Goal: Transaction & Acquisition: Book appointment/travel/reservation

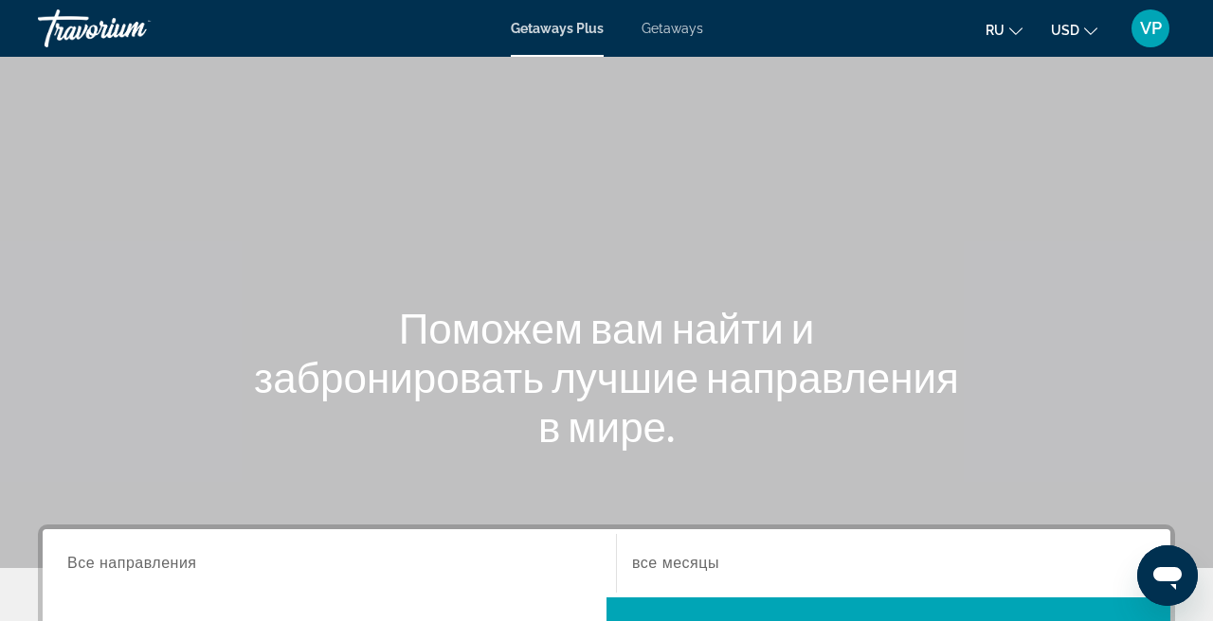
click at [646, 53] on mat-toolbar "Getaways Plus Getaways ru English Español Français Italiano Português русский U…" at bounding box center [606, 28] width 1213 height 57
click at [671, 41] on div "Getaways Plus Getaways ru English Español Français Italiano Português русский U…" at bounding box center [606, 28] width 1213 height 49
click at [663, 30] on span "Getaways" at bounding box center [672, 28] width 62 height 15
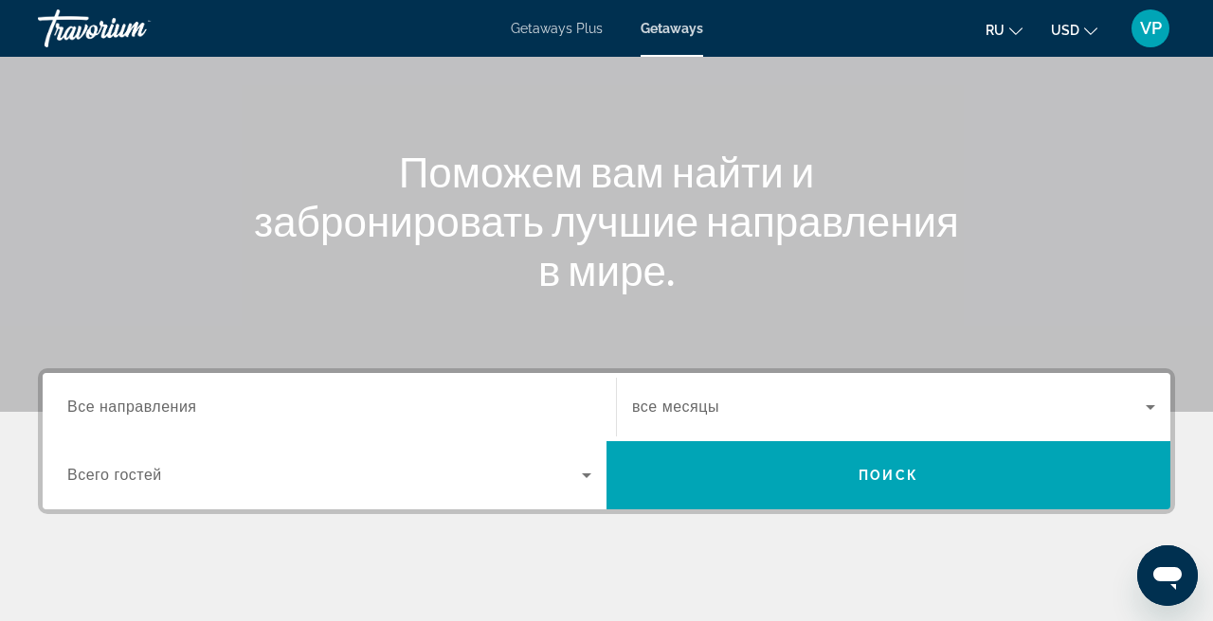
scroll to position [184, 0]
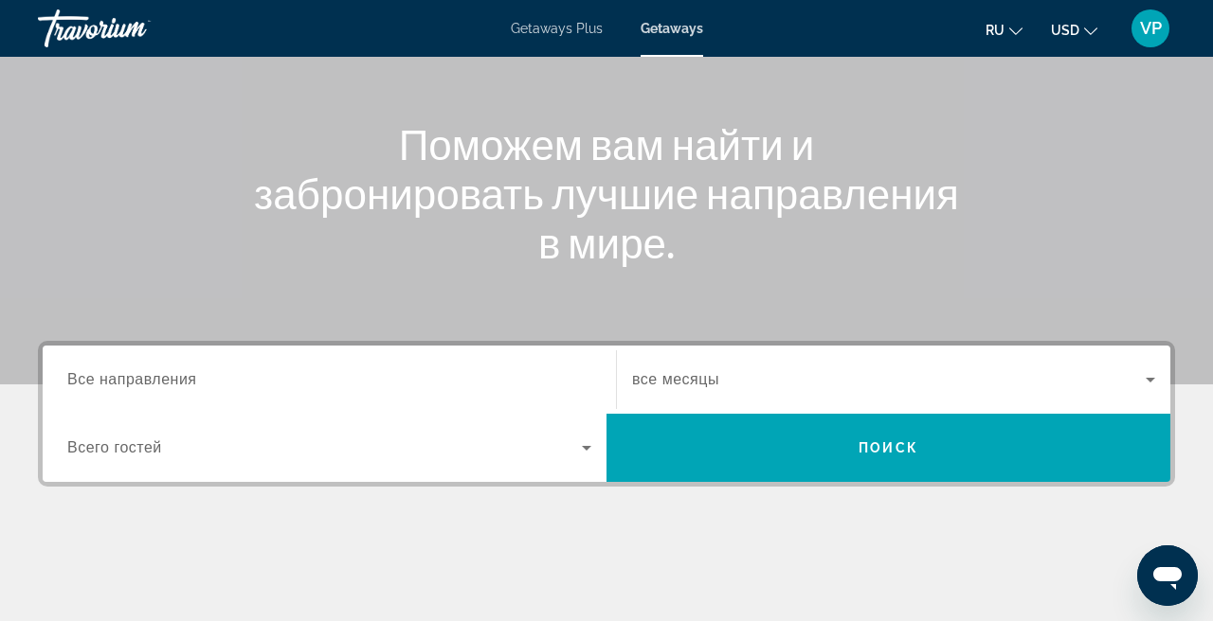
click at [250, 369] on input "Destination Все направления" at bounding box center [329, 380] width 524 height 23
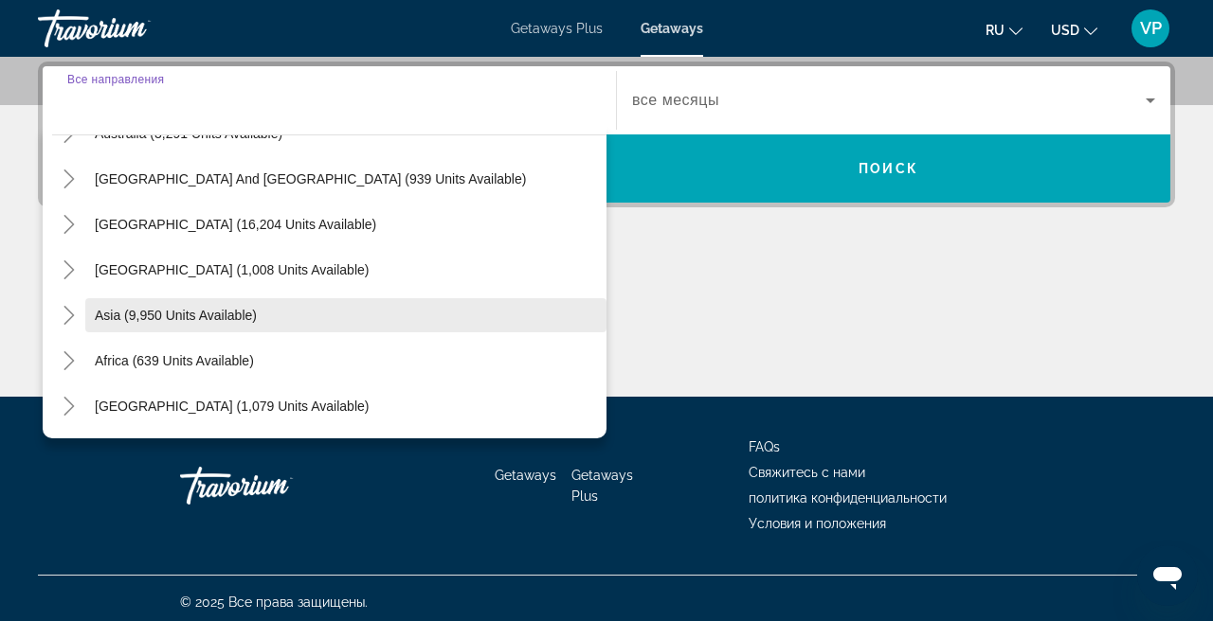
scroll to position [307, 0]
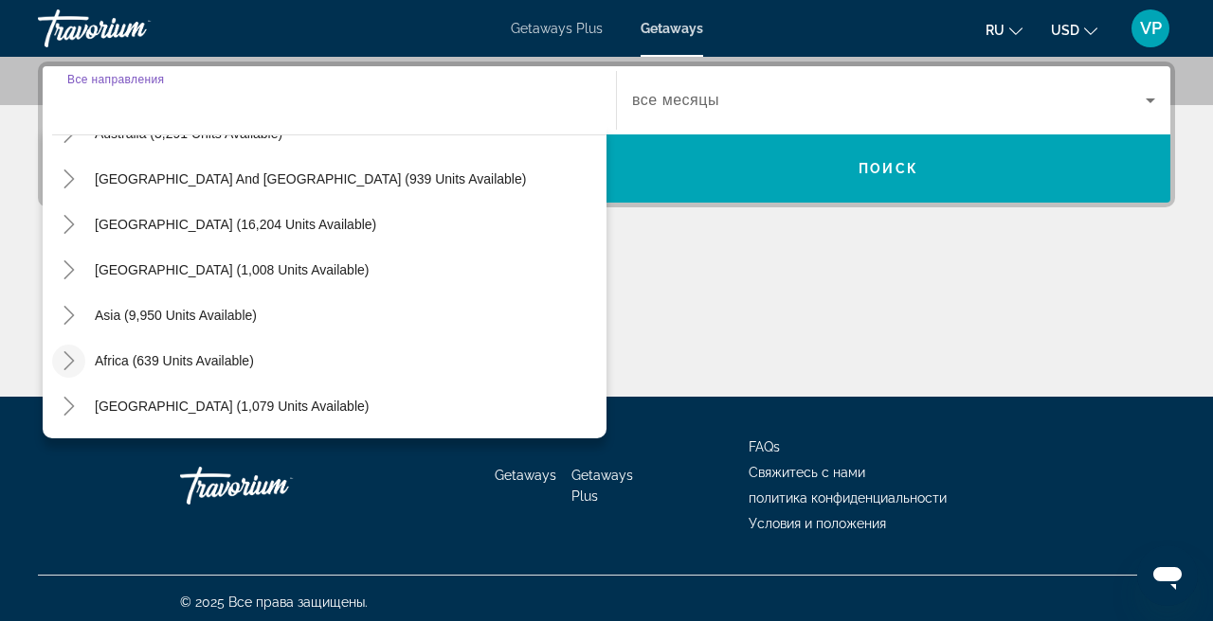
click at [83, 356] on mat-icon "Toggle Africa (639 units available)" at bounding box center [68, 361] width 33 height 33
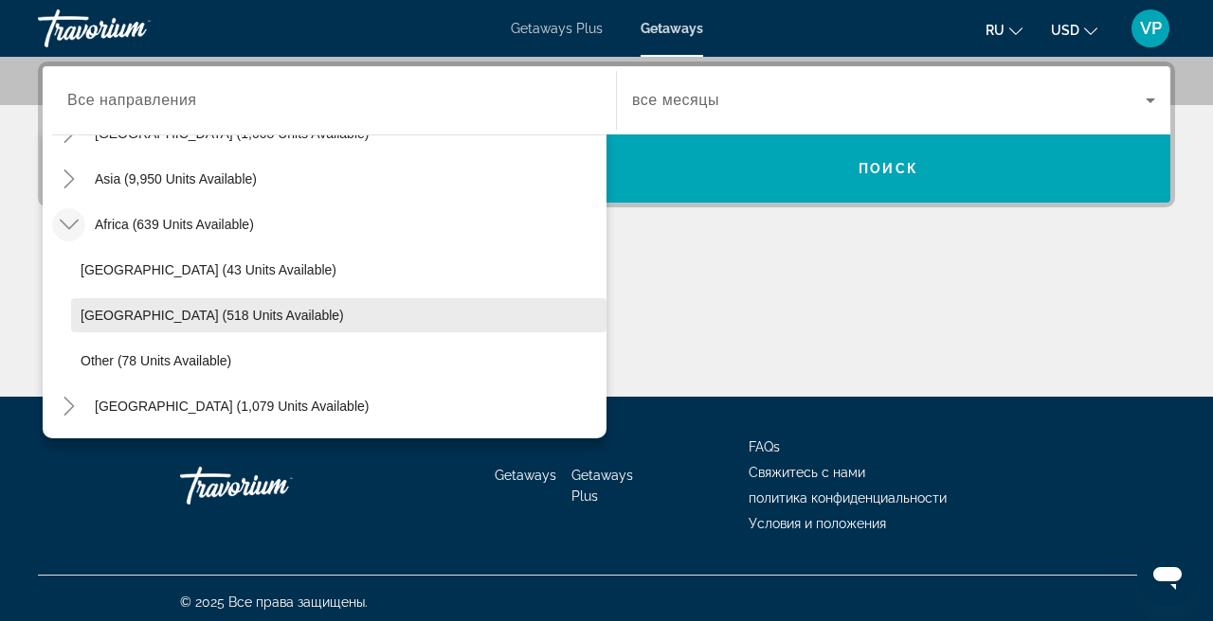
scroll to position [443, 0]
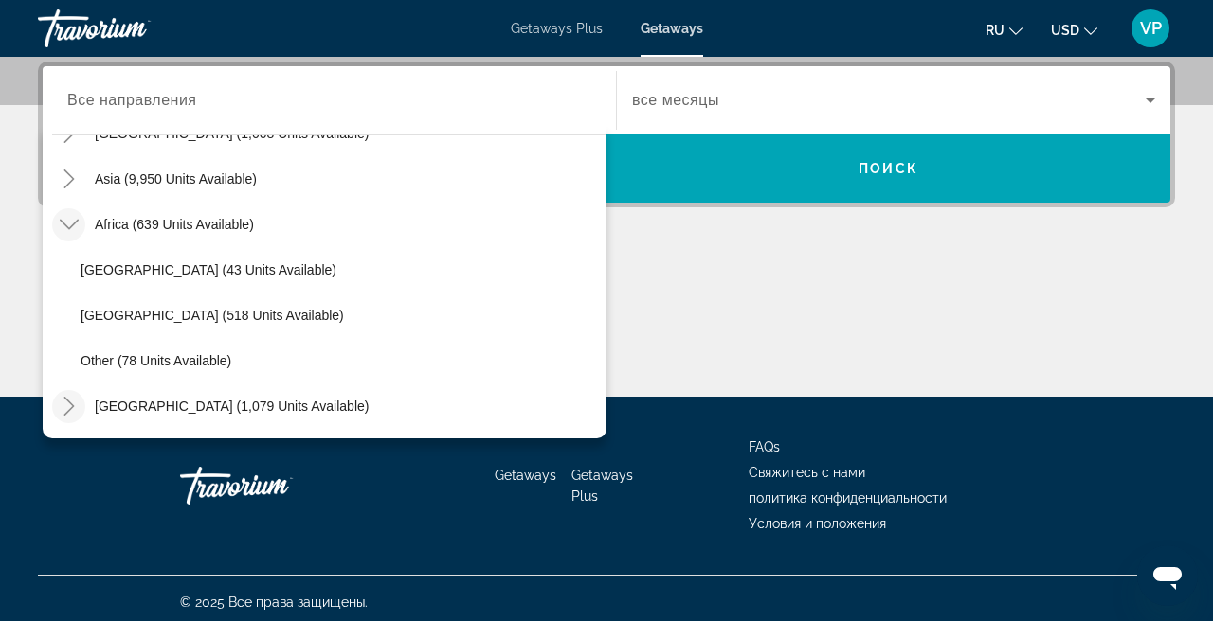
click at [74, 404] on icon "Toggle Middle East (1,079 units available)" at bounding box center [69, 406] width 19 height 19
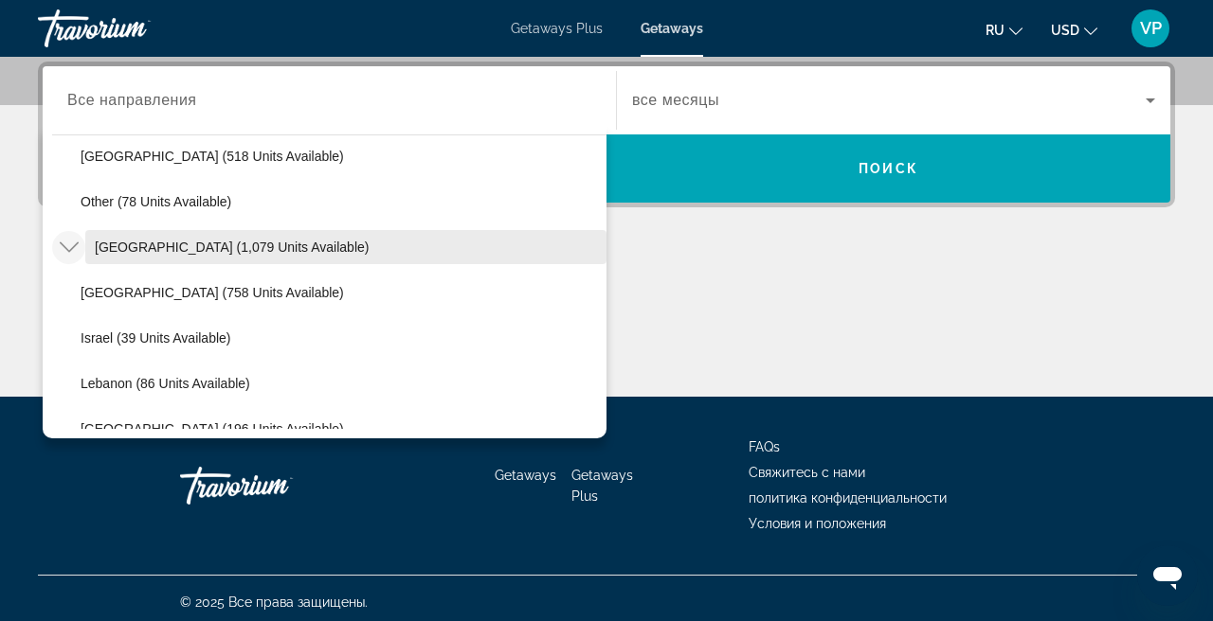
scroll to position [604, 0]
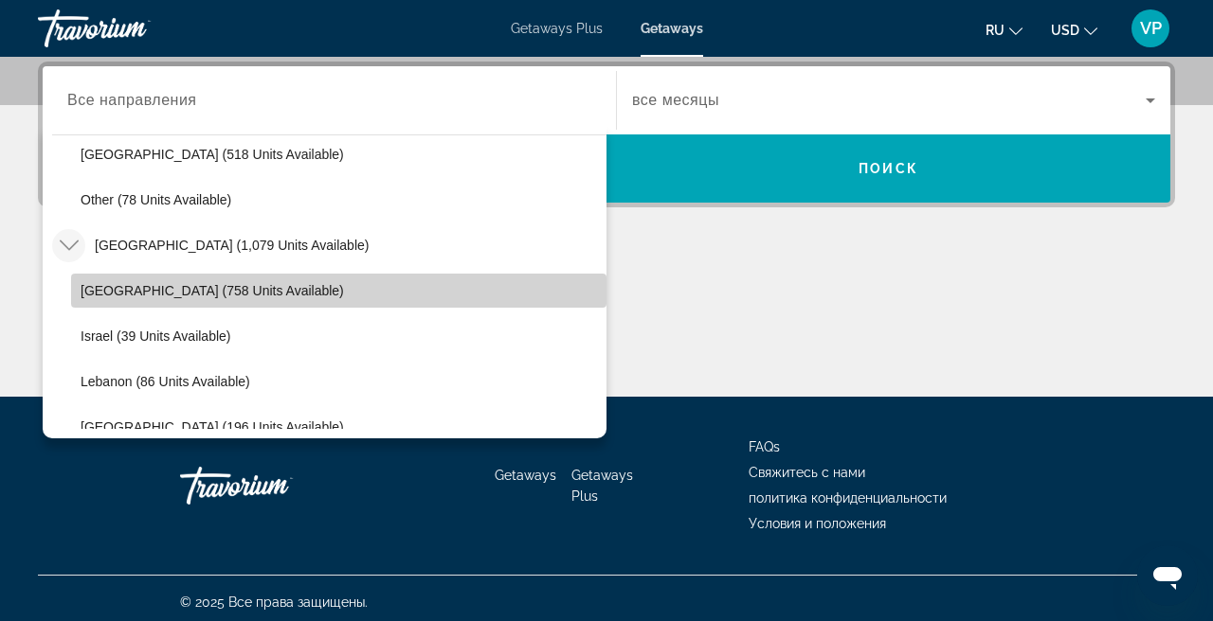
click at [209, 281] on span "Search widget" at bounding box center [338, 290] width 535 height 45
type input "**********"
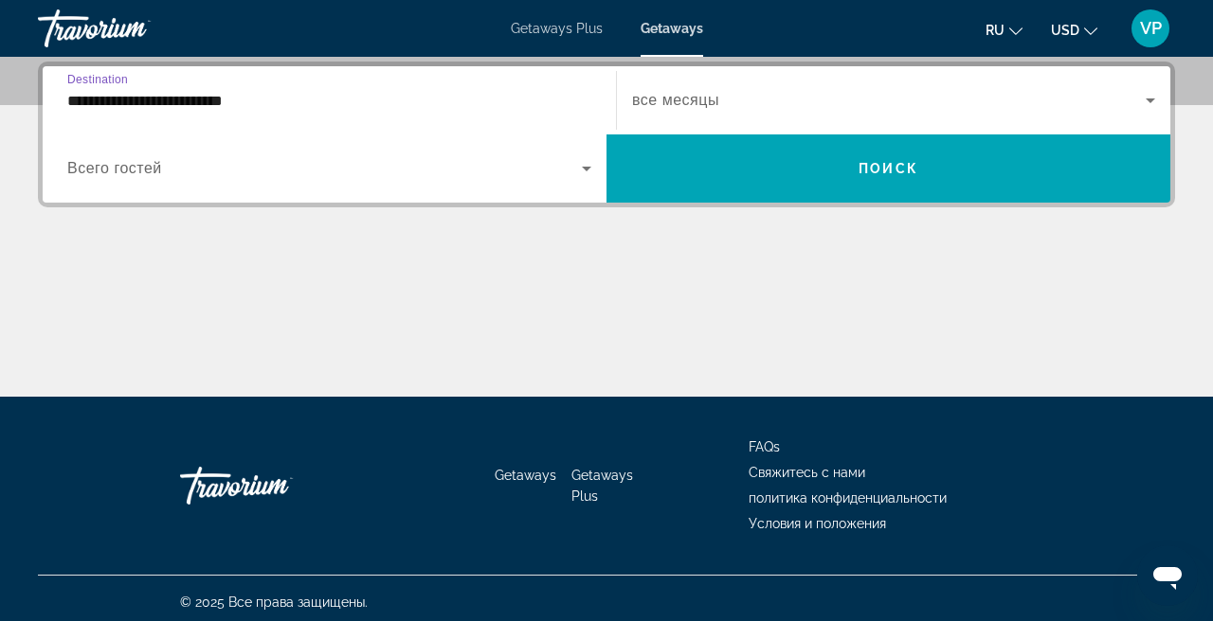
click at [772, 104] on span "Search widget" at bounding box center [888, 100] width 513 height 23
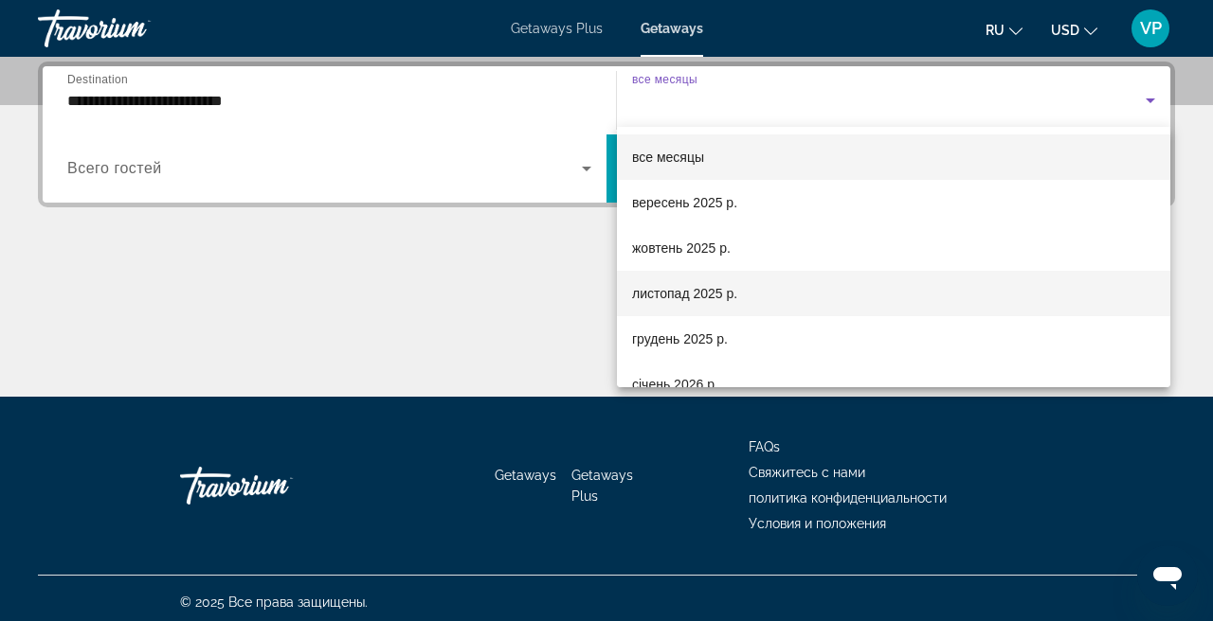
click at [708, 302] on span "листопад 2025 р." at bounding box center [684, 293] width 105 height 23
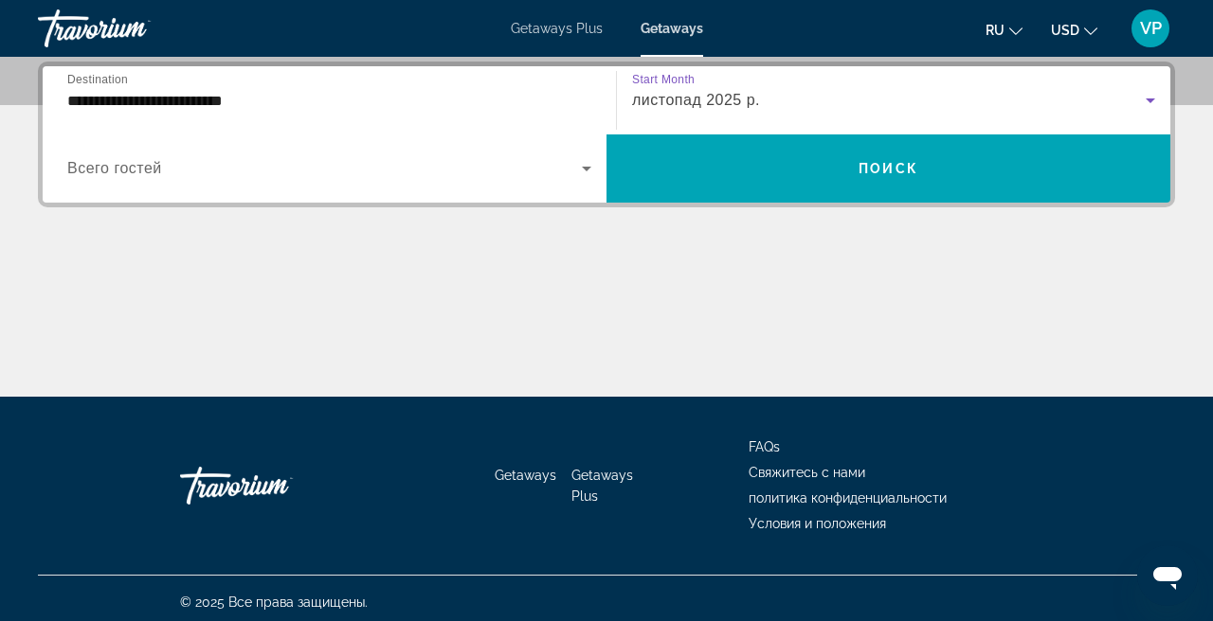
click at [314, 180] on div "Search widget" at bounding box center [329, 168] width 524 height 53
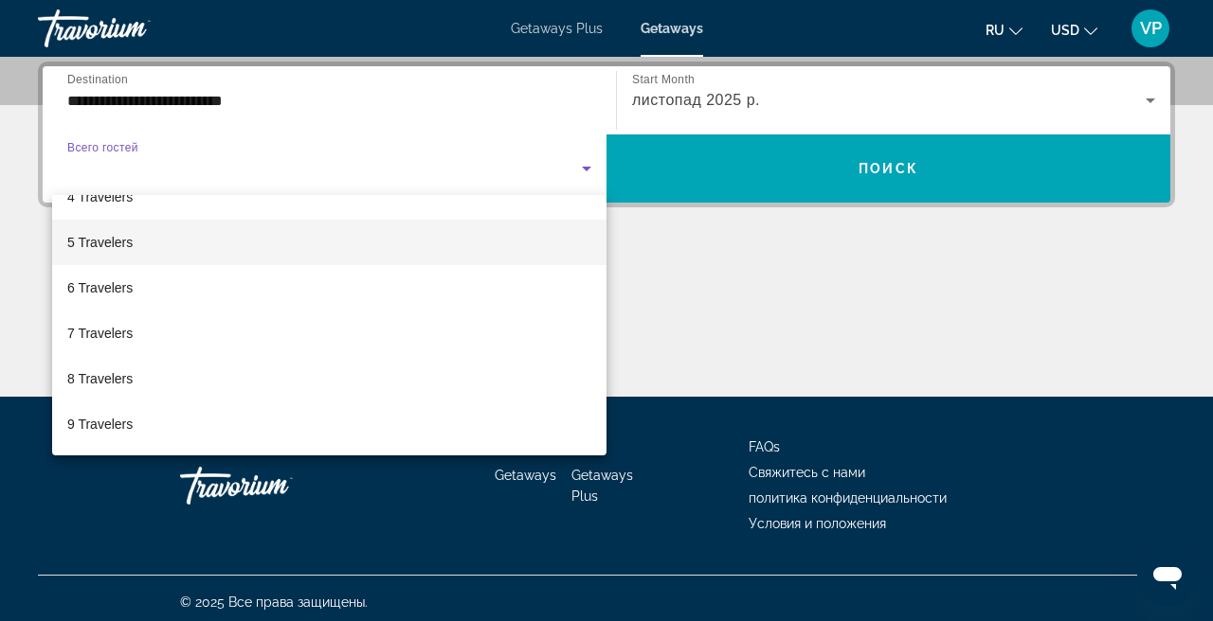
scroll to position [174, 0]
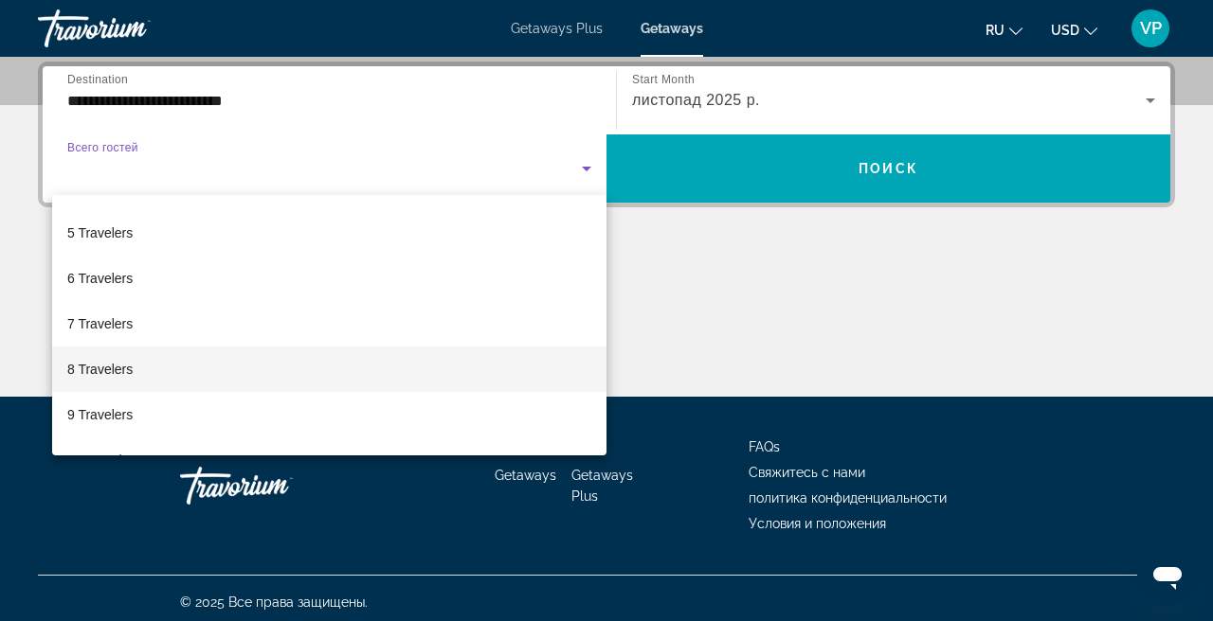
click at [155, 372] on mat-option "8 Travelers" at bounding box center [329, 369] width 554 height 45
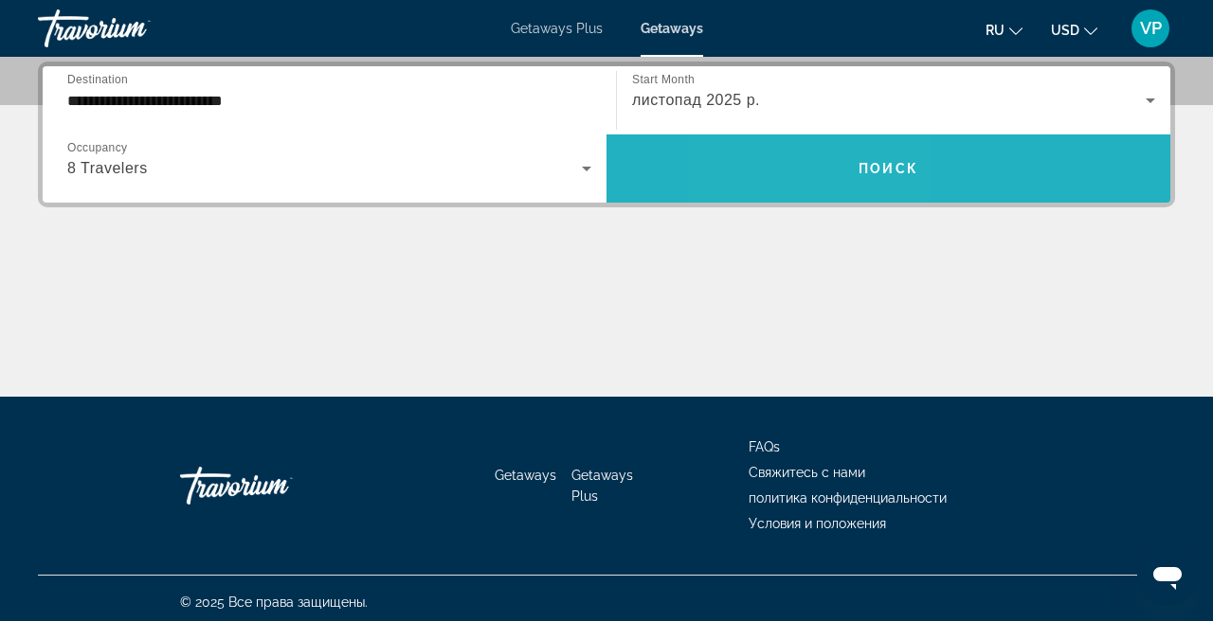
click at [810, 158] on span "Search widget" at bounding box center [888, 168] width 564 height 45
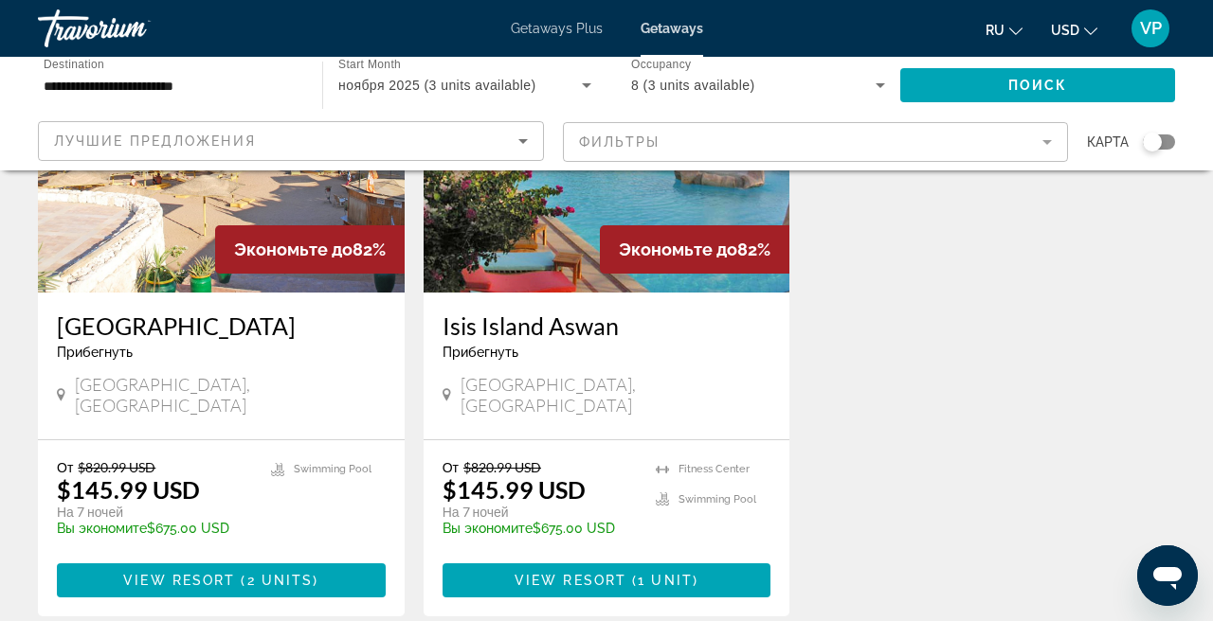
scroll to position [271, 0]
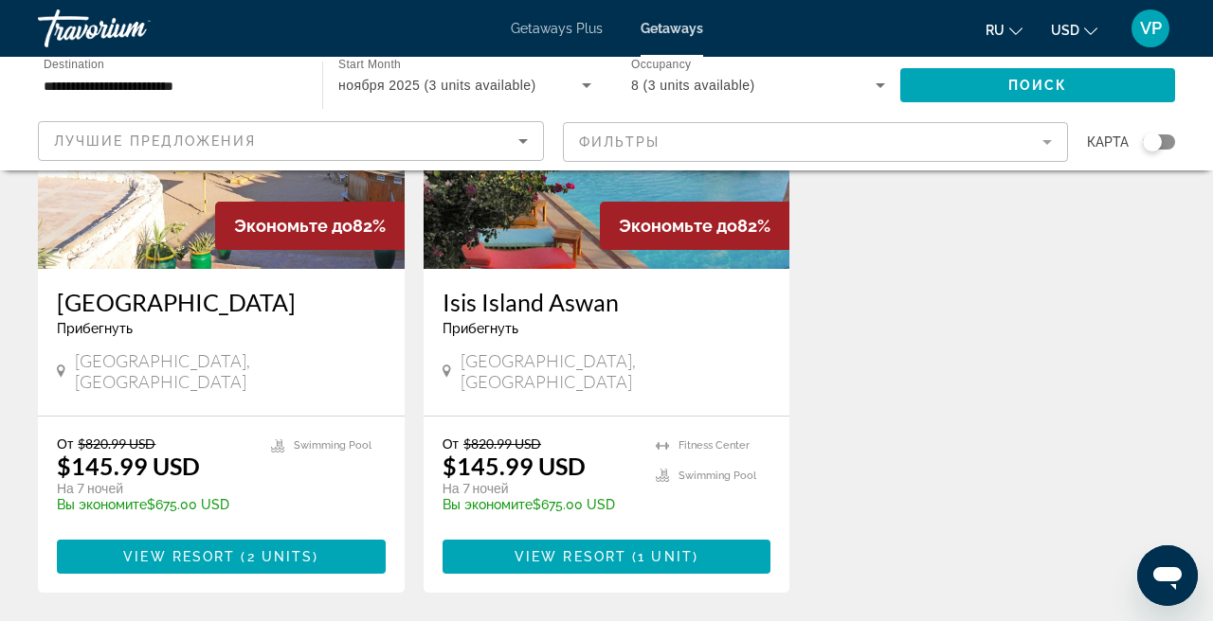
drag, startPoint x: 440, startPoint y: 292, endPoint x: 623, endPoint y: 288, distance: 183.8
click at [623, 288] on div "Isis Island Aswan Прибегнуть - Это курорт только для взрослых Aswan, Egypt" at bounding box center [606, 342] width 367 height 147
copy h3 "Isis Island Aswan"
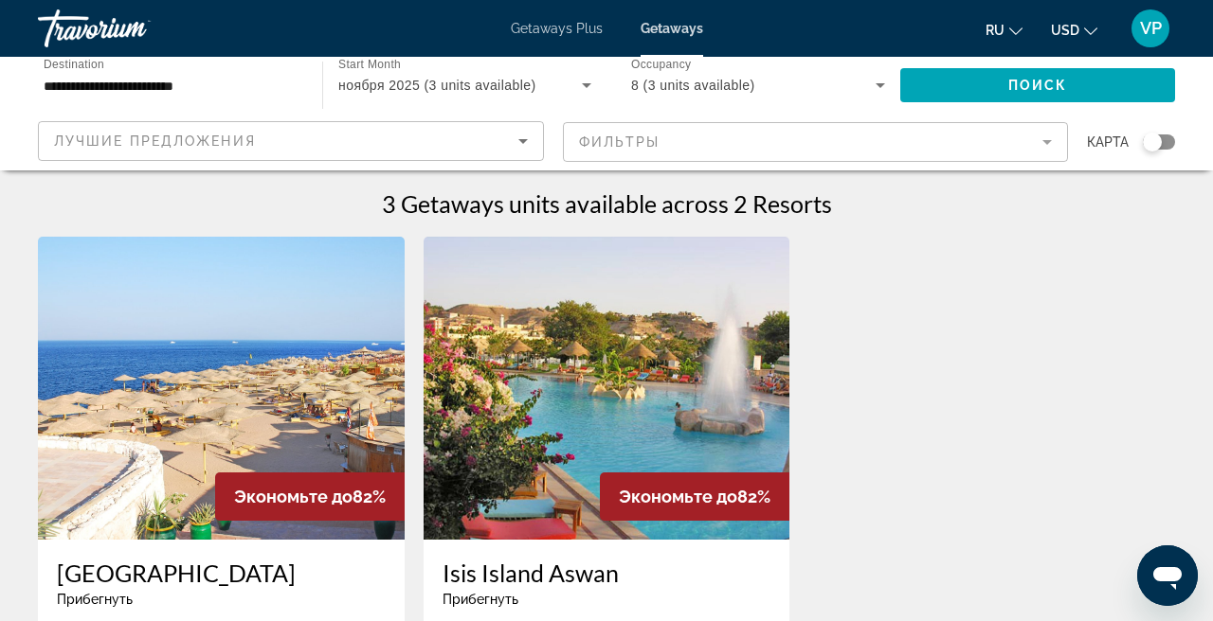
scroll to position [0, 0]
click at [583, 33] on span "Getaways Plus" at bounding box center [557, 28] width 92 height 15
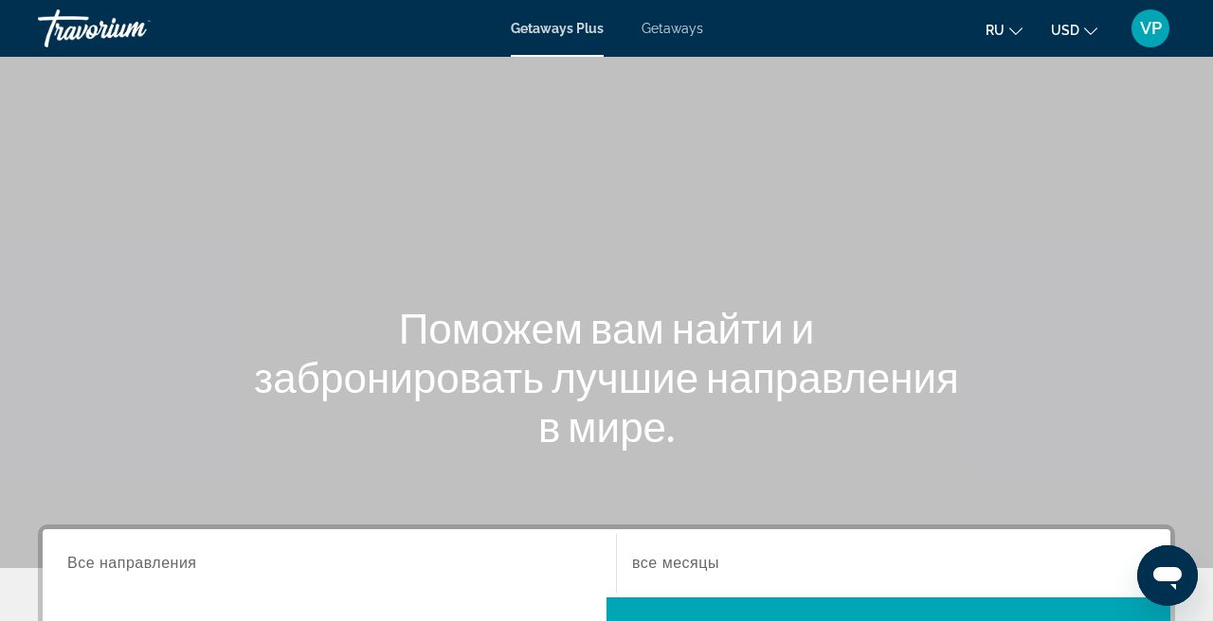
scroll to position [115, 0]
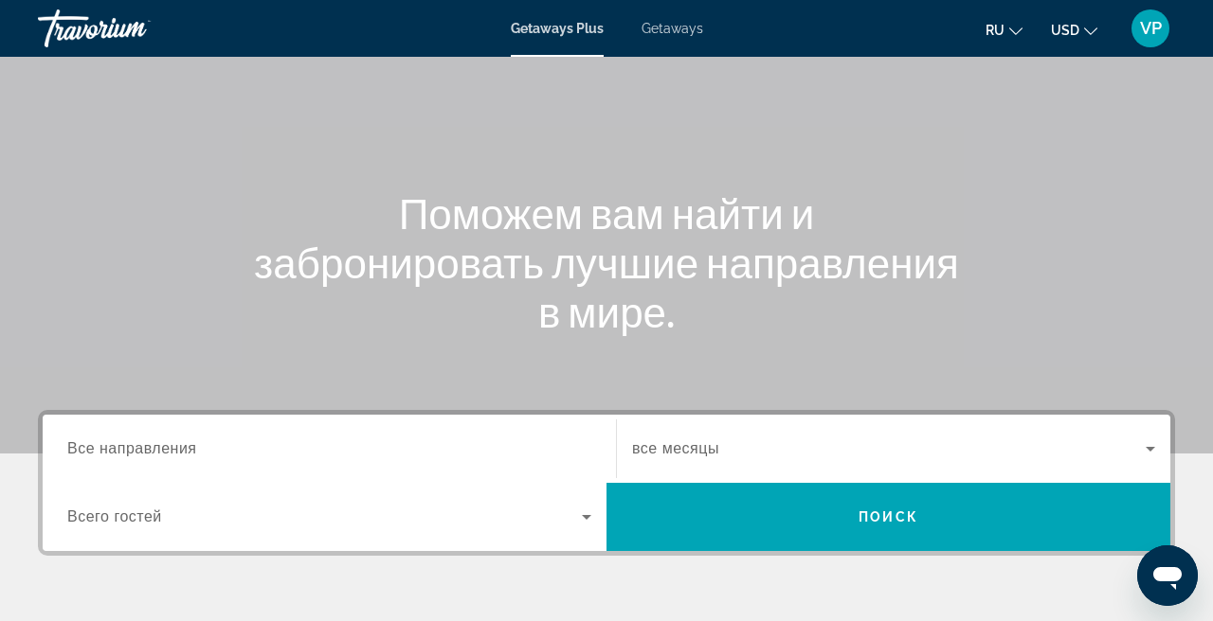
click at [243, 451] on input "Destination Все направления" at bounding box center [329, 450] width 524 height 23
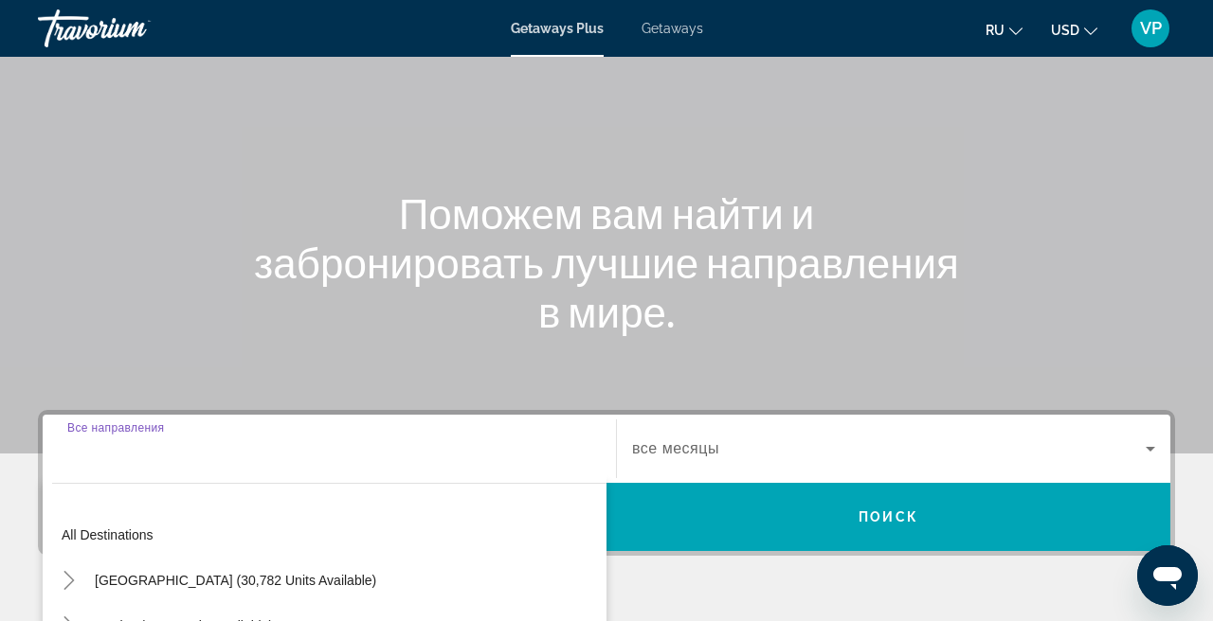
scroll to position [463, 0]
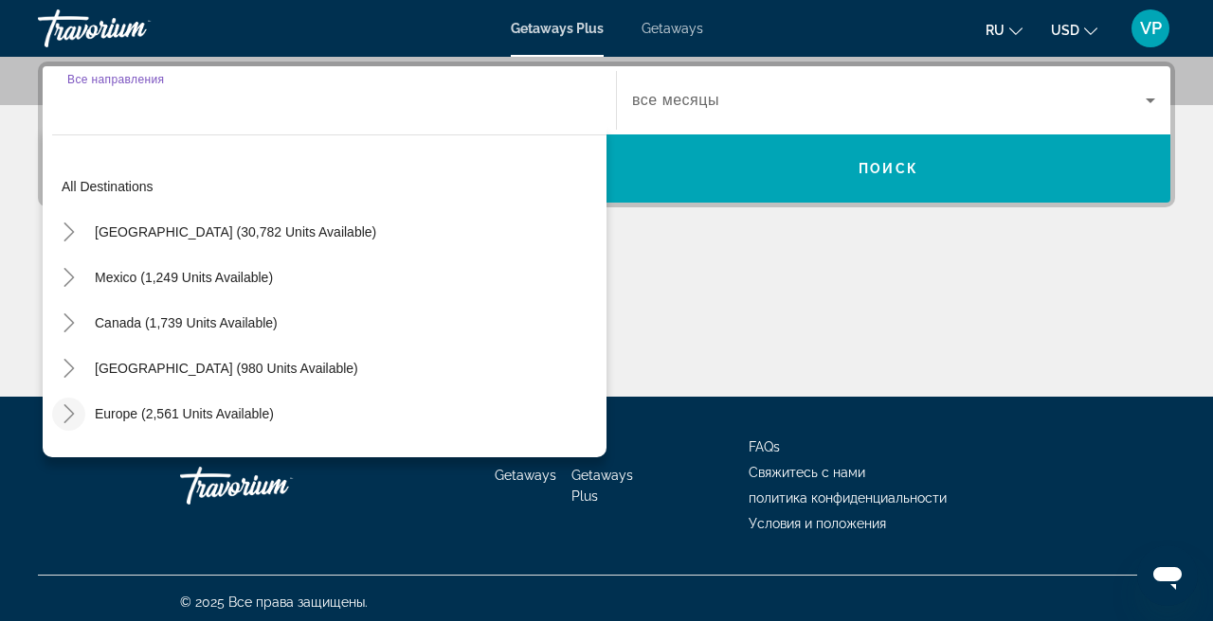
click at [68, 414] on icon "Toggle Europe (2,561 units available)" at bounding box center [69, 413] width 19 height 19
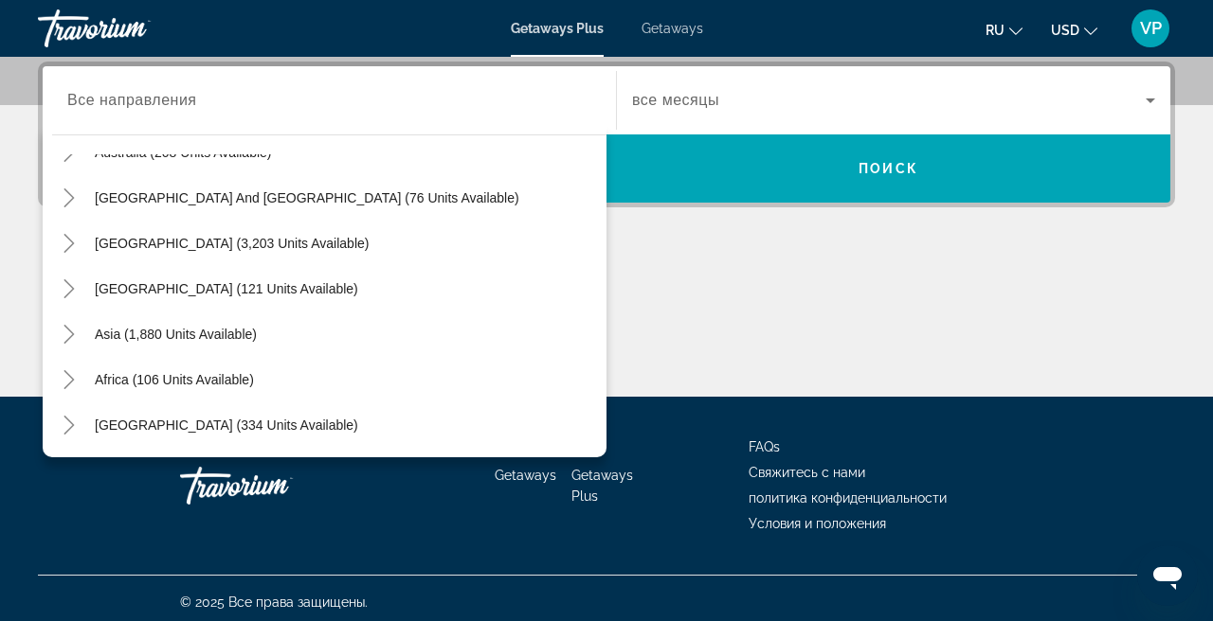
scroll to position [307, 0]
click at [75, 423] on icon "Toggle Middle East (334 units available)" at bounding box center [69, 425] width 19 height 19
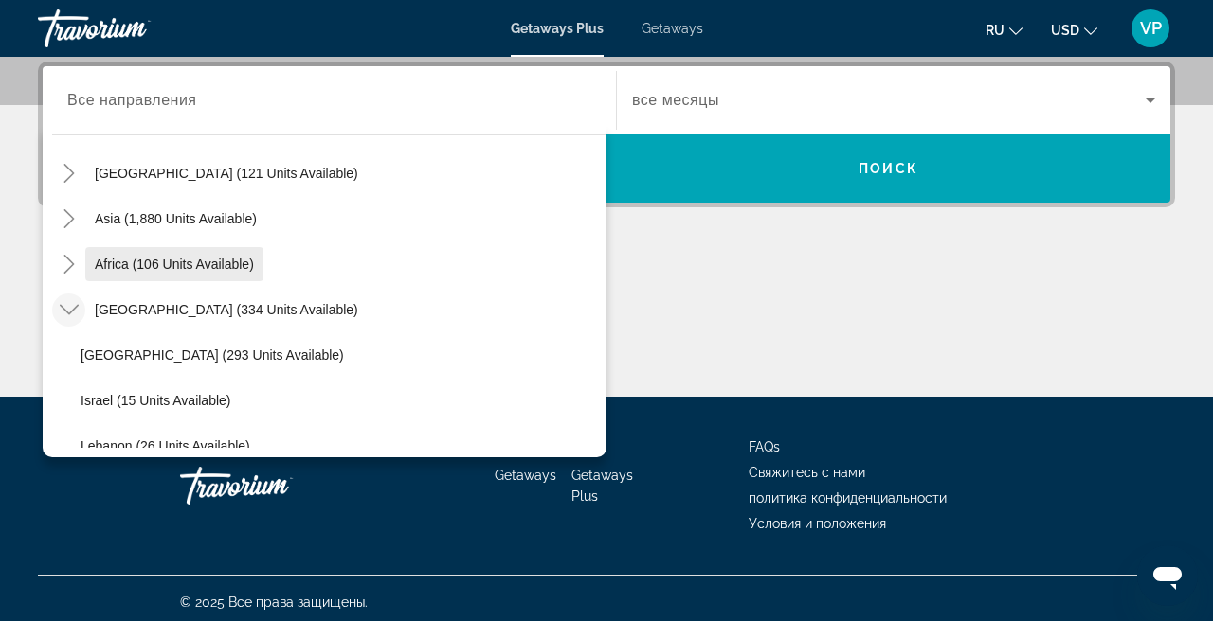
scroll to position [430, 0]
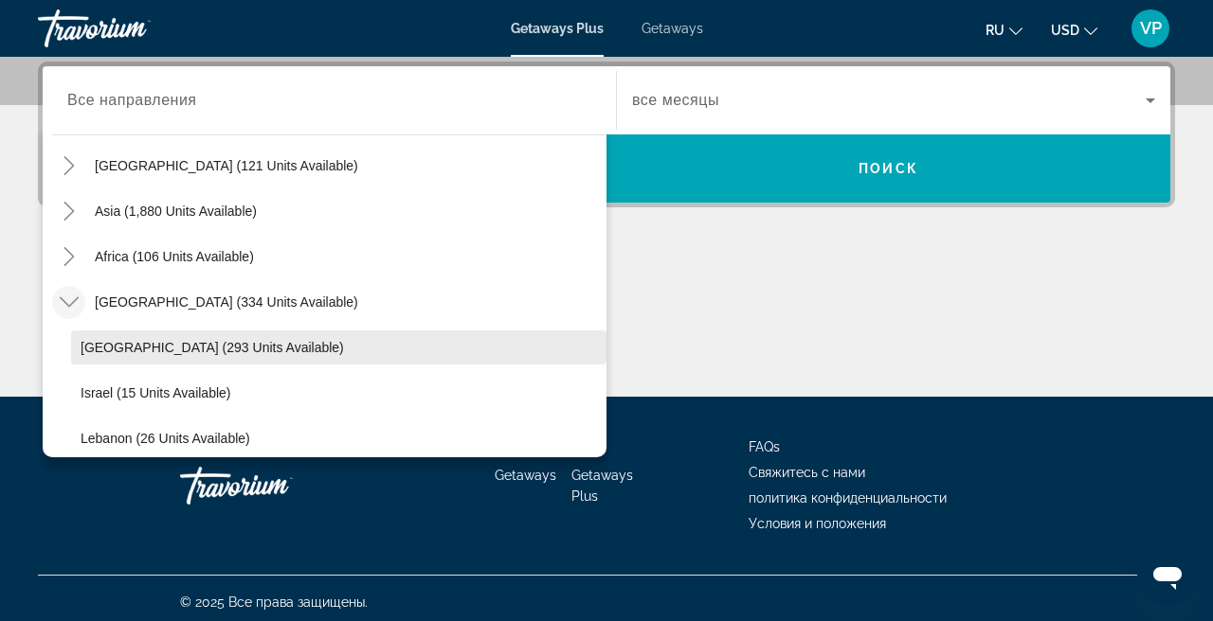
click at [162, 350] on span "Egypt (293 units available)" at bounding box center [212, 347] width 263 height 15
type input "**********"
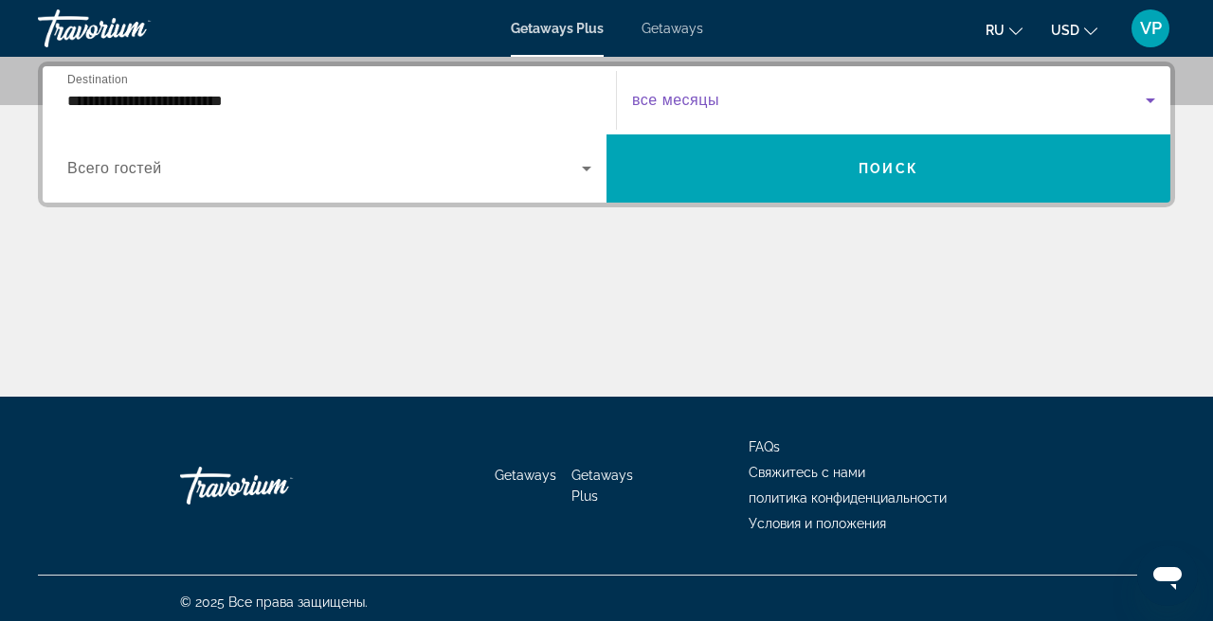
click at [726, 110] on span "Search widget" at bounding box center [888, 100] width 513 height 23
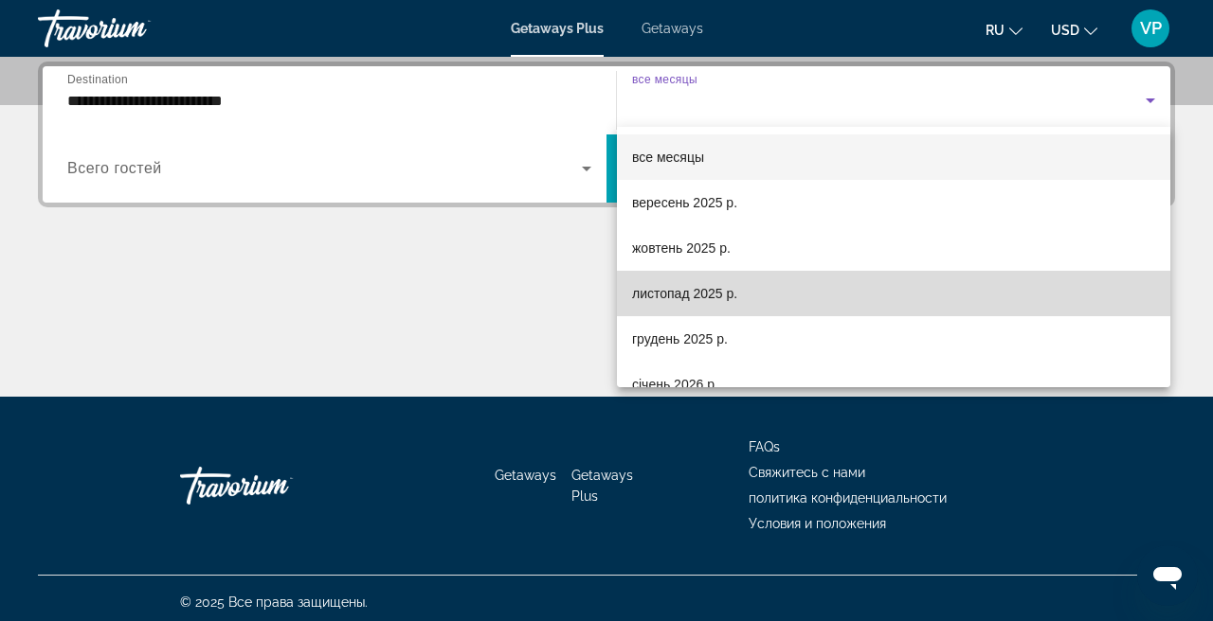
click at [684, 298] on span "листопад 2025 р." at bounding box center [684, 293] width 105 height 23
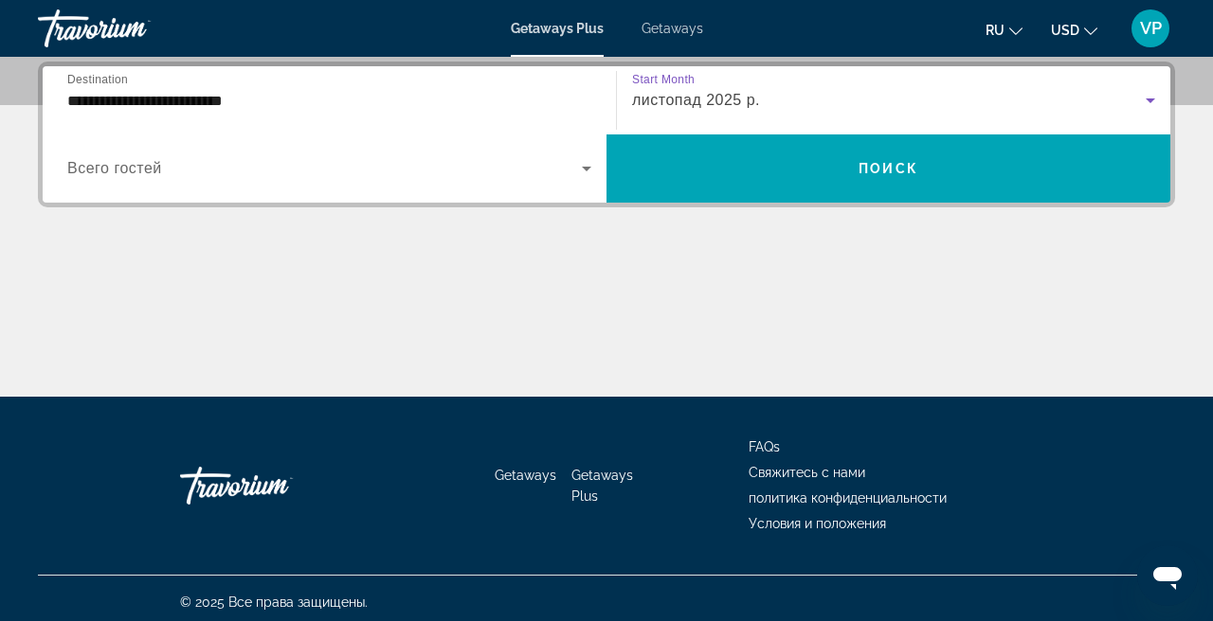
click at [289, 171] on span "Search widget" at bounding box center [324, 168] width 514 height 23
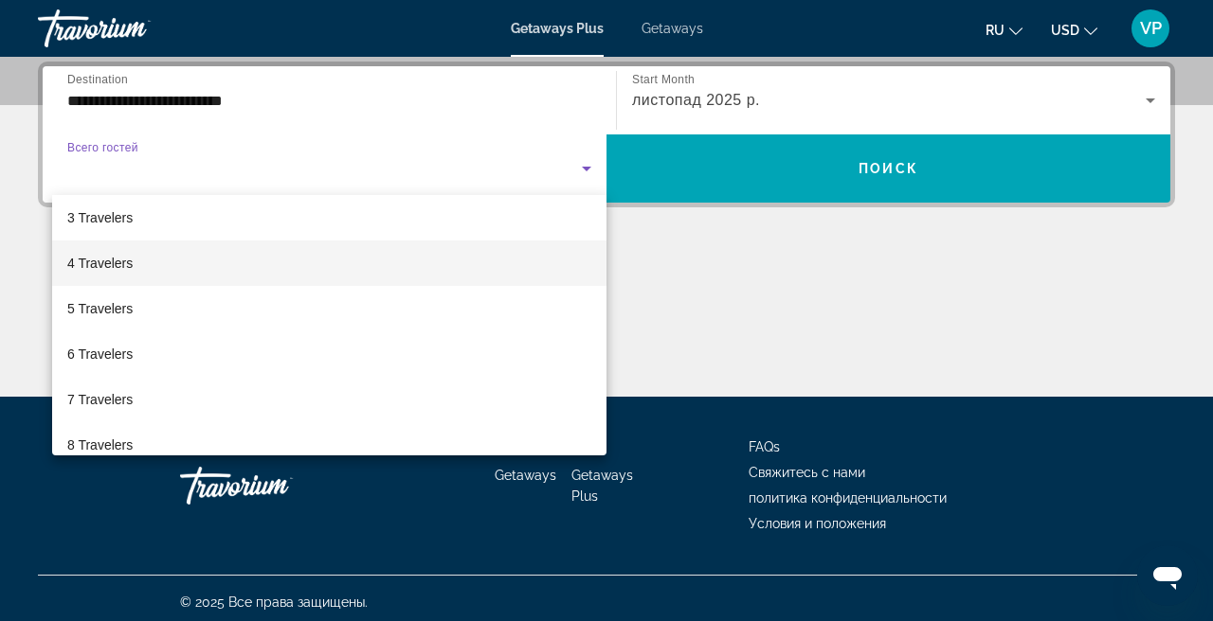
scroll to position [100, 0]
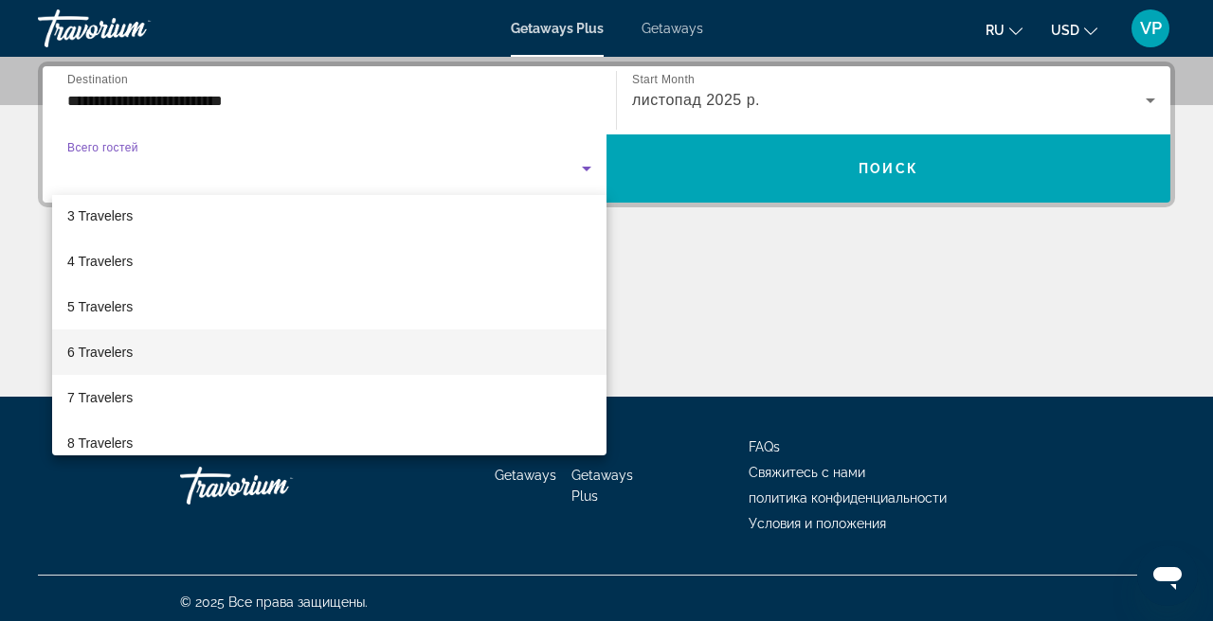
click at [191, 346] on mat-option "6 Travelers" at bounding box center [329, 352] width 554 height 45
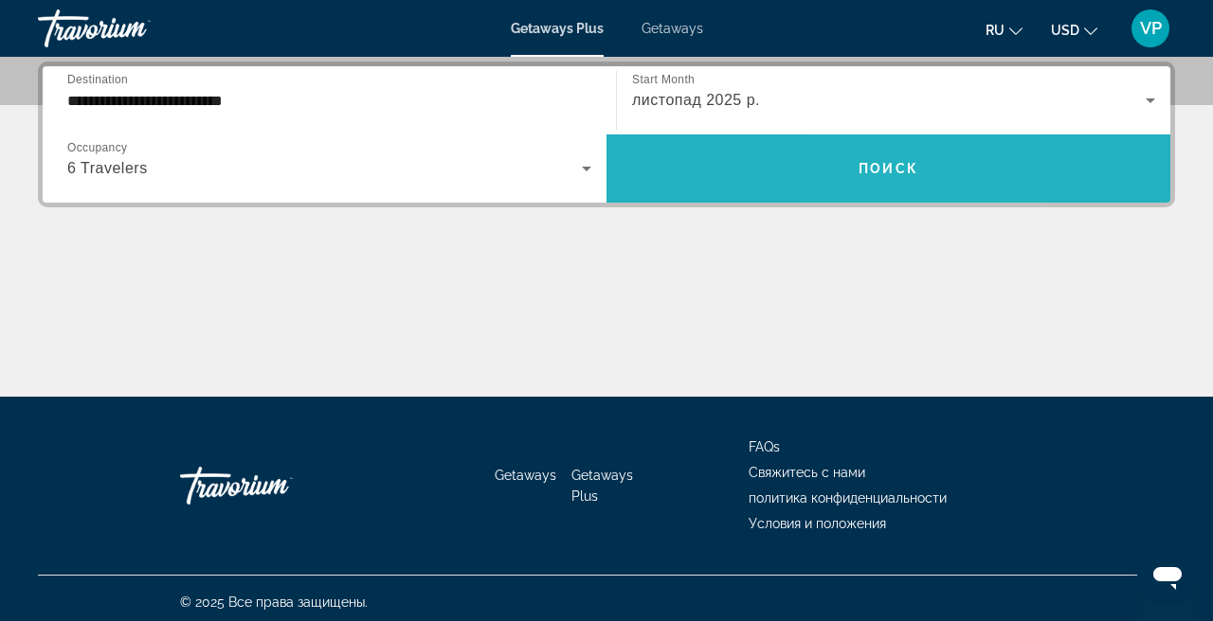
click at [867, 176] on span "Search widget" at bounding box center [888, 168] width 564 height 45
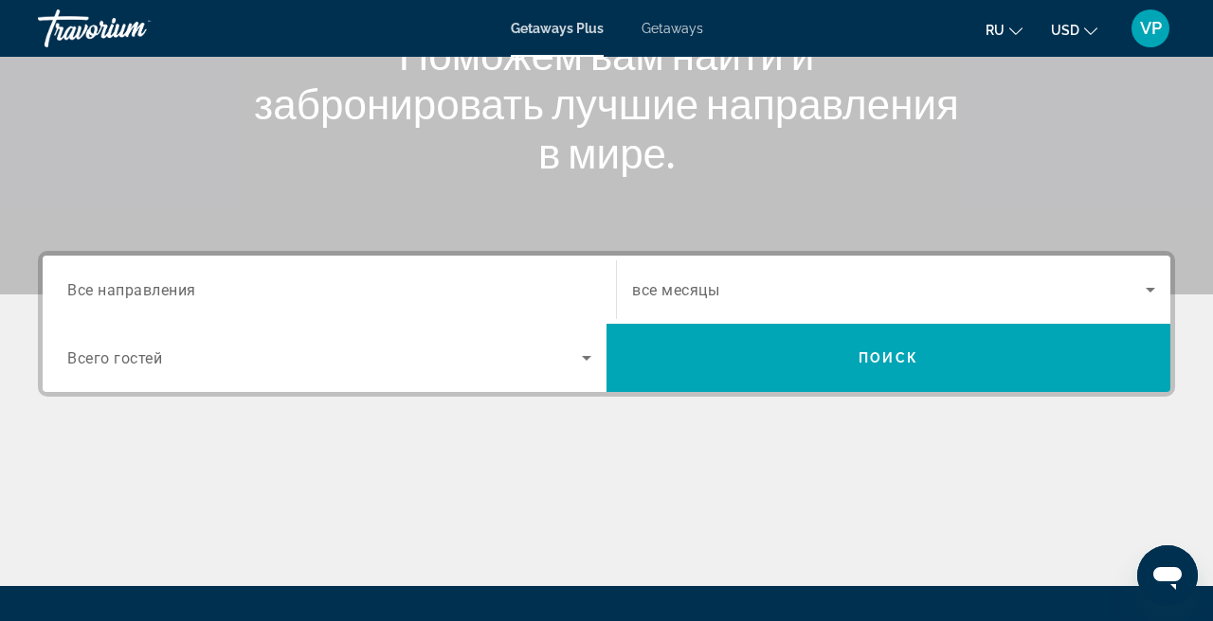
scroll to position [309, 0]
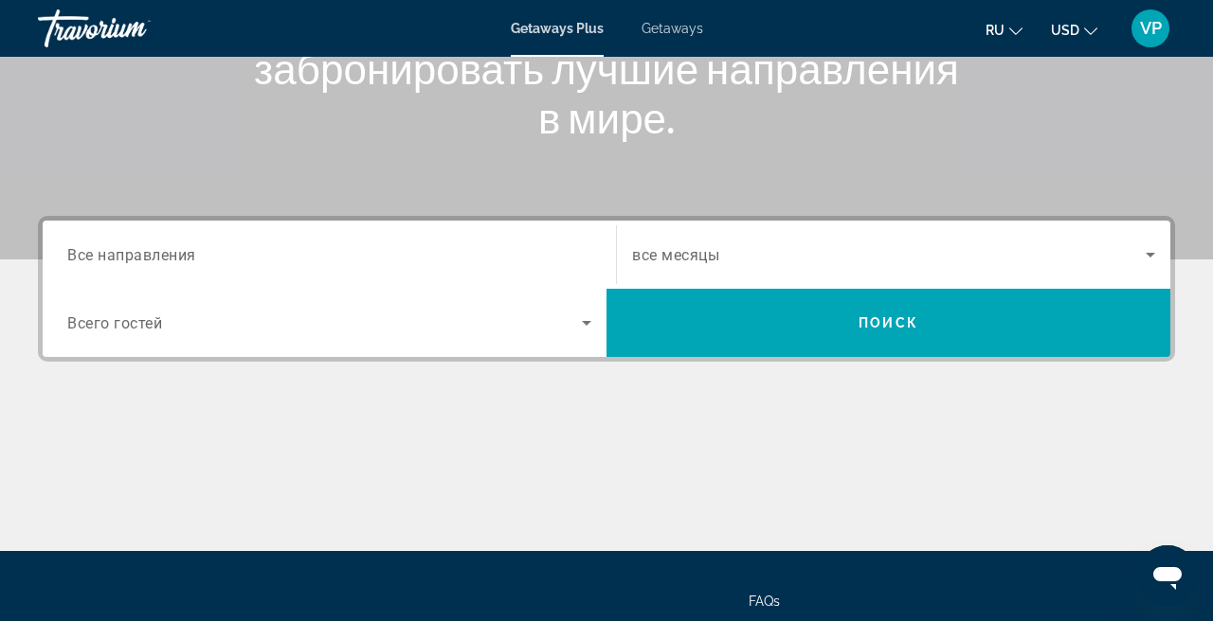
click at [679, 31] on span "Getaways" at bounding box center [672, 28] width 62 height 15
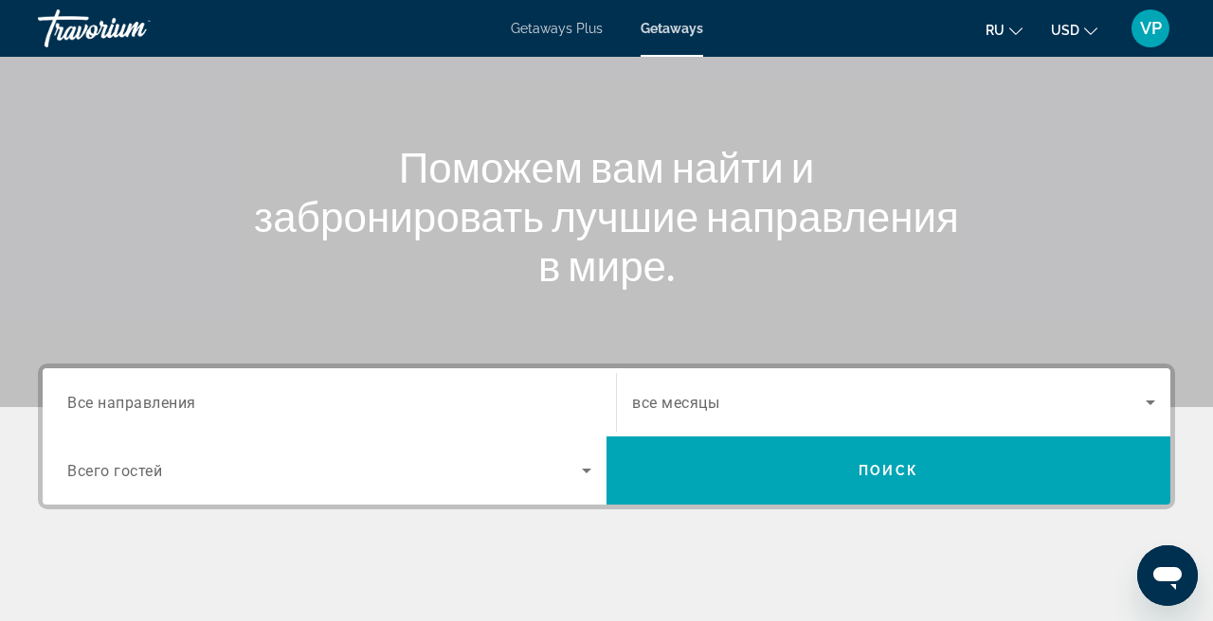
scroll to position [198, 0]
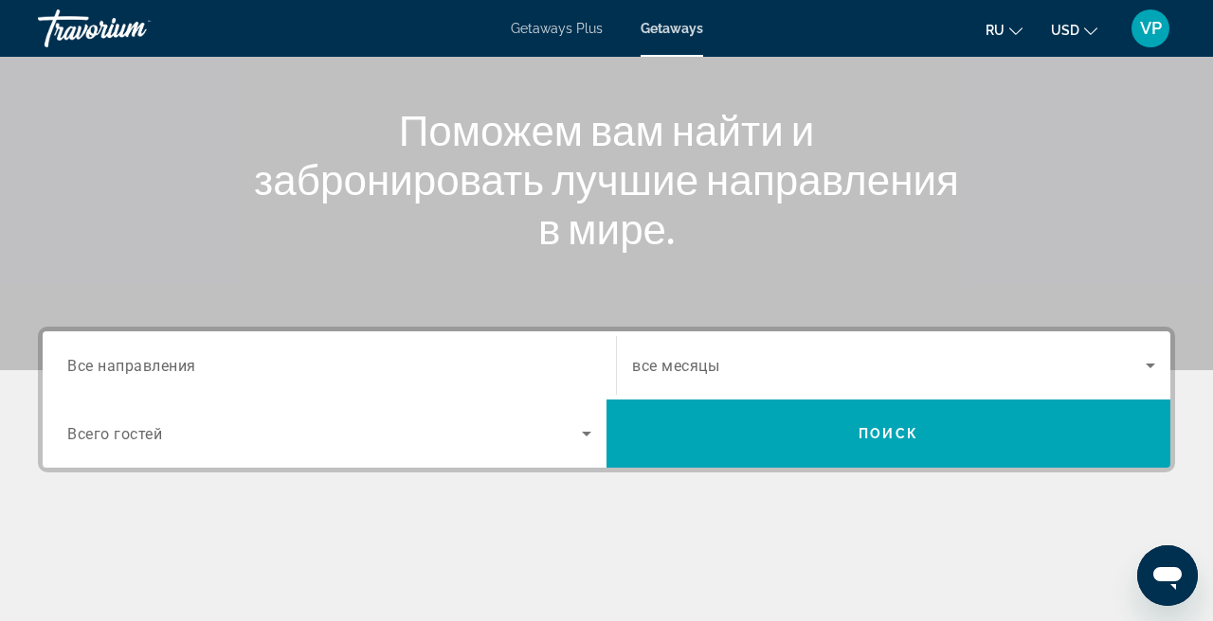
click at [277, 368] on input "Destination Все направления" at bounding box center [329, 366] width 524 height 23
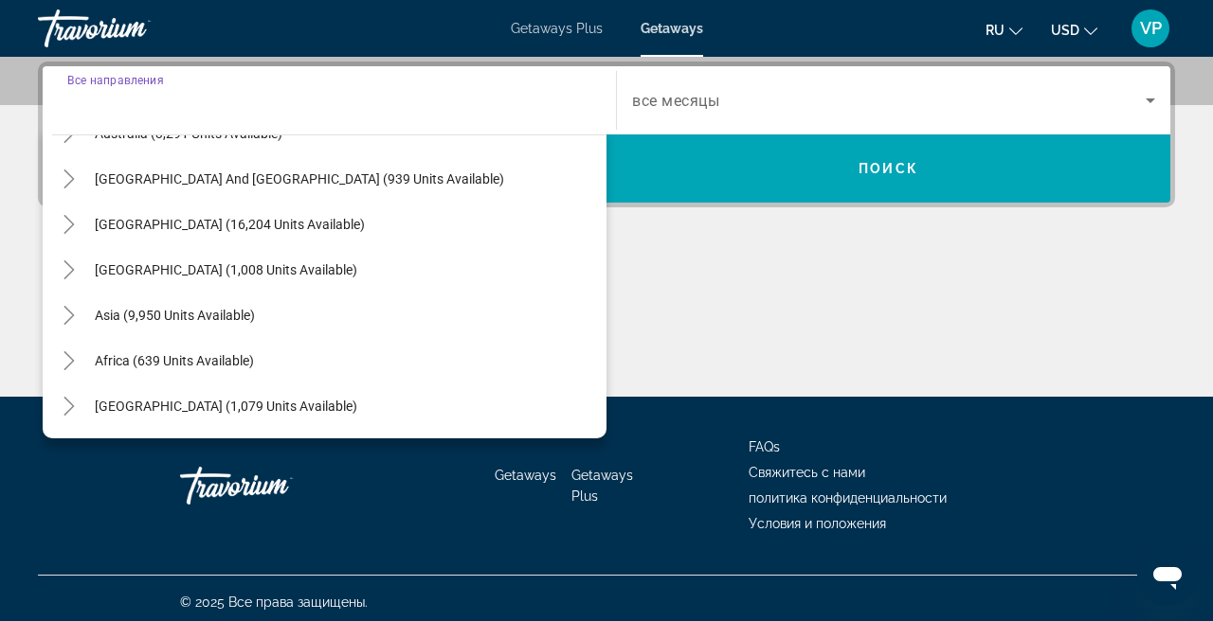
scroll to position [307, 0]
click at [70, 407] on icon "Toggle Middle East (1,079 units available)" at bounding box center [69, 406] width 19 height 19
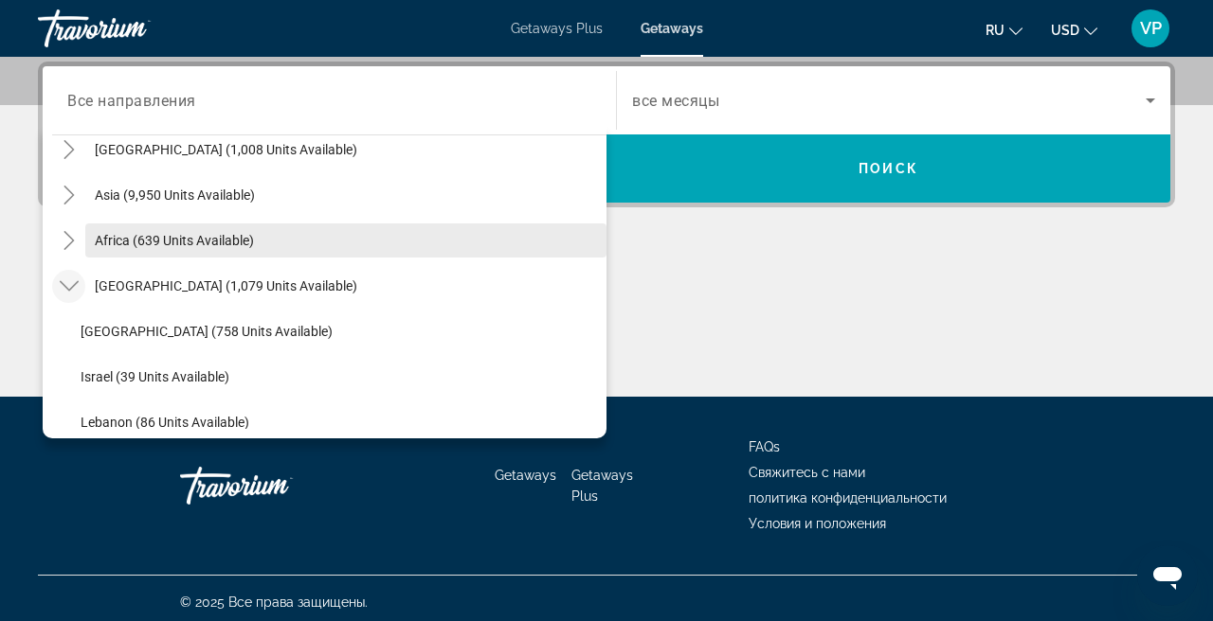
scroll to position [444, 0]
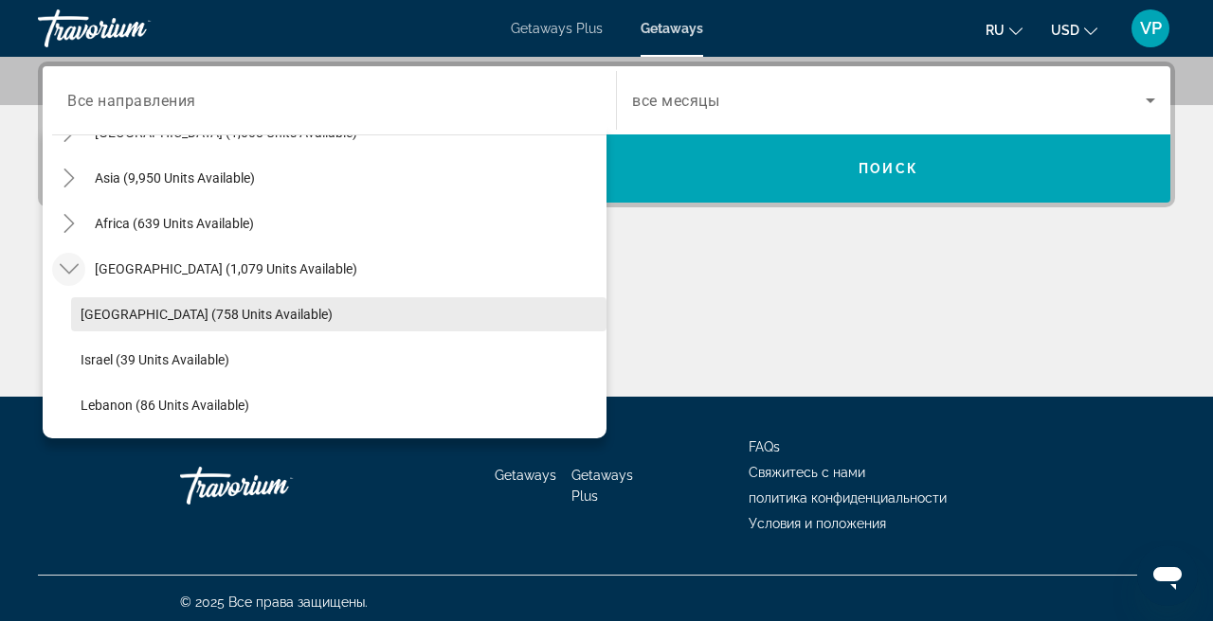
click at [201, 310] on span "Egypt (758 units available)" at bounding box center [207, 314] width 252 height 15
type input "**********"
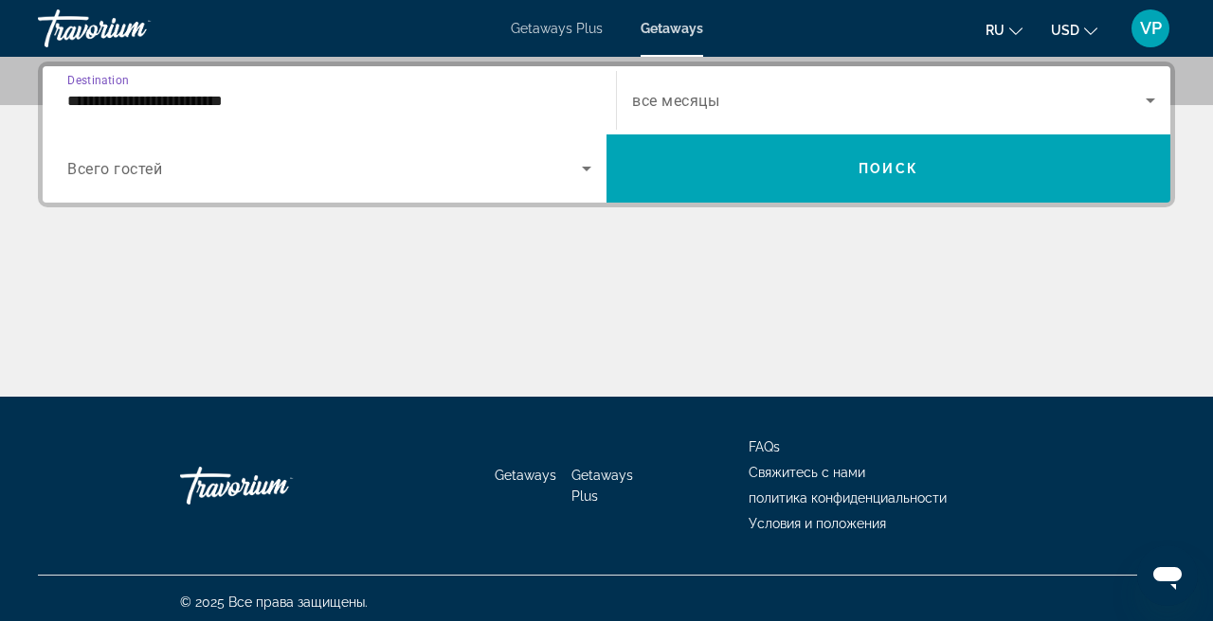
click at [716, 114] on div "Search widget" at bounding box center [893, 100] width 523 height 53
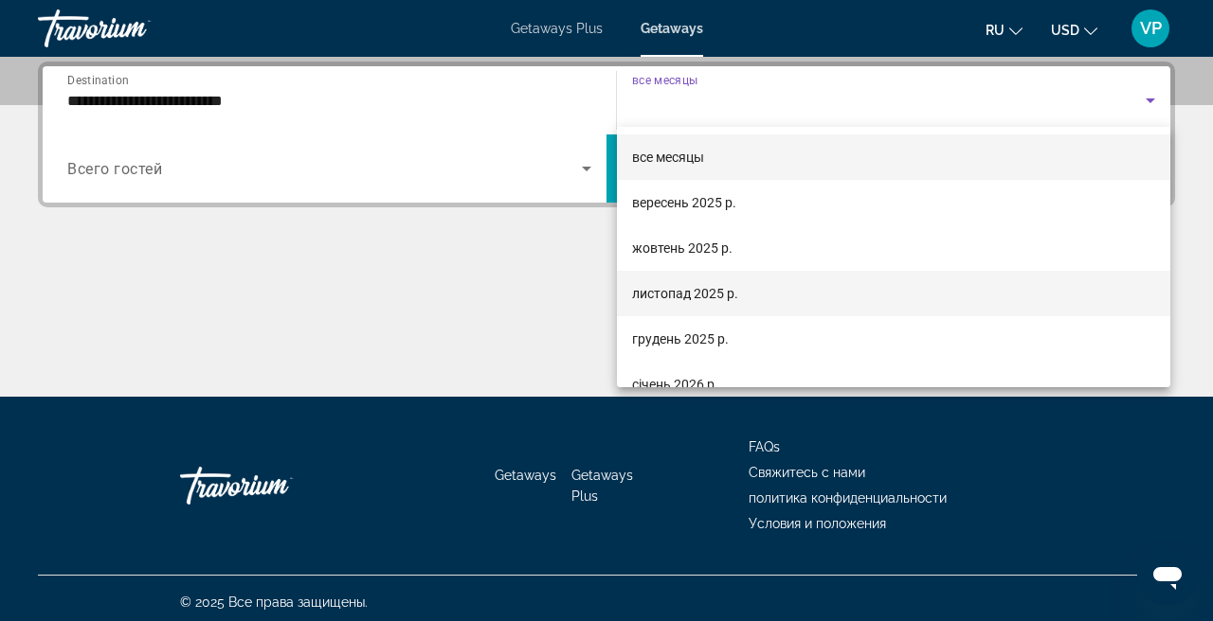
click at [718, 292] on span "листопад 2025 р." at bounding box center [685, 293] width 106 height 23
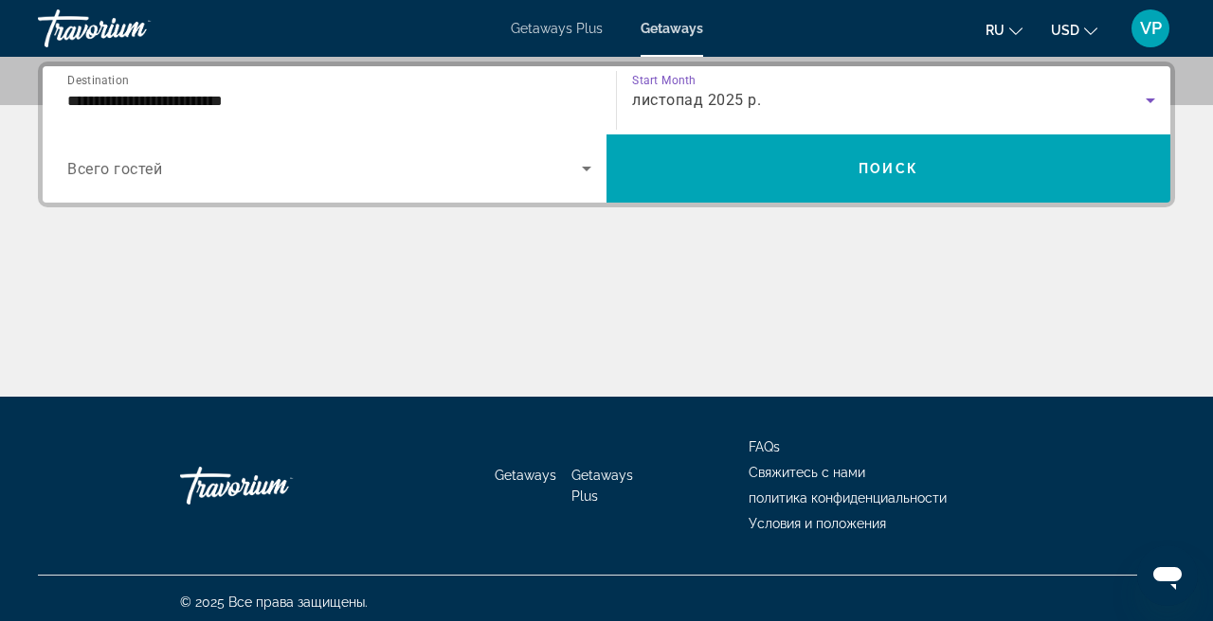
click at [364, 148] on div "Search widget" at bounding box center [329, 168] width 524 height 53
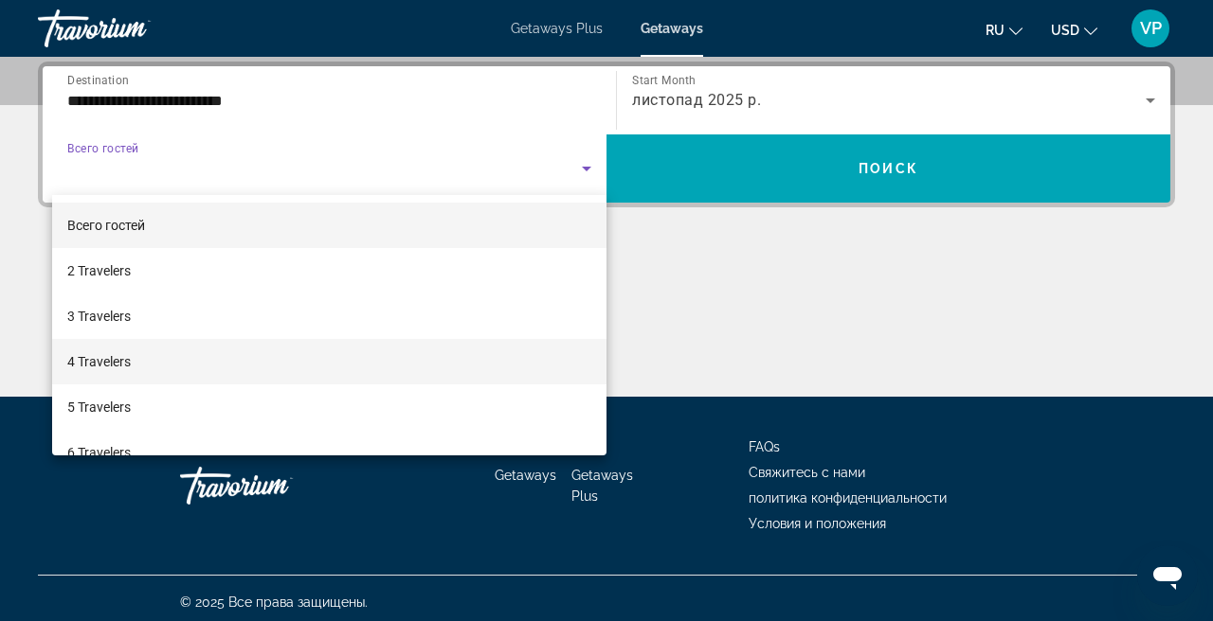
scroll to position [71, 0]
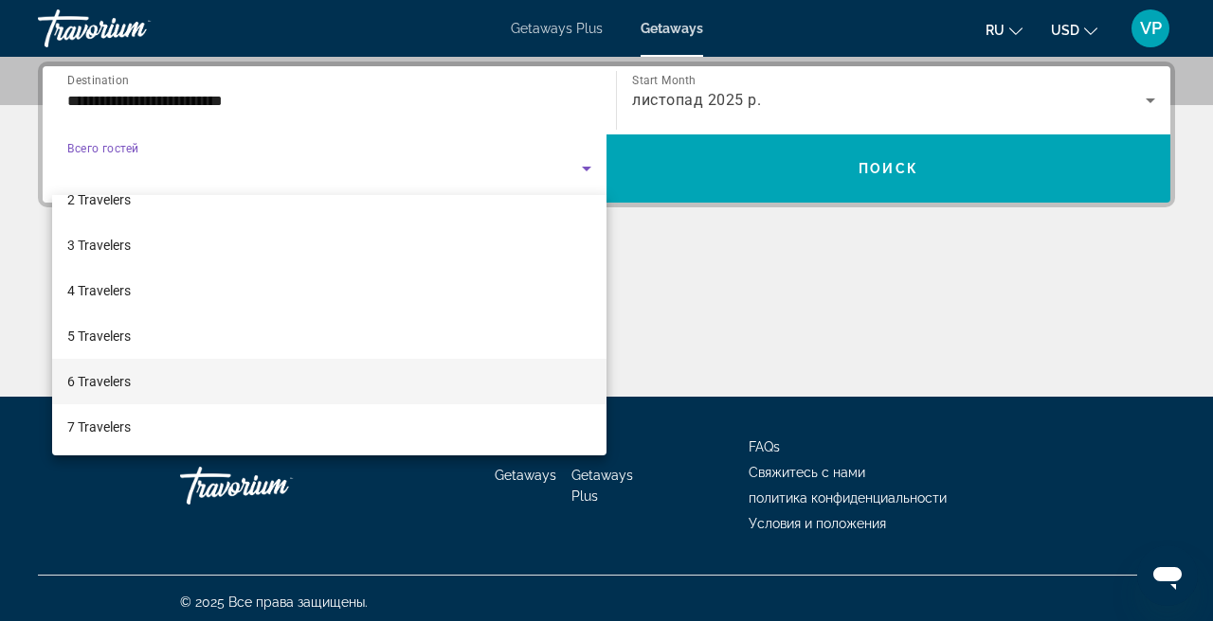
click at [167, 374] on mat-option "6 Travelers" at bounding box center [329, 381] width 554 height 45
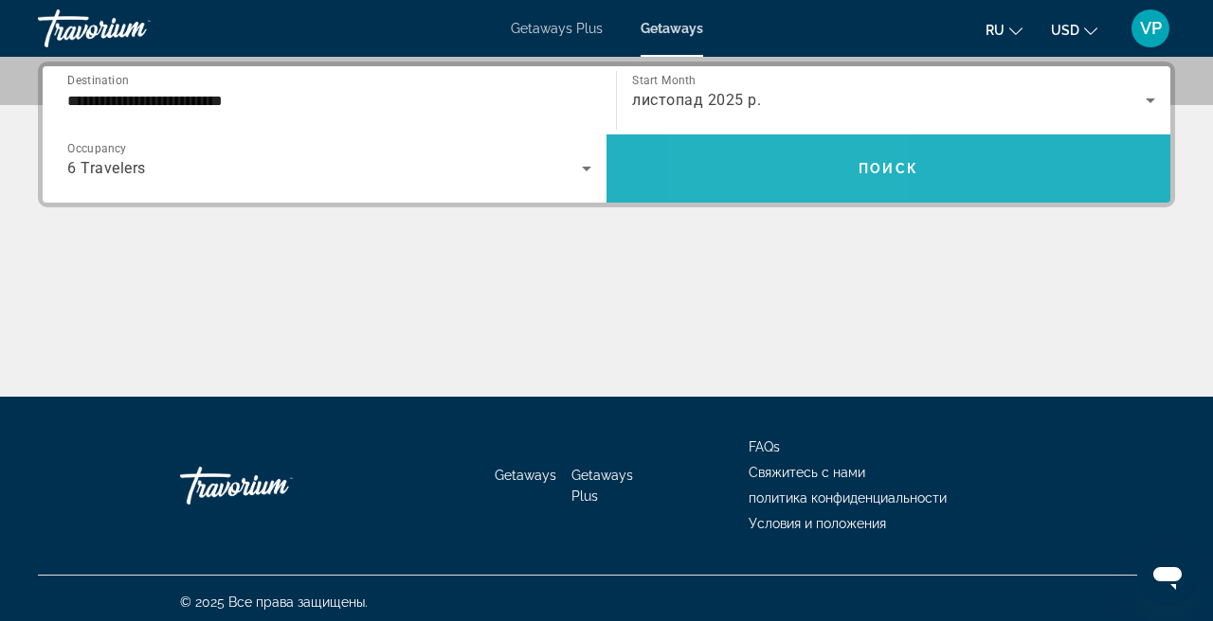
click at [799, 159] on span "Search widget" at bounding box center [888, 168] width 564 height 45
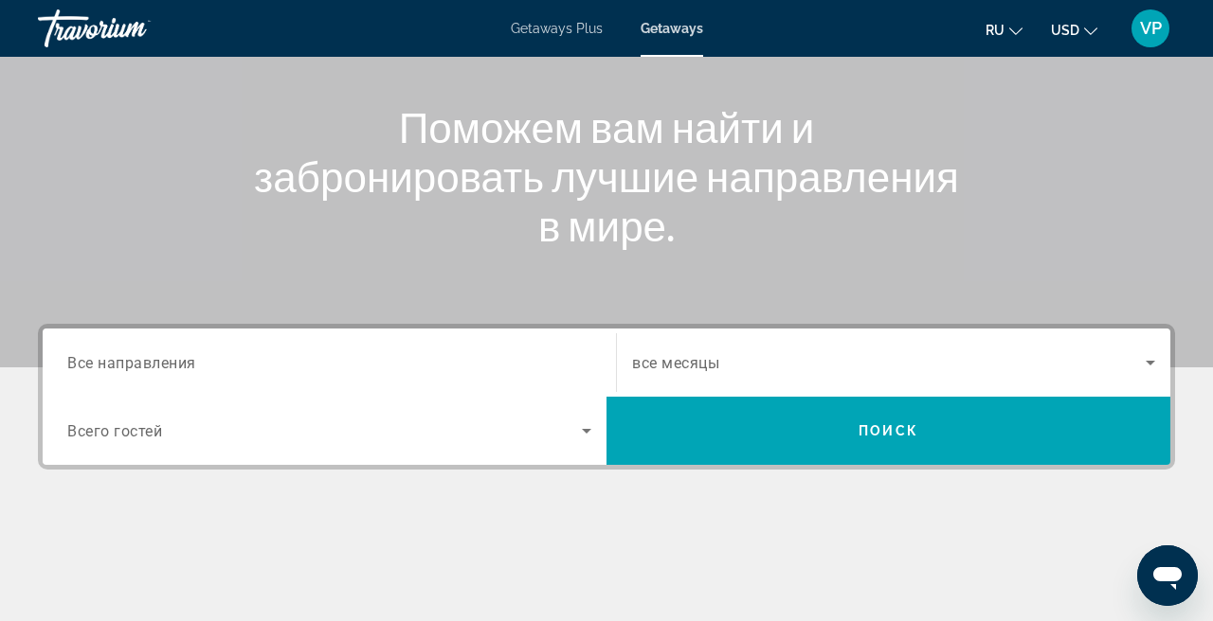
scroll to position [257, 0]
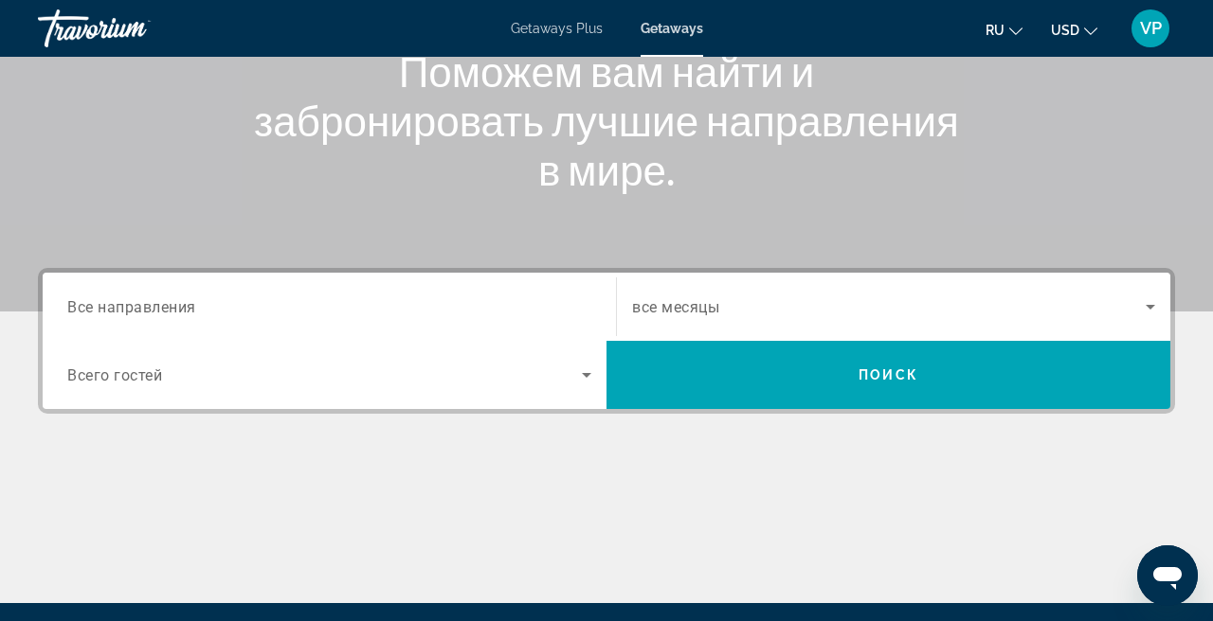
click at [278, 305] on input "Destination Все направления" at bounding box center [329, 307] width 524 height 23
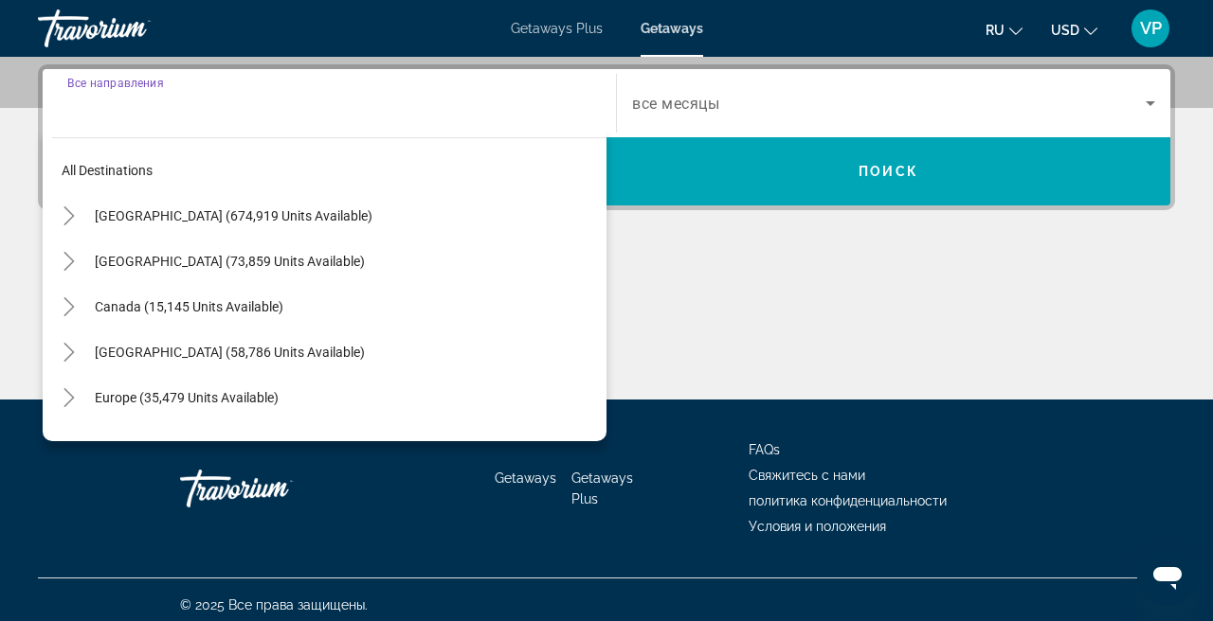
scroll to position [463, 0]
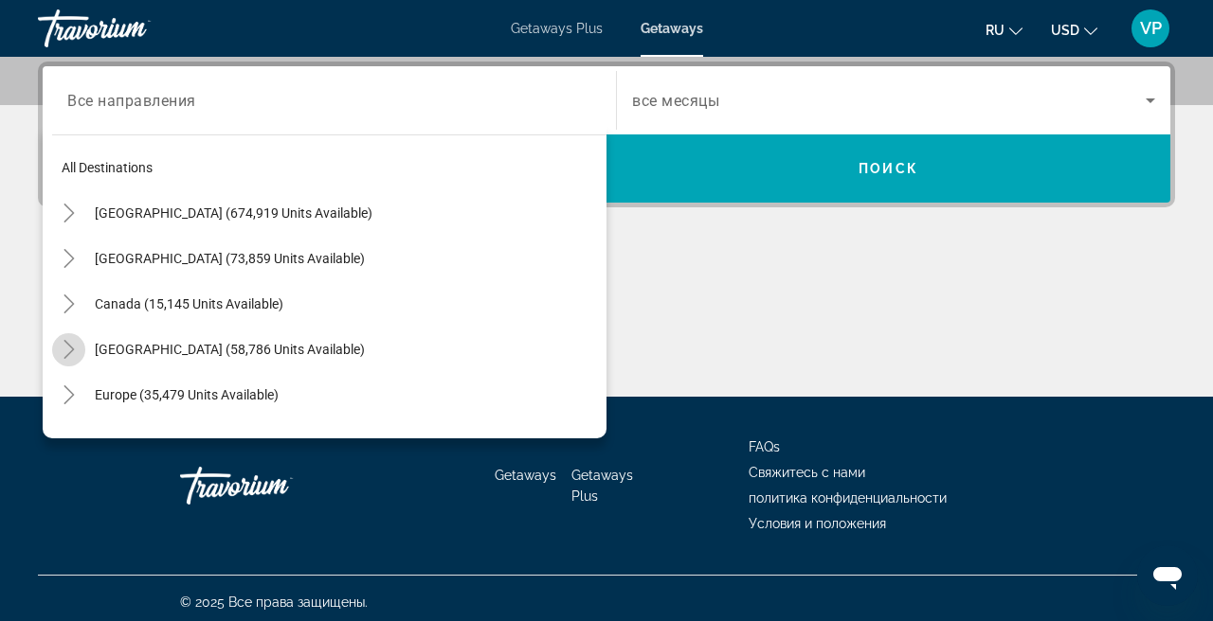
click at [69, 352] on icon "Toggle Caribbean & Atlantic Islands (58,786 units available)" at bounding box center [69, 349] width 19 height 19
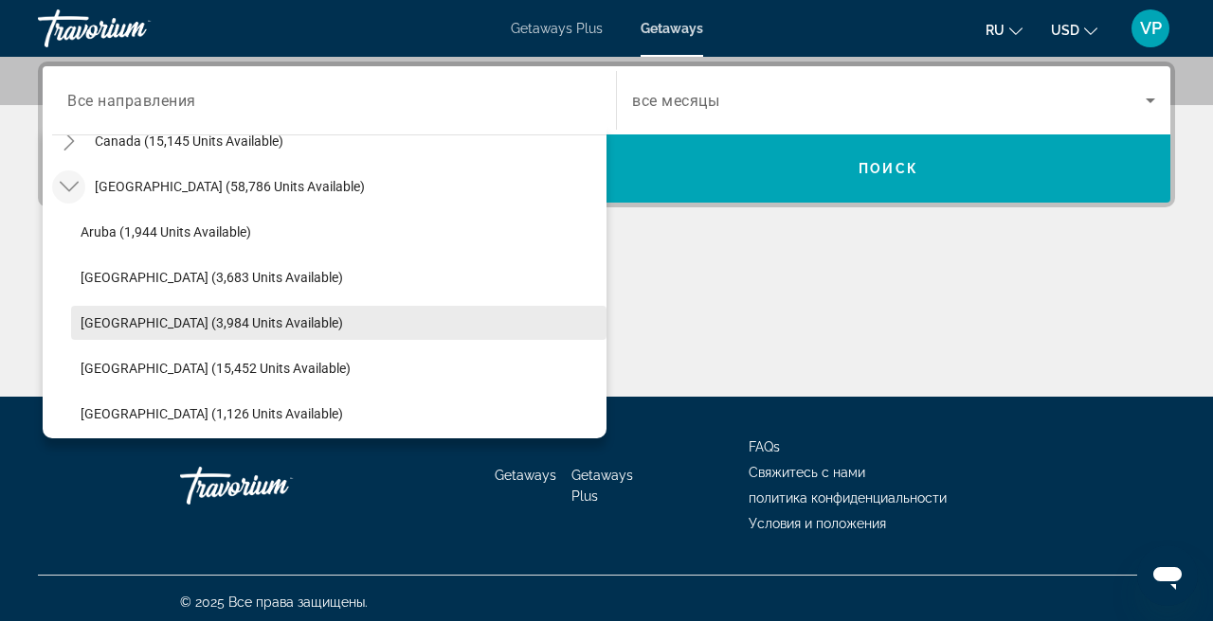
scroll to position [155, 0]
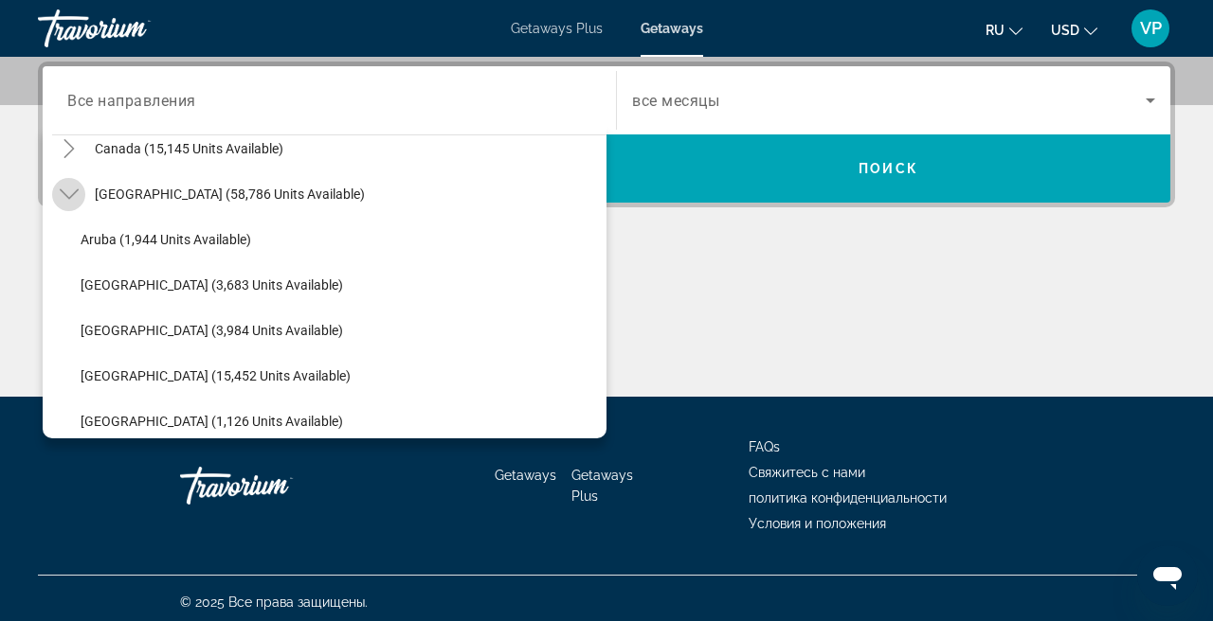
click at [82, 193] on mat-icon "Toggle Caribbean & Atlantic Islands (58,786 units available)" at bounding box center [68, 194] width 33 height 33
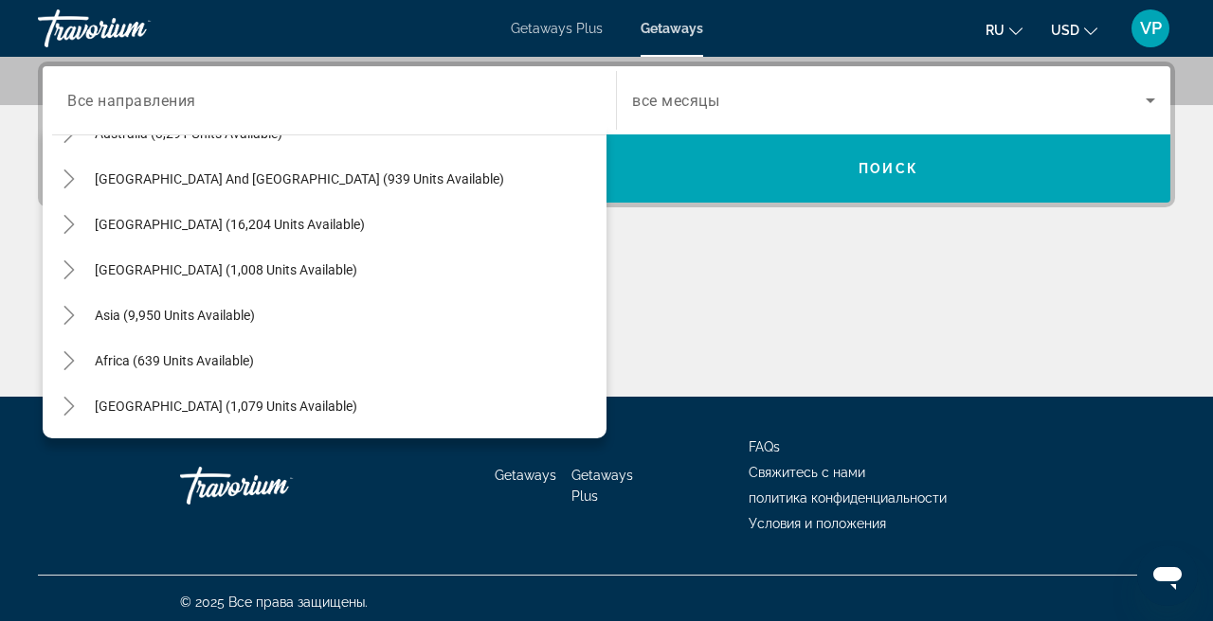
scroll to position [307, 0]
click at [76, 356] on icon "Toggle Africa (639 units available)" at bounding box center [69, 360] width 19 height 19
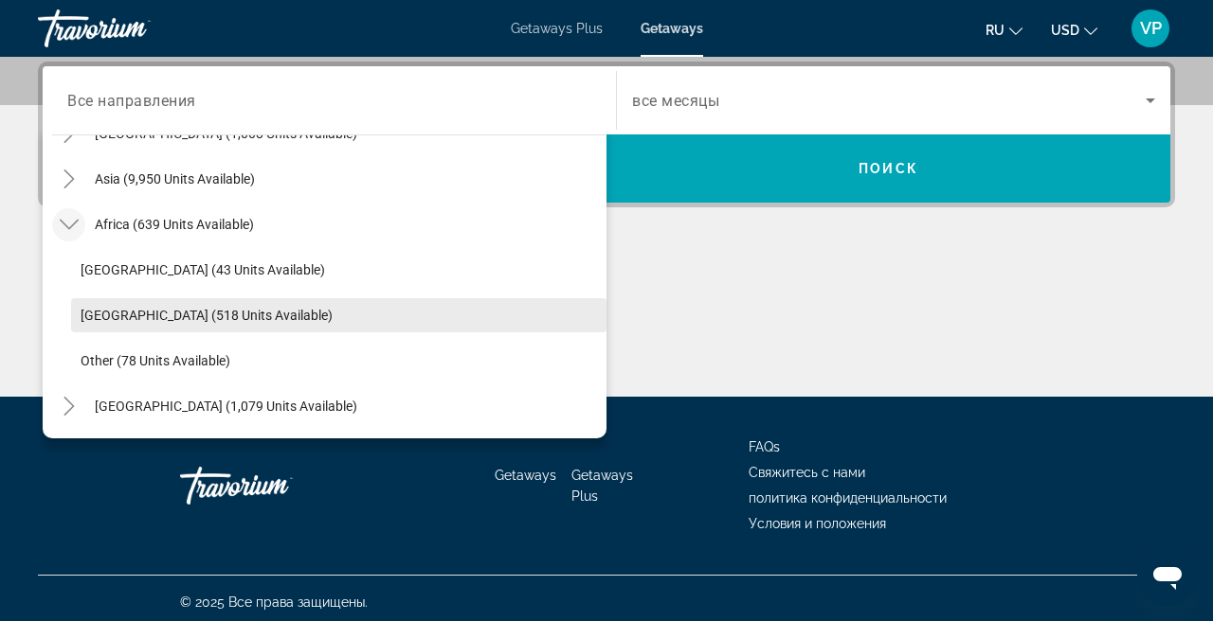
scroll to position [443, 0]
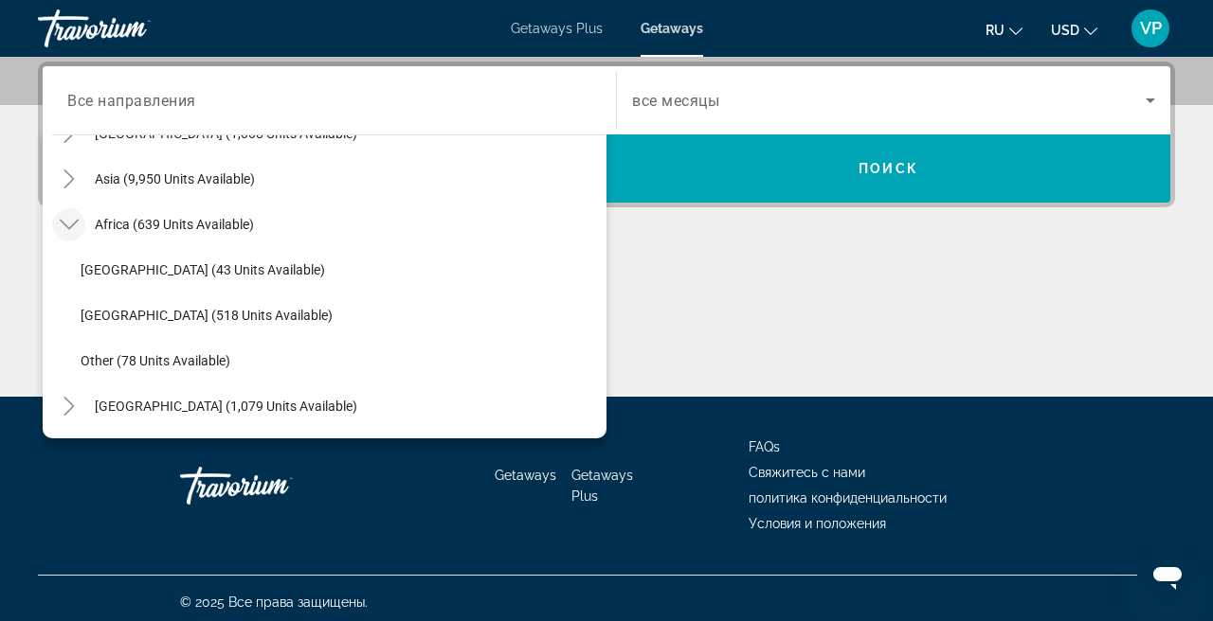
click at [72, 219] on icon "Toggle Africa (639 units available)" at bounding box center [69, 224] width 19 height 19
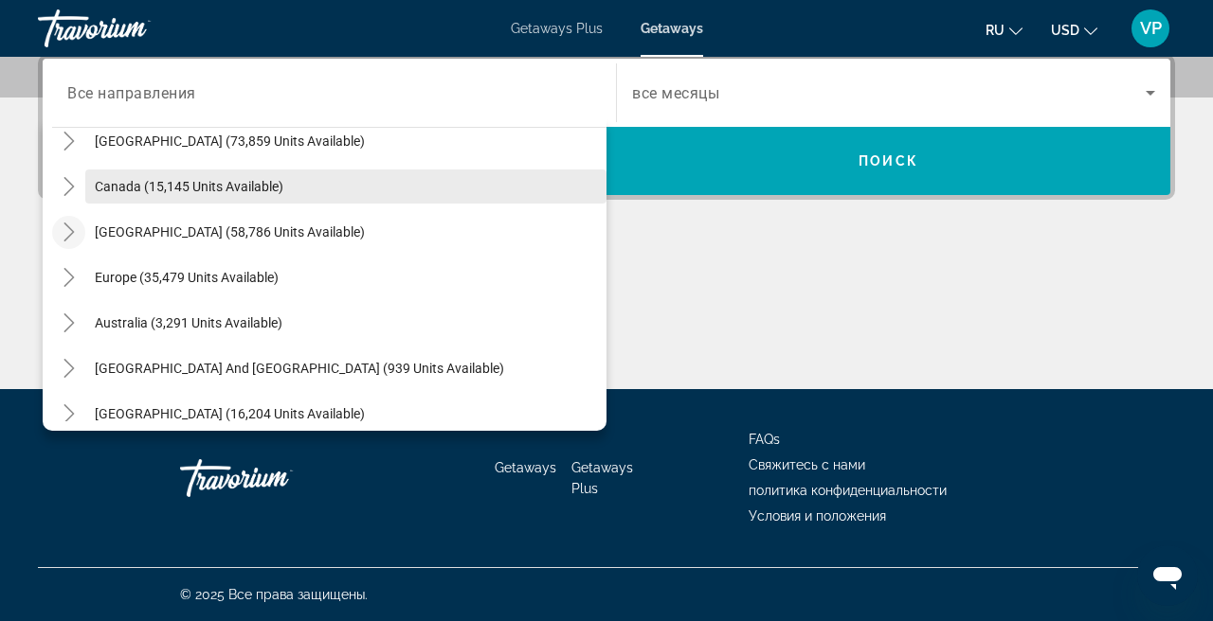
scroll to position [114, 0]
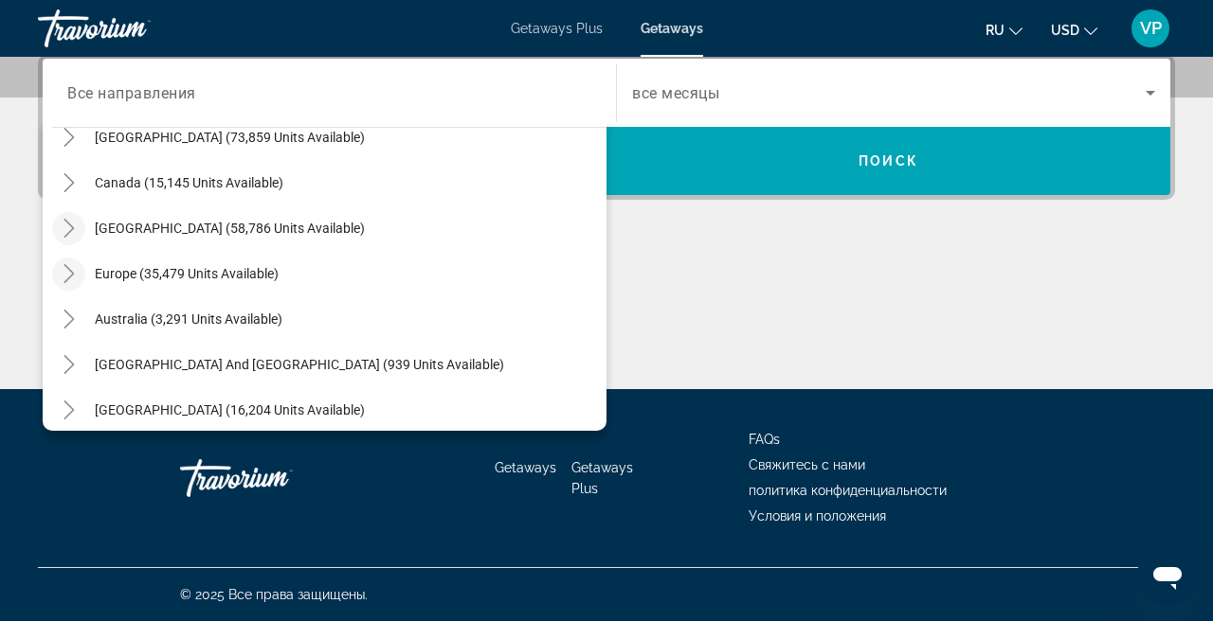
click at [75, 278] on icon "Toggle Europe (35,479 units available)" at bounding box center [69, 273] width 19 height 19
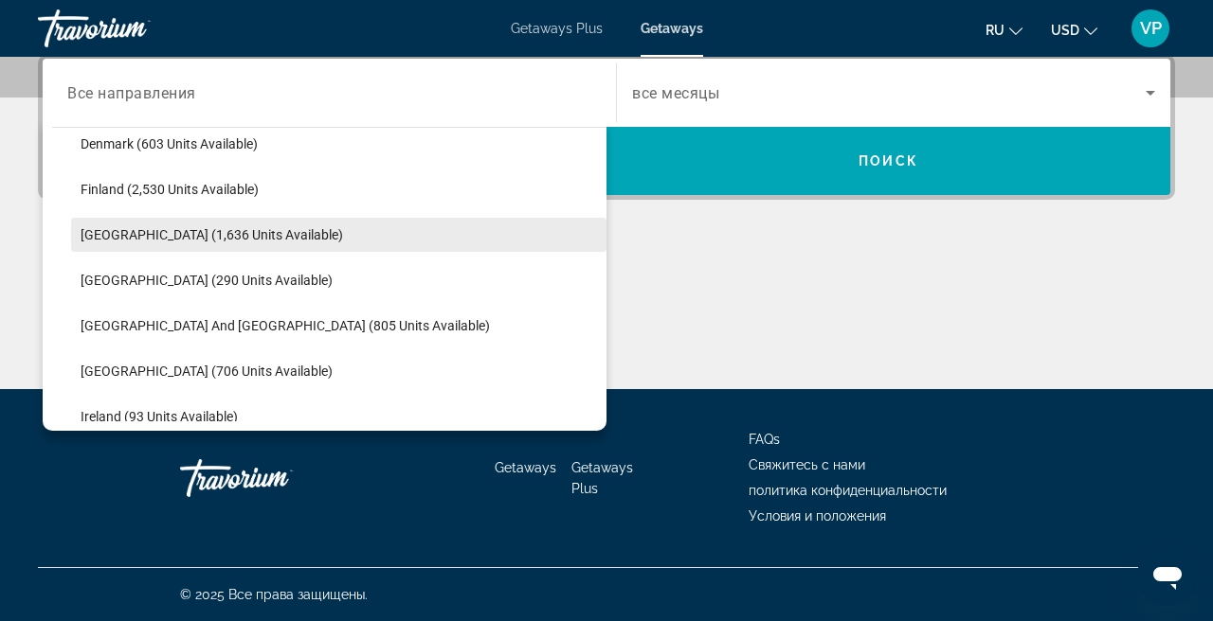
scroll to position [488, 0]
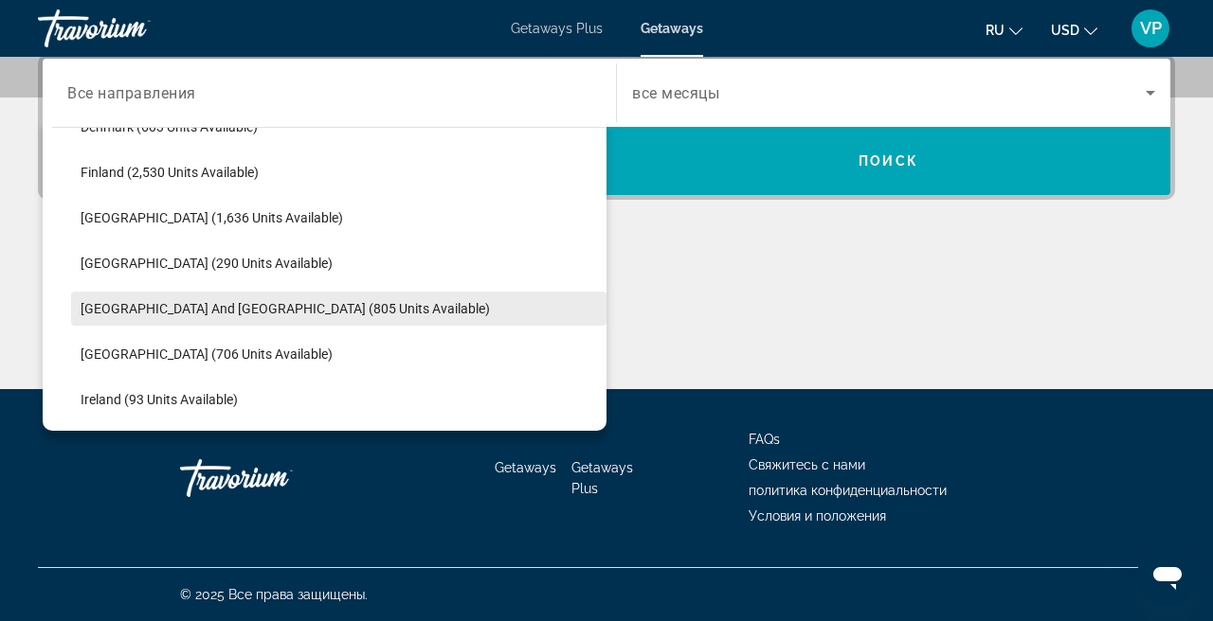
click at [189, 313] on span "Greece and Cyprus (805 units available)" at bounding box center [285, 308] width 409 height 15
type input "**********"
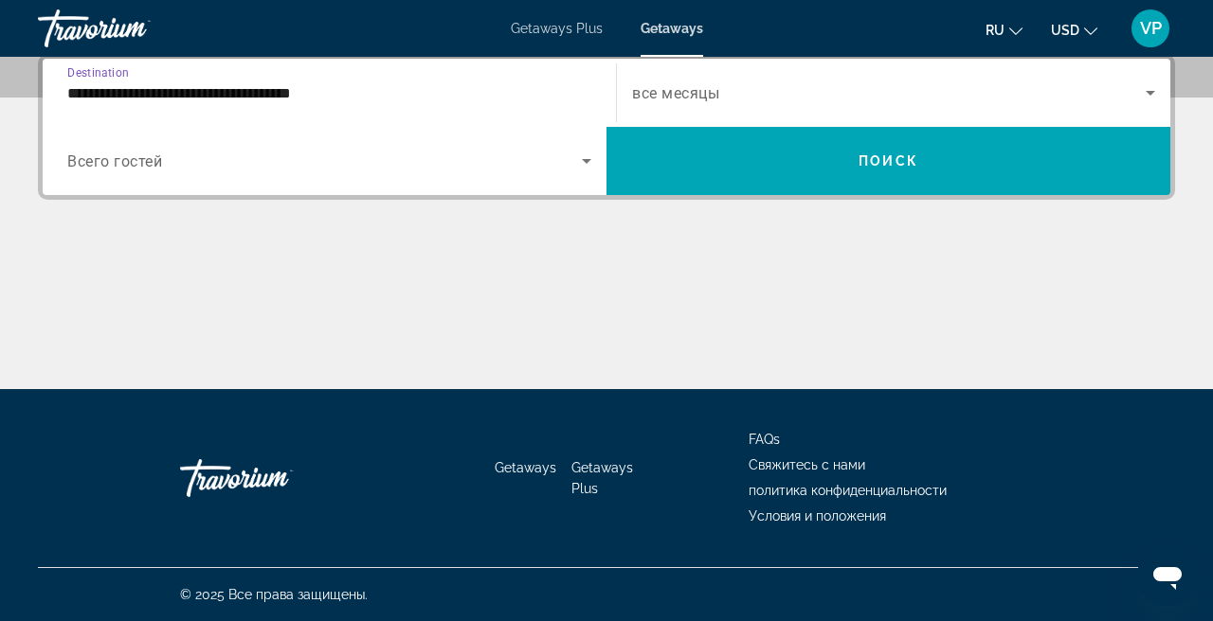
scroll to position [463, 0]
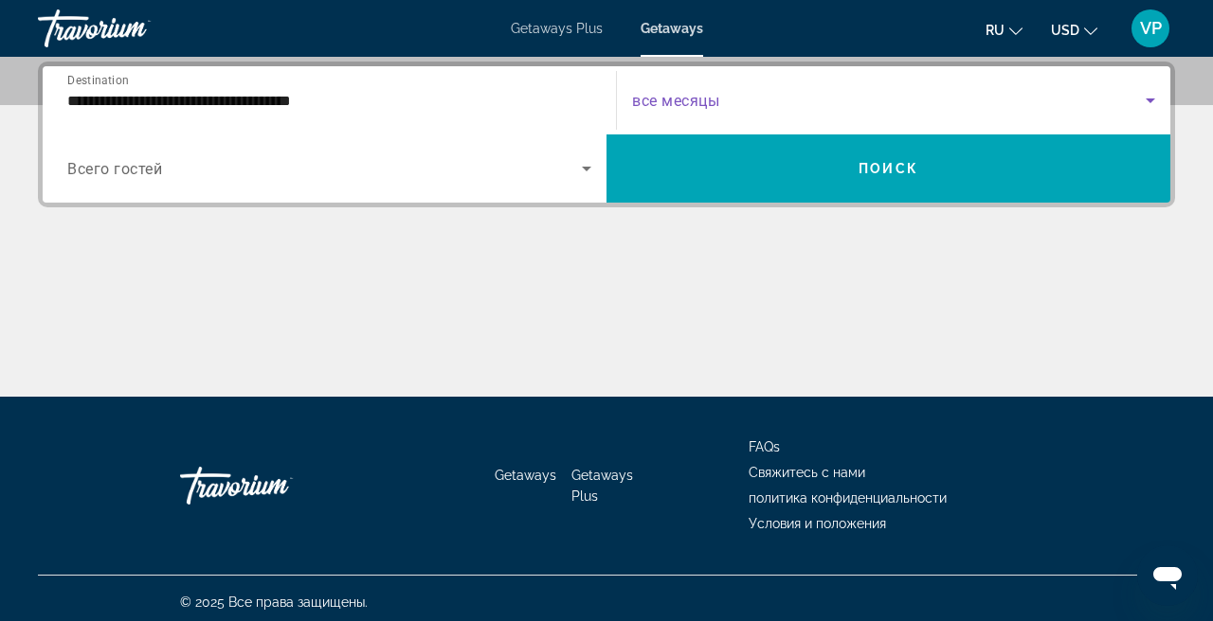
click at [846, 106] on span "Search widget" at bounding box center [888, 100] width 513 height 23
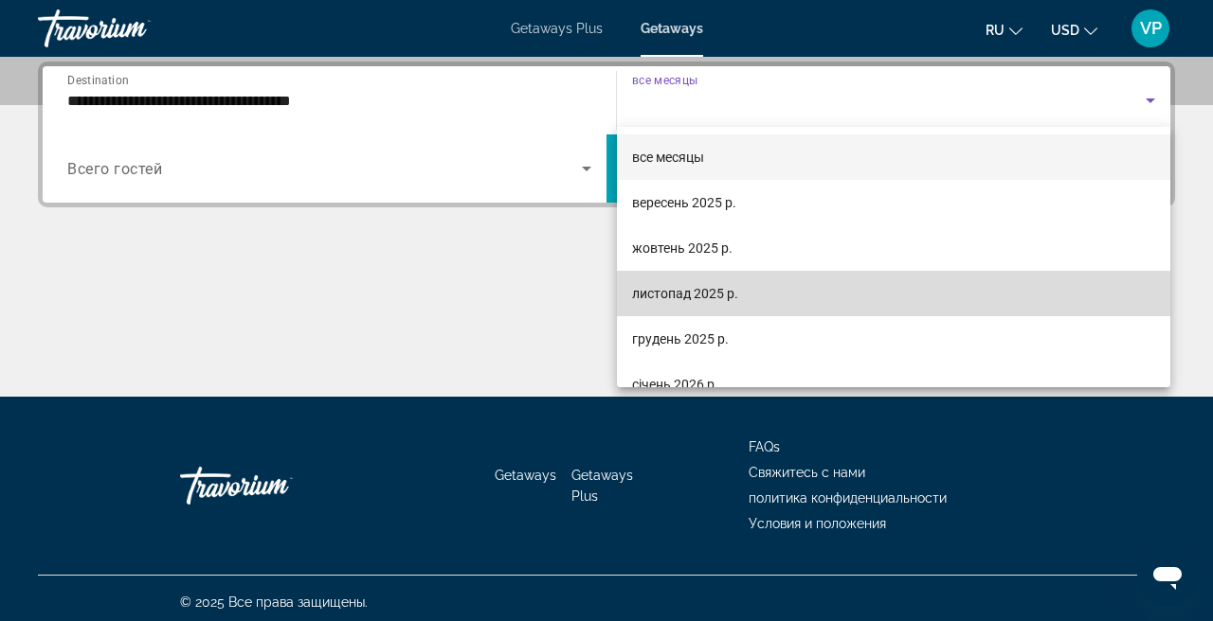
click at [743, 300] on mat-option "листопад 2025 р." at bounding box center [893, 293] width 553 height 45
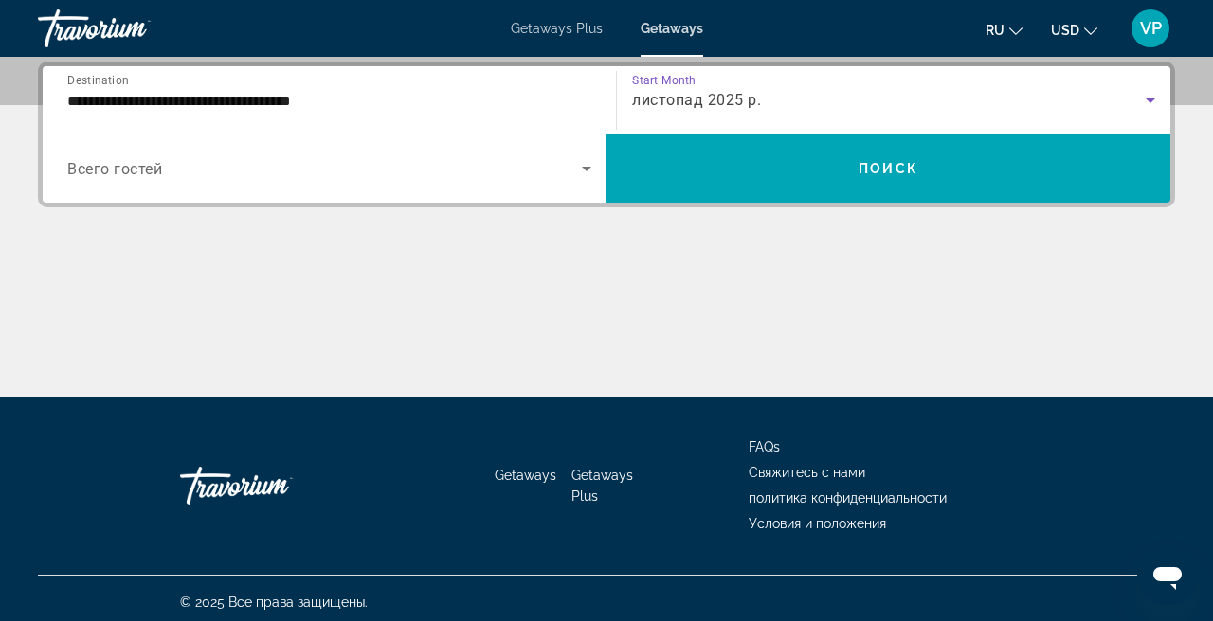
click at [350, 173] on span "Search widget" at bounding box center [324, 168] width 514 height 23
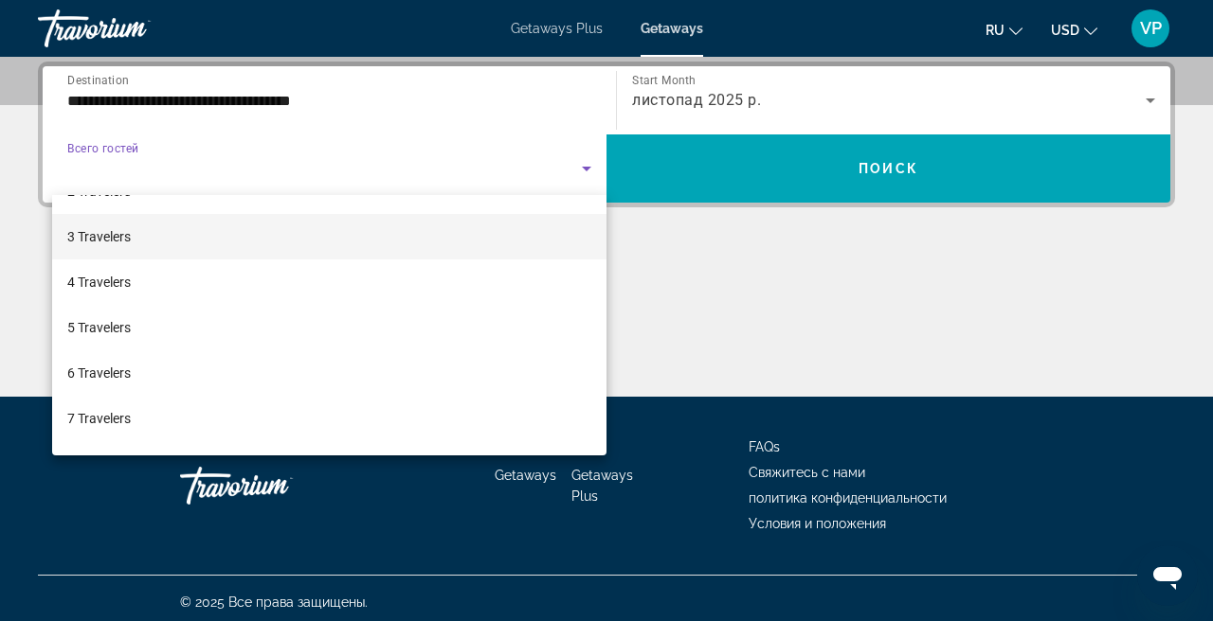
scroll to position [81, 0]
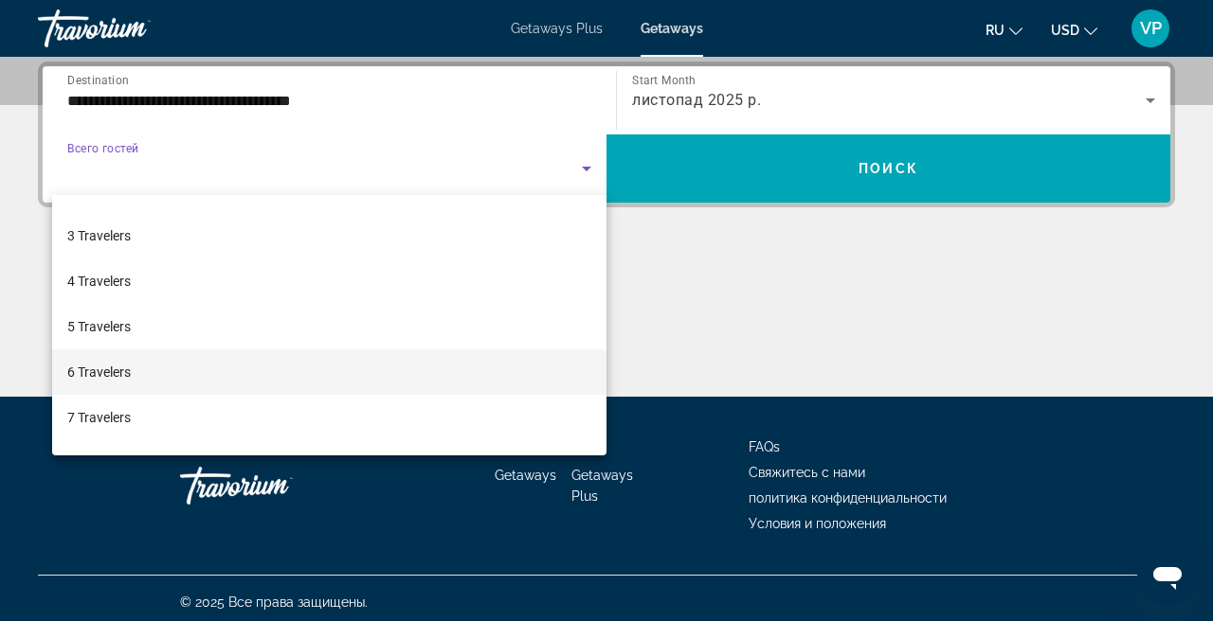
click at [240, 367] on mat-option "6 Travelers" at bounding box center [329, 372] width 554 height 45
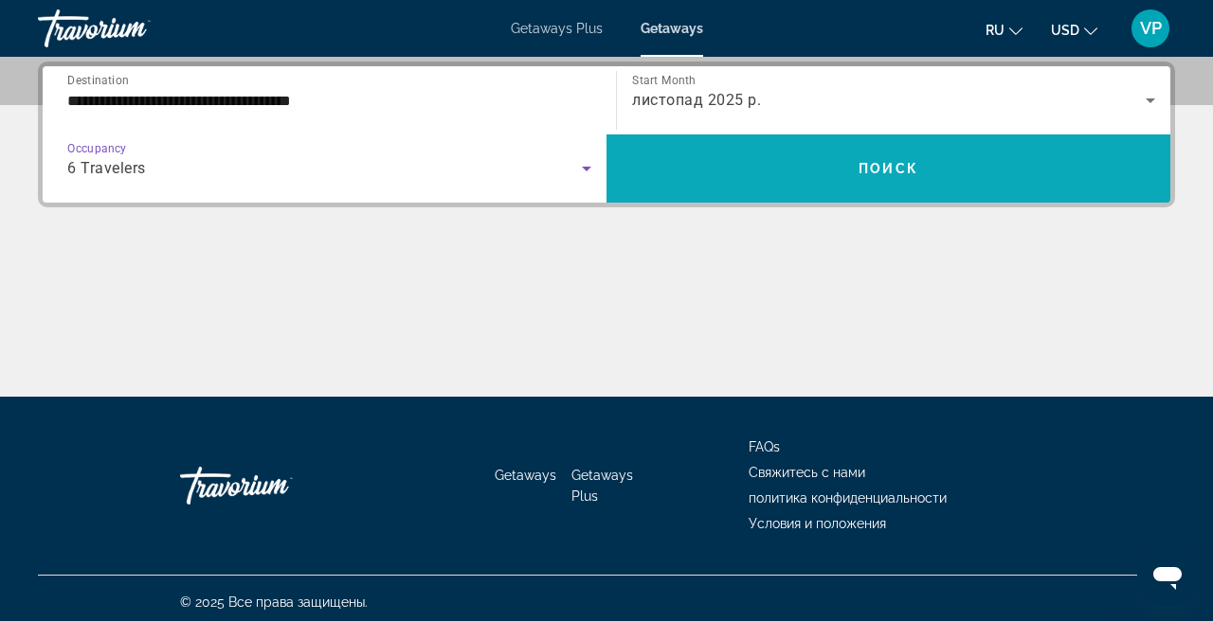
click at [903, 180] on span "Search widget" at bounding box center [888, 168] width 564 height 45
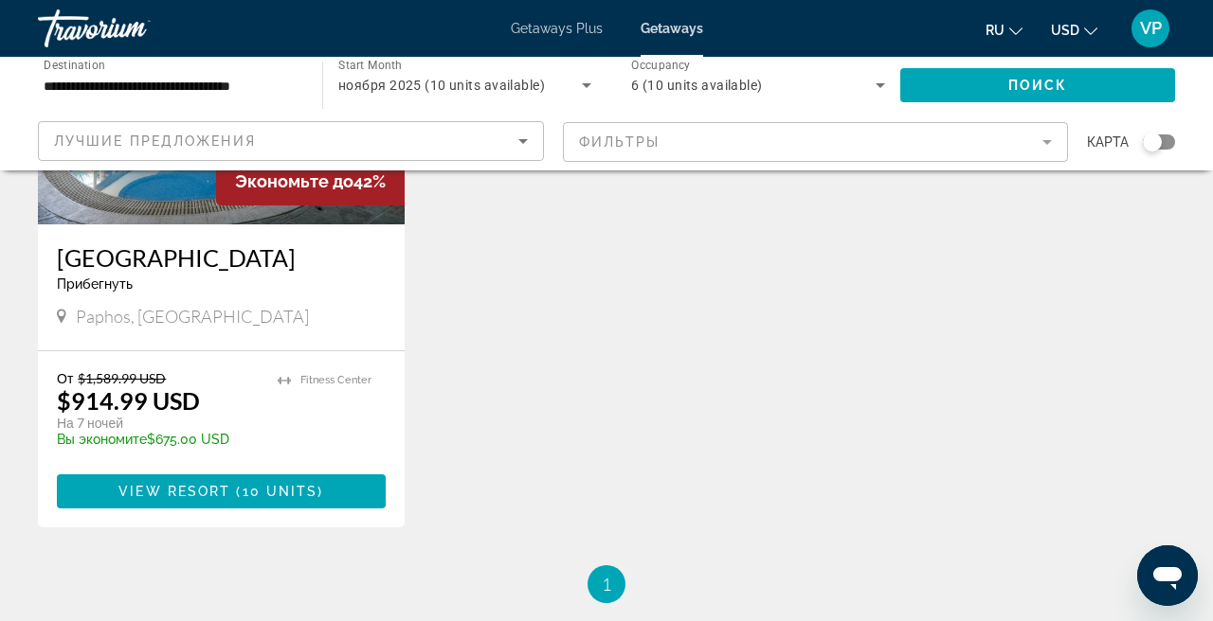
scroll to position [316, 0]
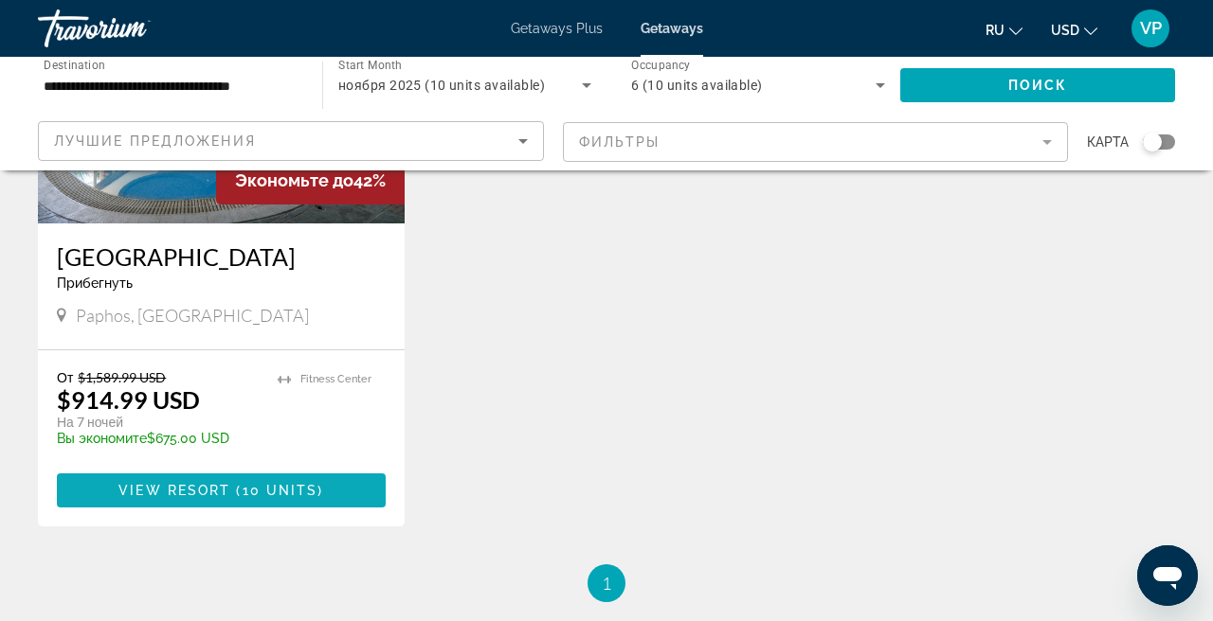
click at [294, 488] on span "10 units" at bounding box center [281, 490] width 76 height 15
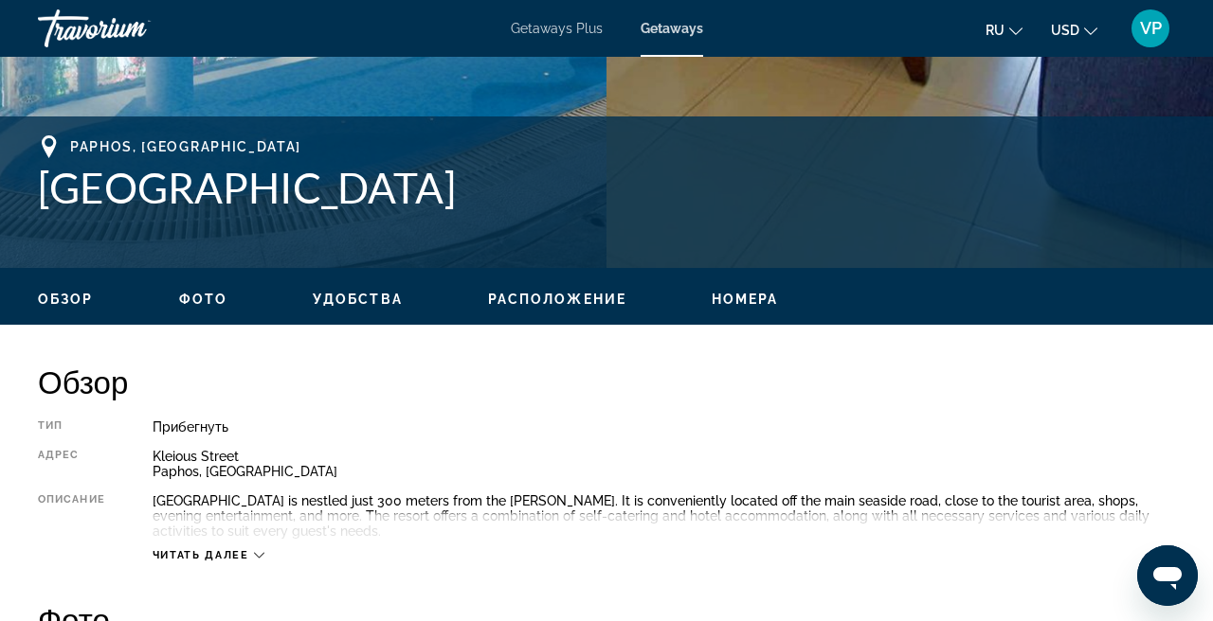
scroll to position [687, 0]
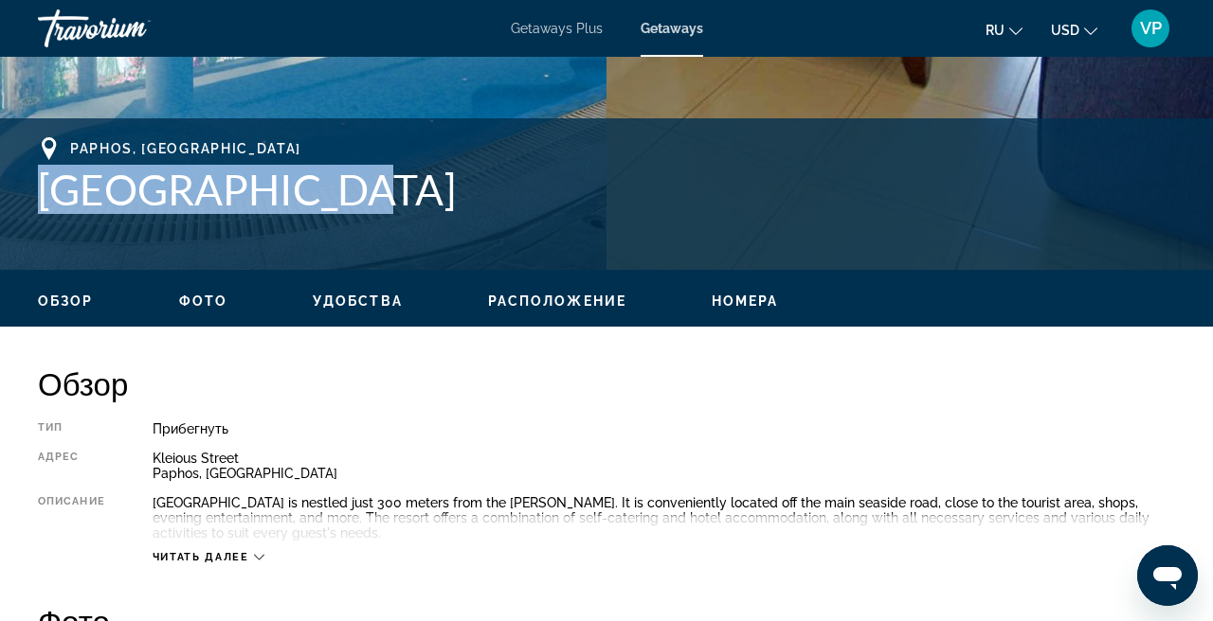
drag, startPoint x: 47, startPoint y: 189, endPoint x: 345, endPoint y: 196, distance: 297.5
click at [345, 196] on h1 "[GEOGRAPHIC_DATA]" at bounding box center [606, 189] width 1137 height 49
copy h1 "[GEOGRAPHIC_DATA]"
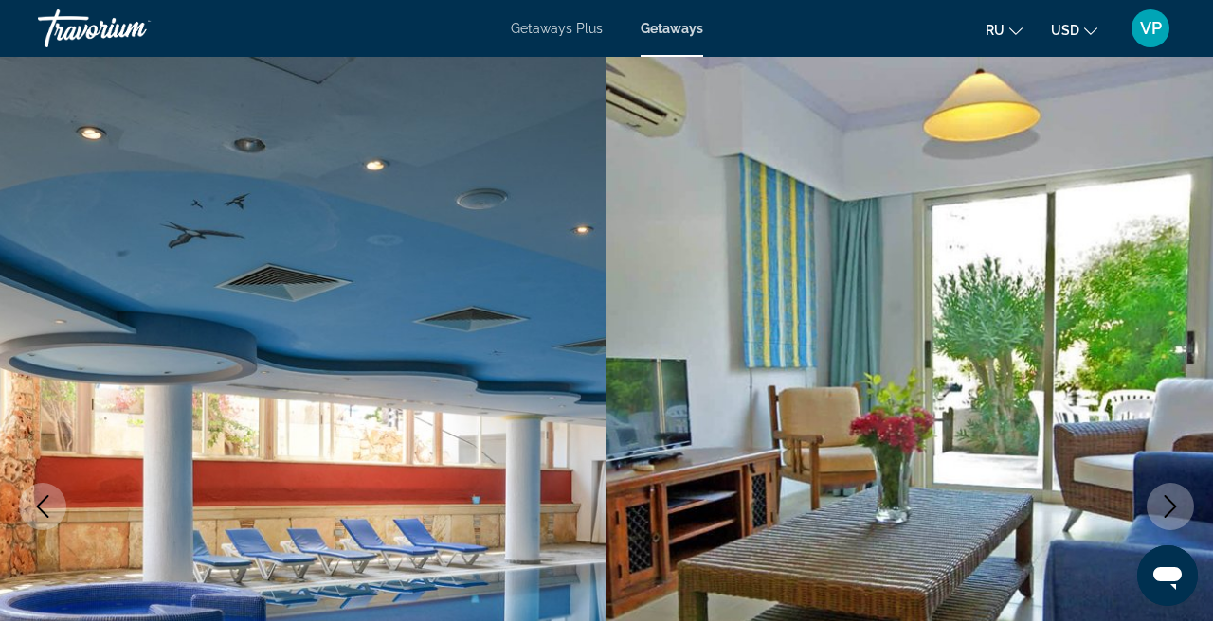
scroll to position [0, 0]
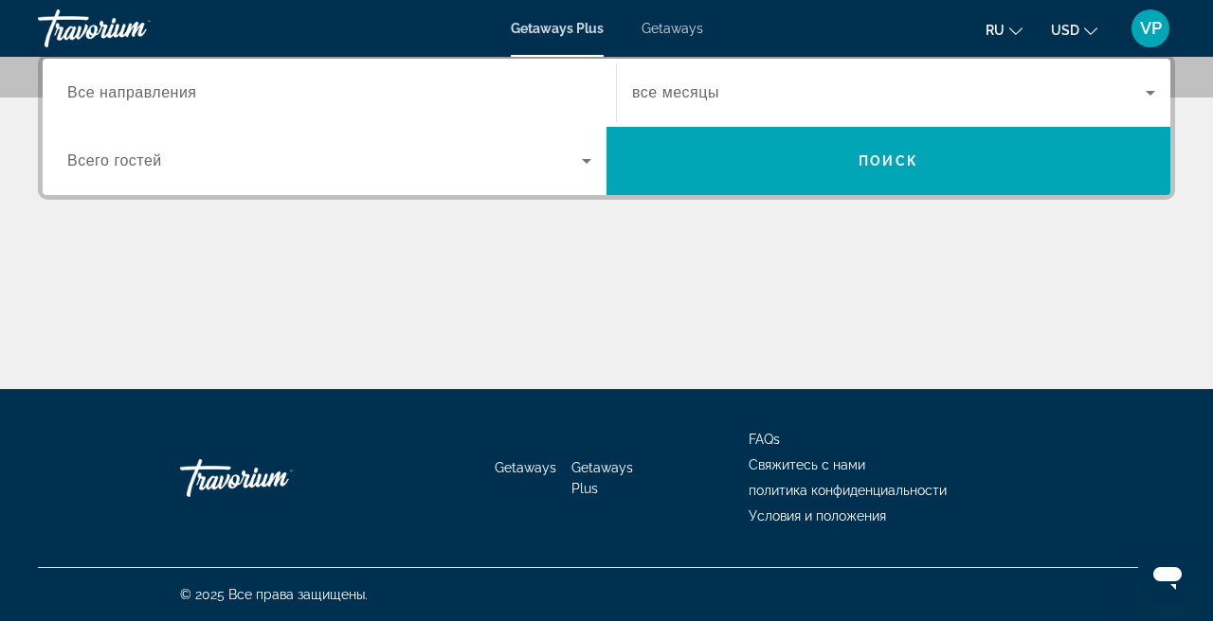
scroll to position [471, 0]
click at [348, 88] on input "Destination Все направления" at bounding box center [329, 93] width 524 height 23
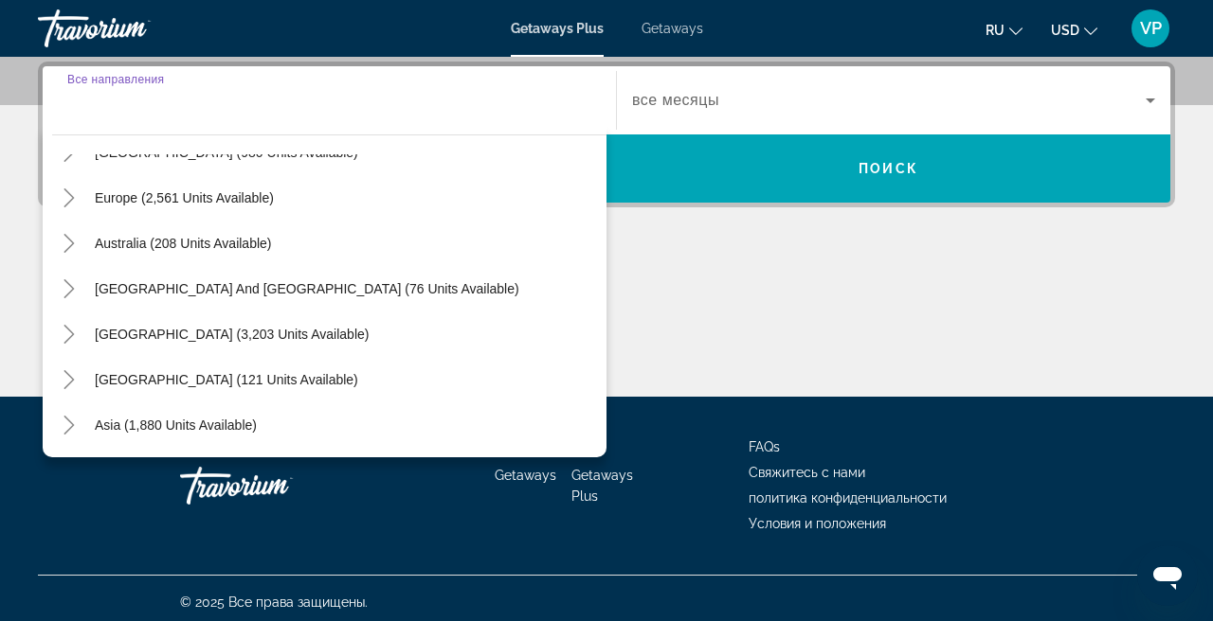
scroll to position [217, 0]
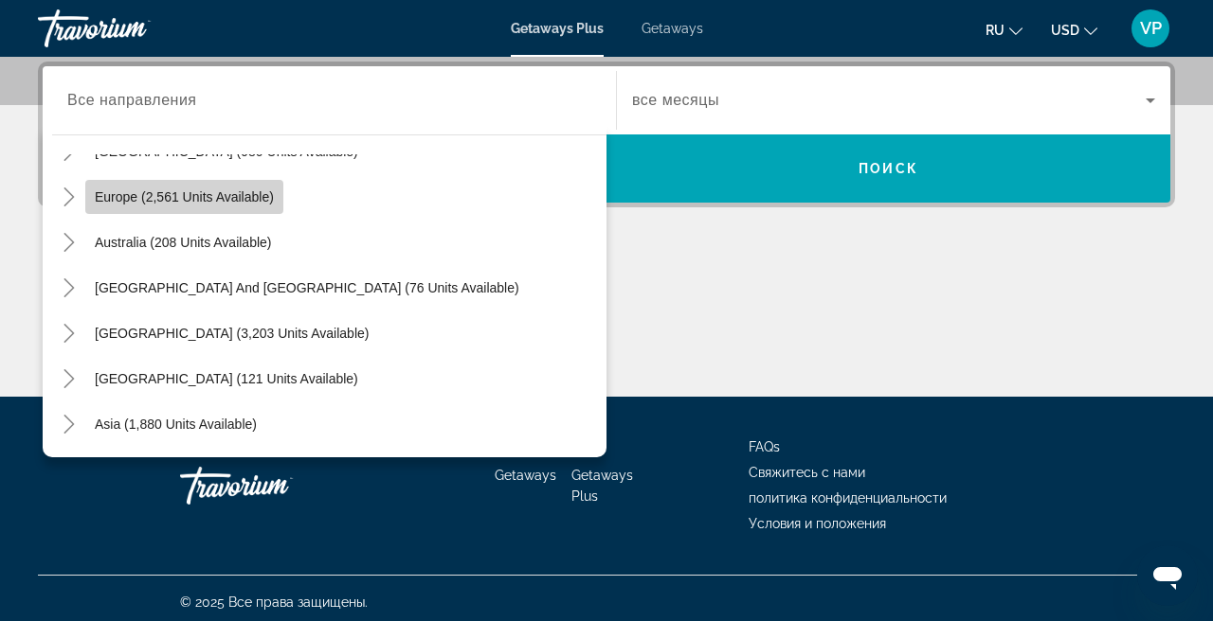
click at [195, 210] on span "Search widget" at bounding box center [184, 196] width 198 height 45
type input "**********"
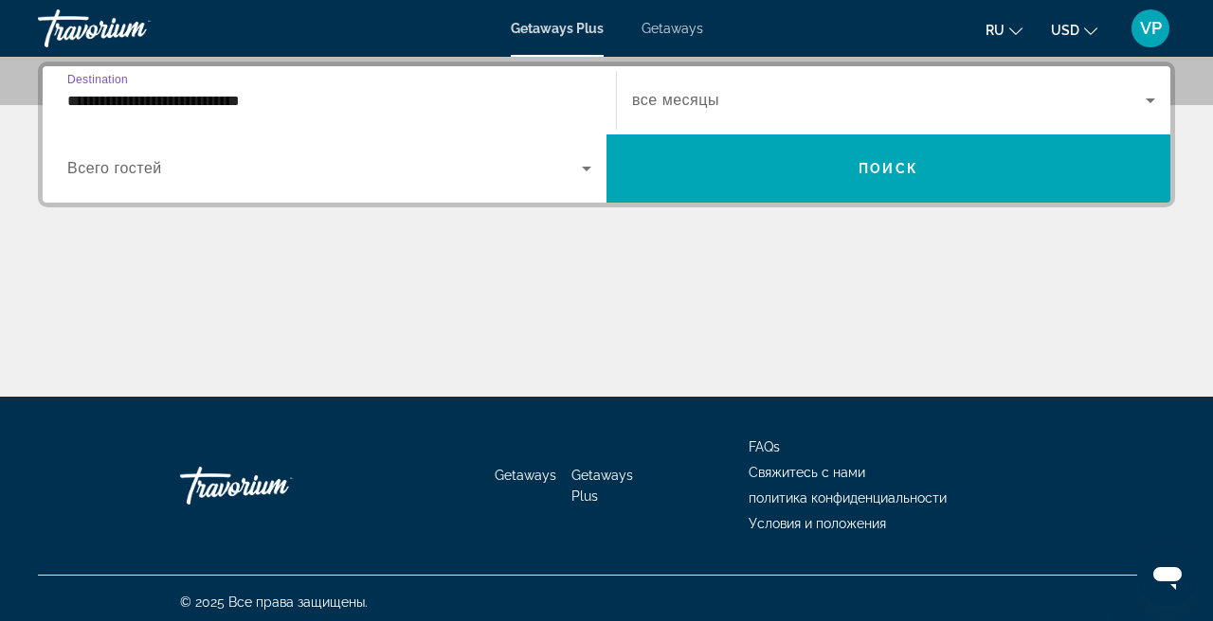
click at [728, 99] on span "Search widget" at bounding box center [888, 100] width 513 height 23
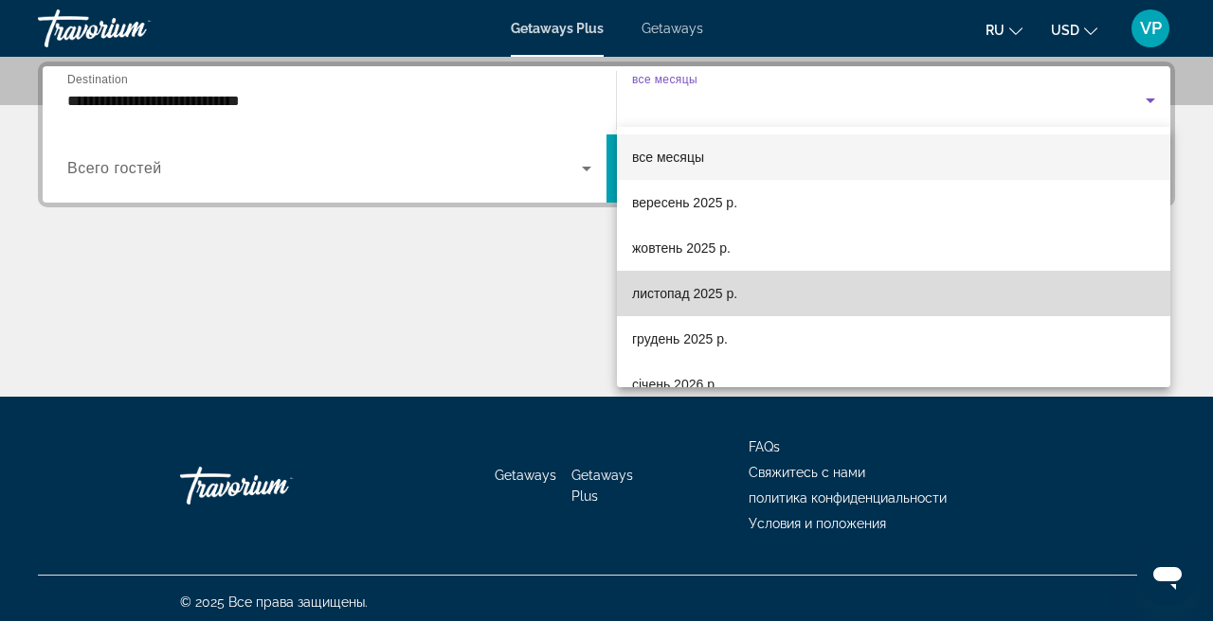
click at [687, 283] on span "листопад 2025 р." at bounding box center [684, 293] width 105 height 23
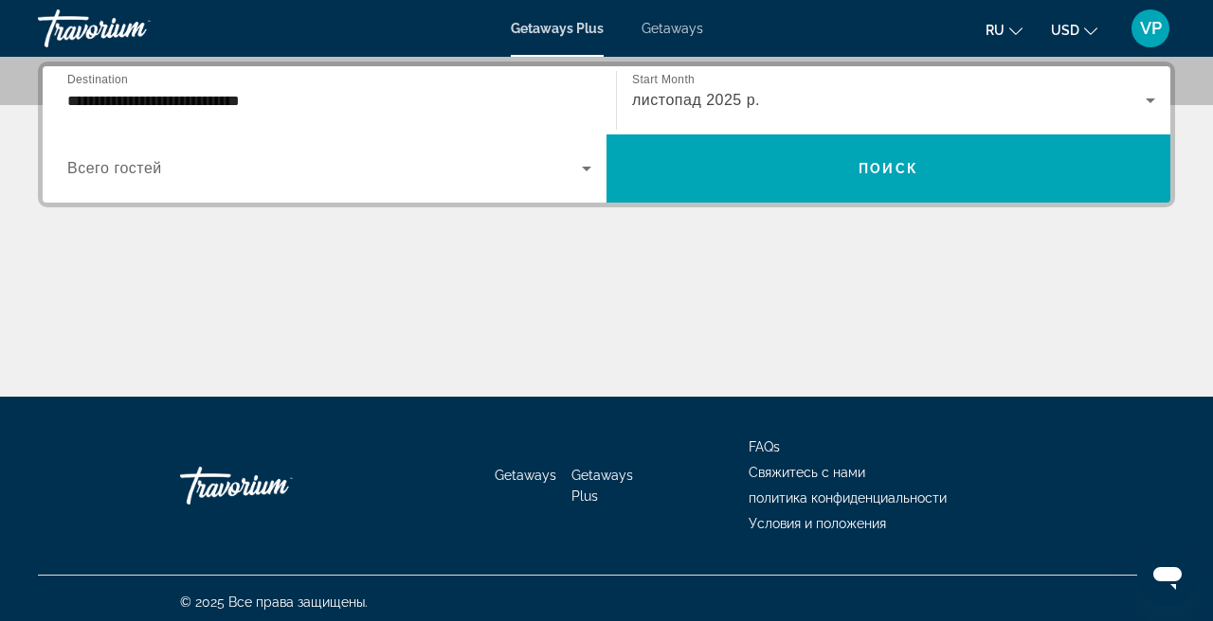
click at [406, 148] on div "Search widget" at bounding box center [329, 168] width 524 height 53
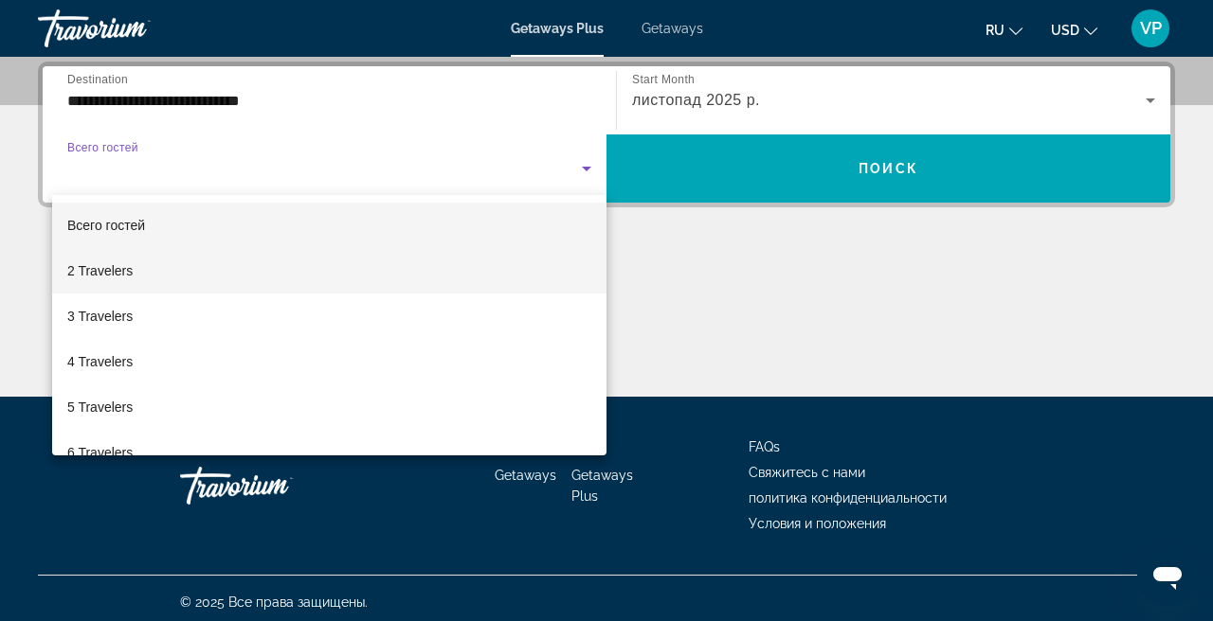
scroll to position [85, 0]
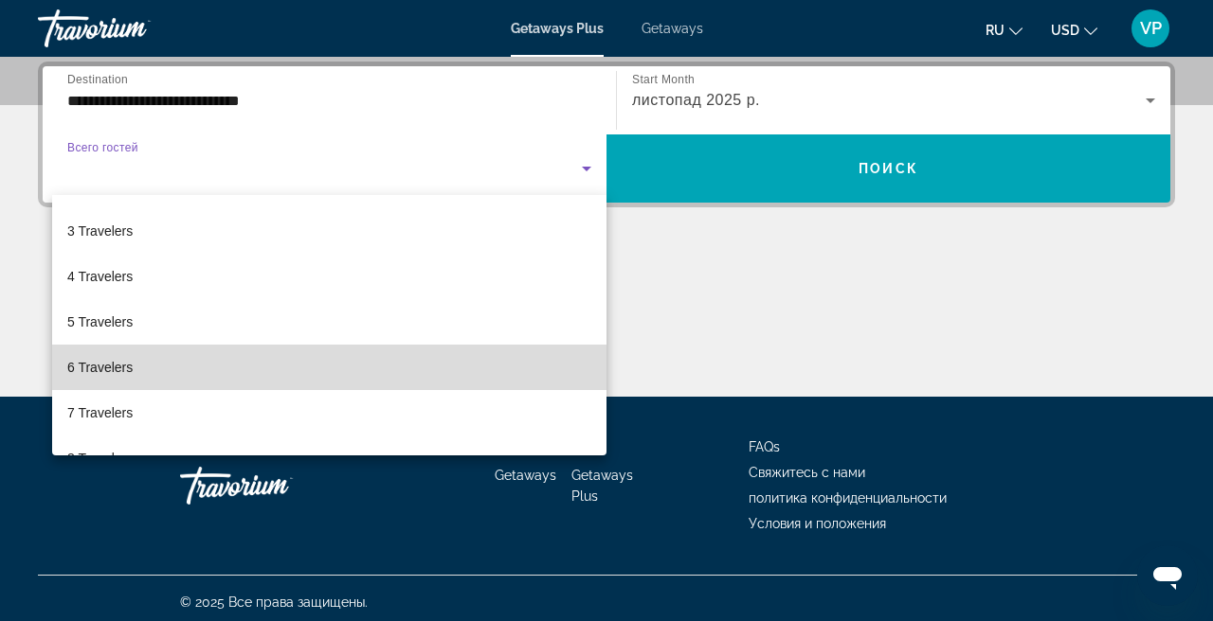
click at [215, 371] on mat-option "6 Travelers" at bounding box center [329, 367] width 554 height 45
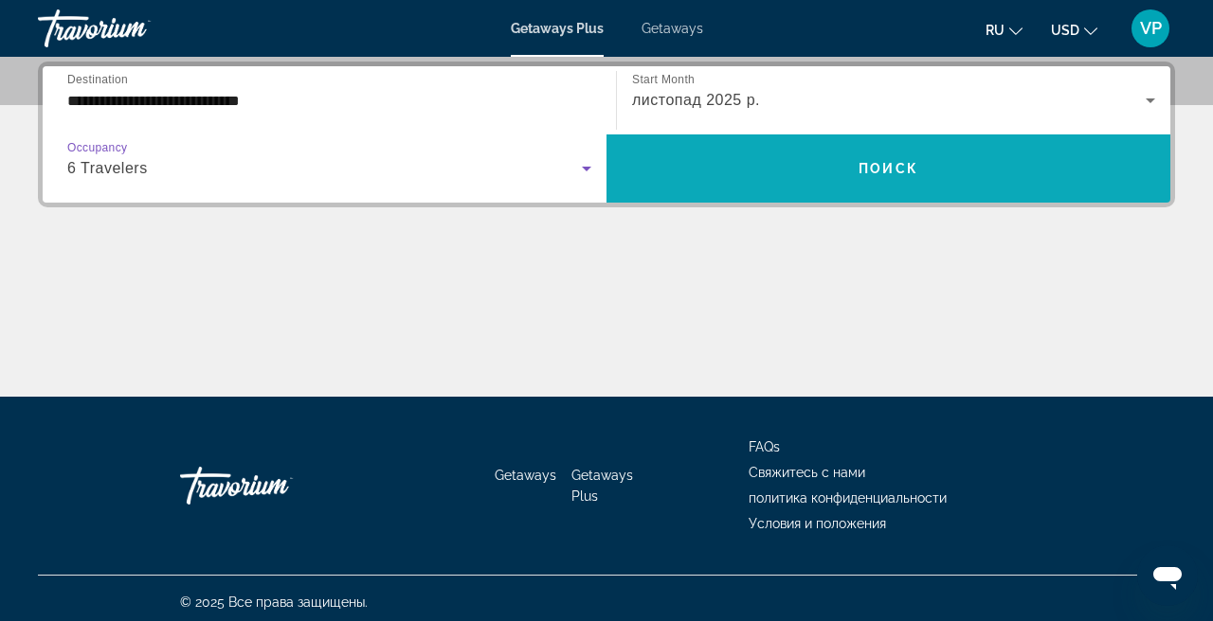
click at [692, 167] on span "Search widget" at bounding box center [888, 168] width 564 height 45
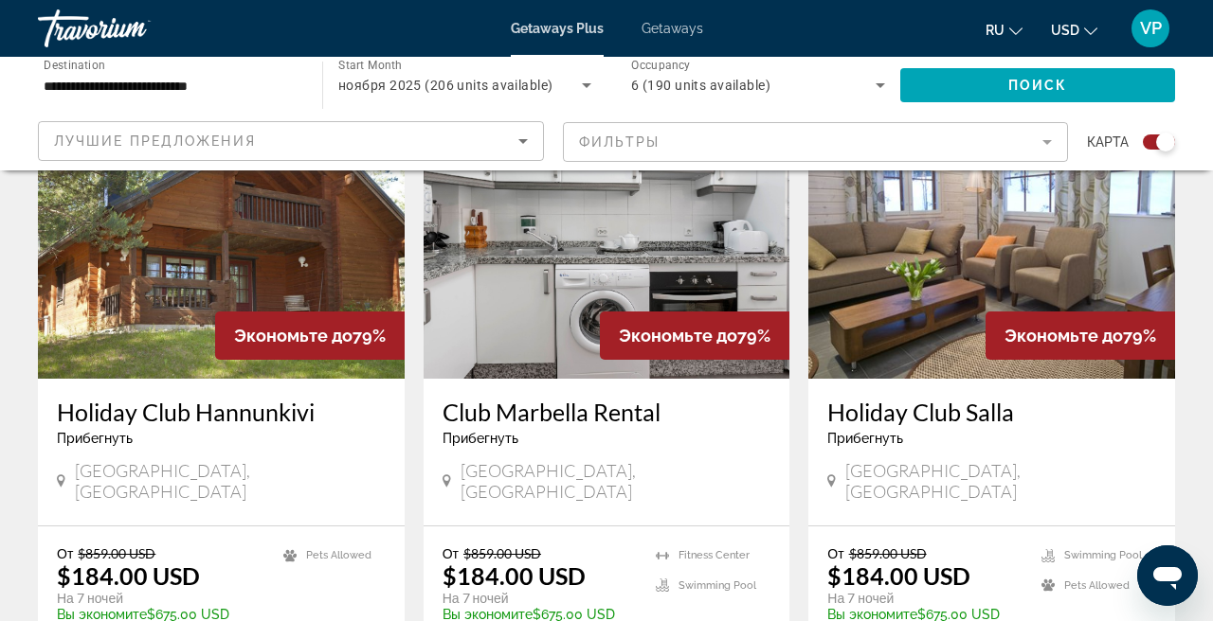
scroll to position [750, 0]
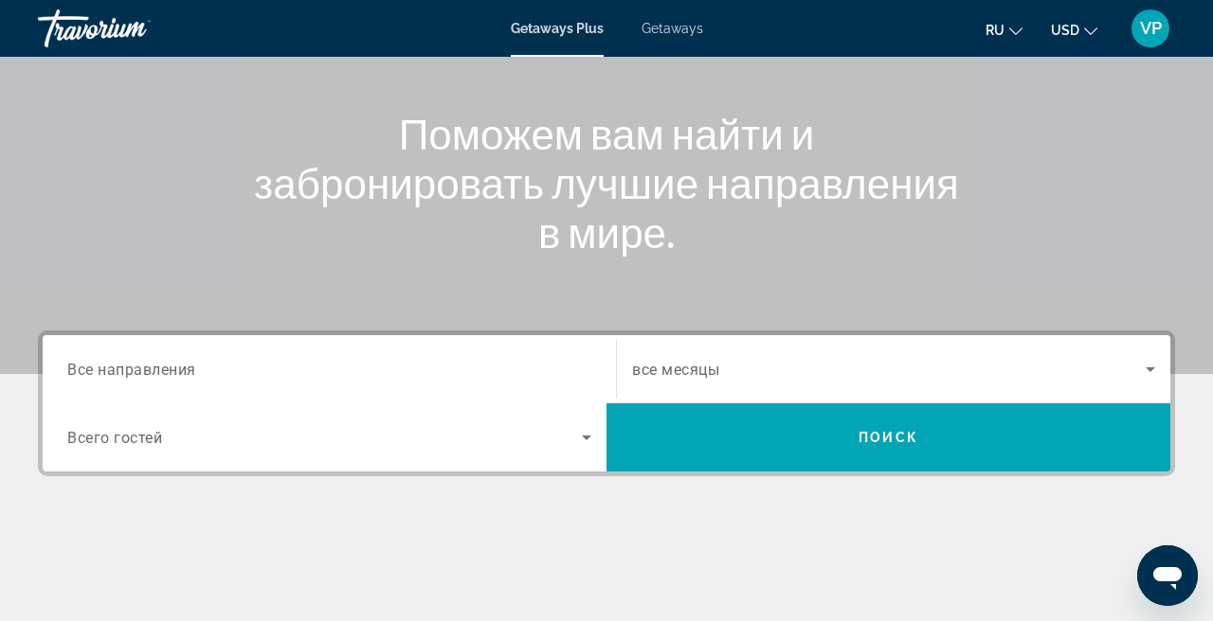
click at [266, 371] on input "Destination Все направления" at bounding box center [329, 370] width 524 height 23
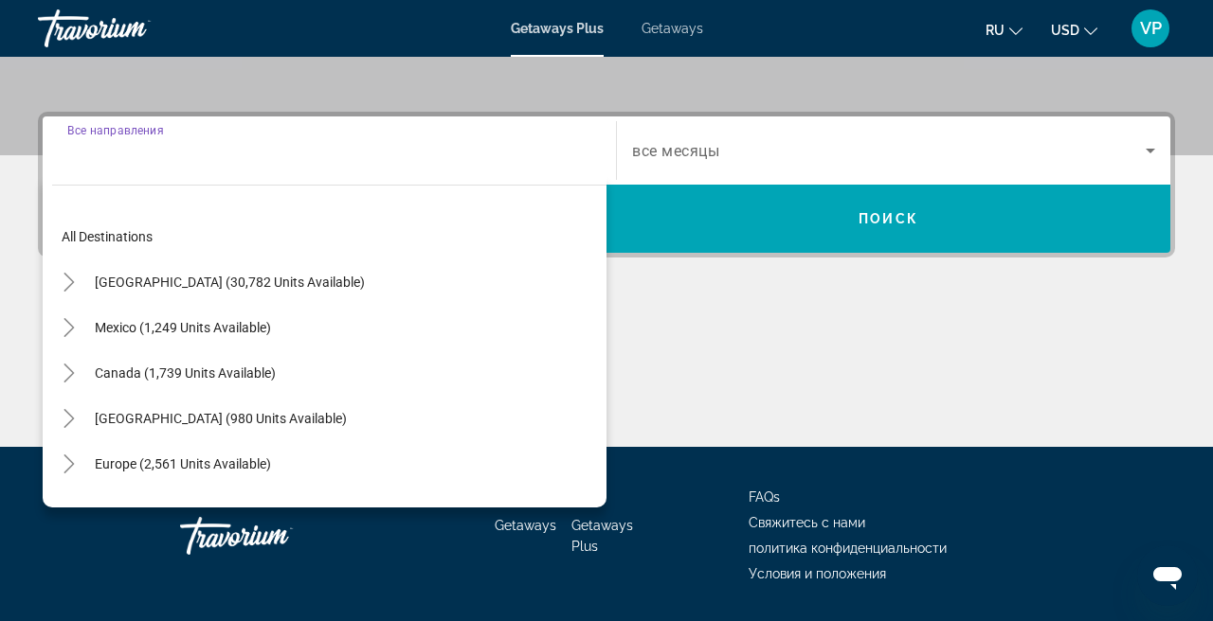
scroll to position [463, 0]
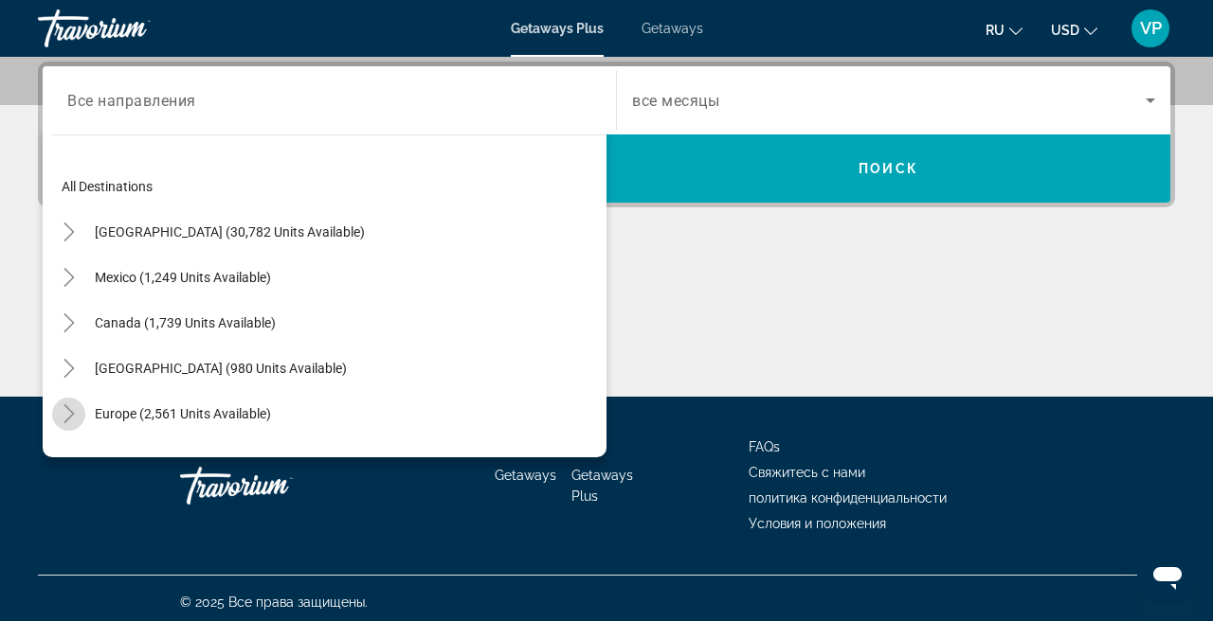
click at [63, 412] on icon "Toggle Europe (2,561 units available)" at bounding box center [69, 413] width 19 height 19
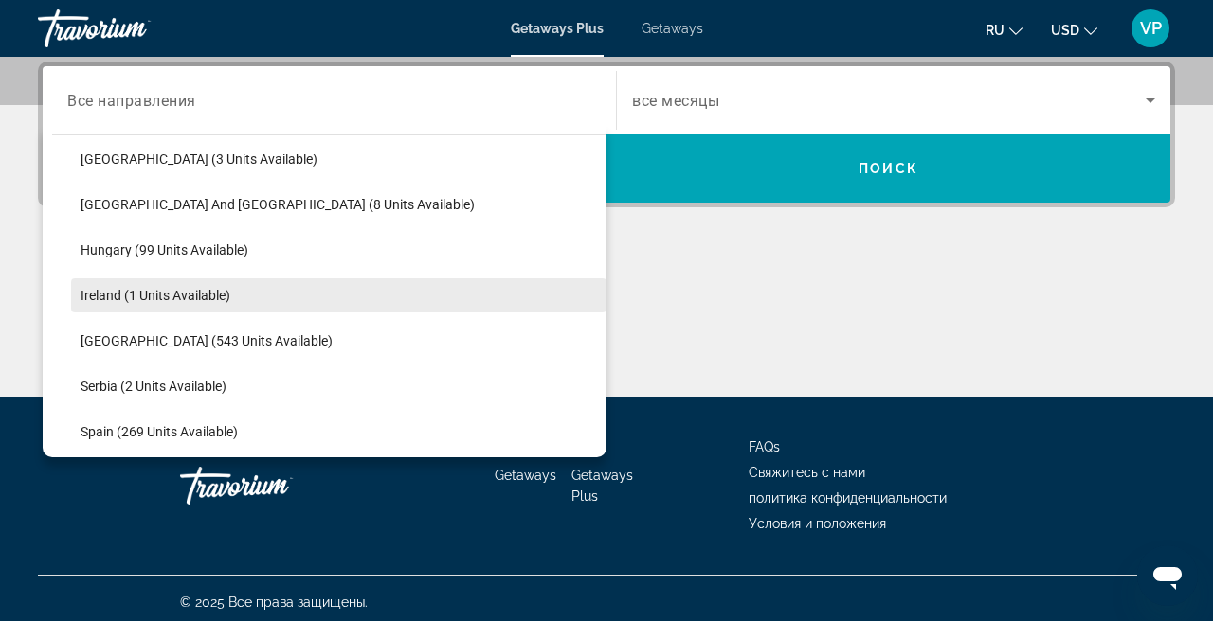
scroll to position [574, 0]
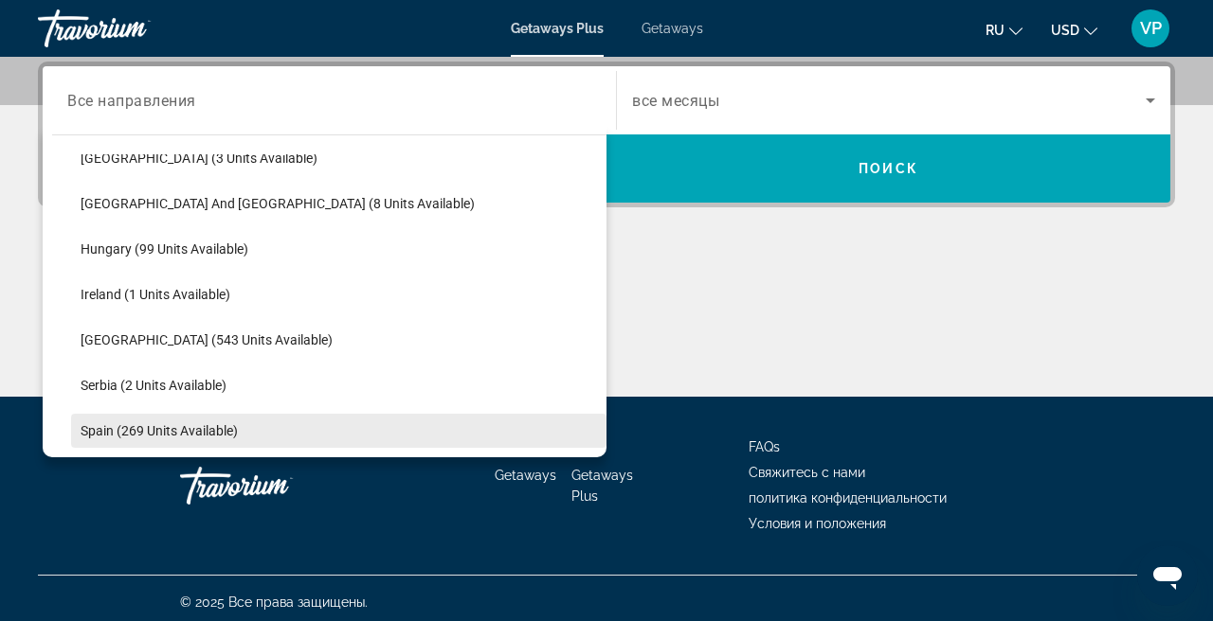
click at [199, 426] on span "Spain (269 units available)" at bounding box center [159, 430] width 157 height 15
type input "**********"
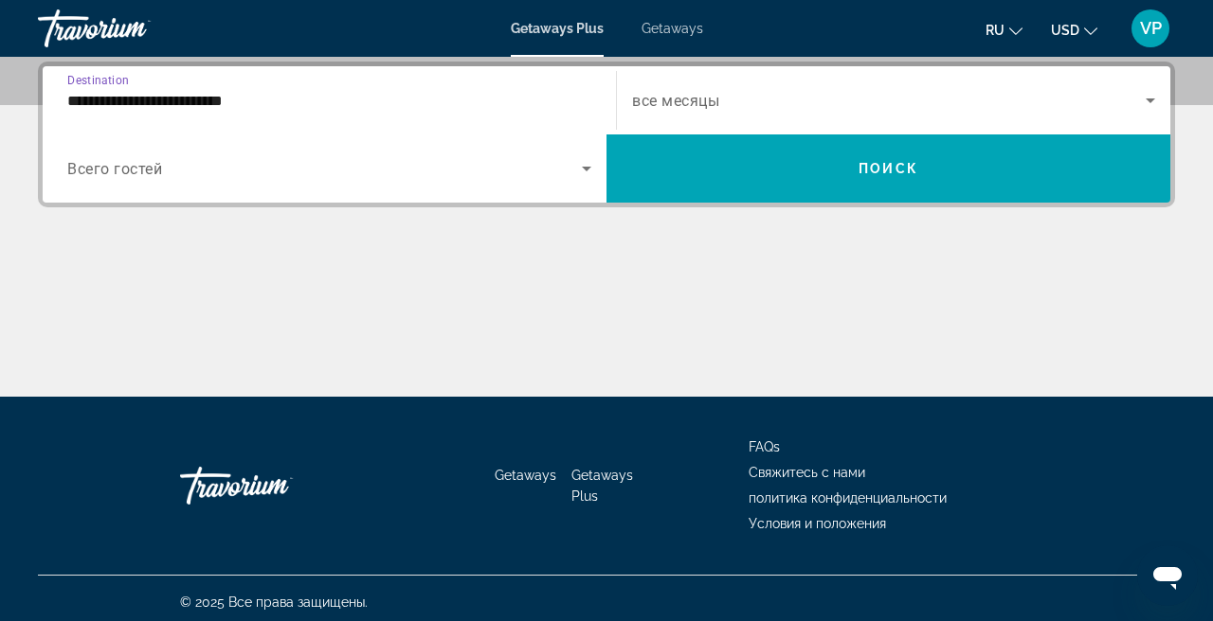
click at [847, 111] on span "Search widget" at bounding box center [888, 100] width 513 height 23
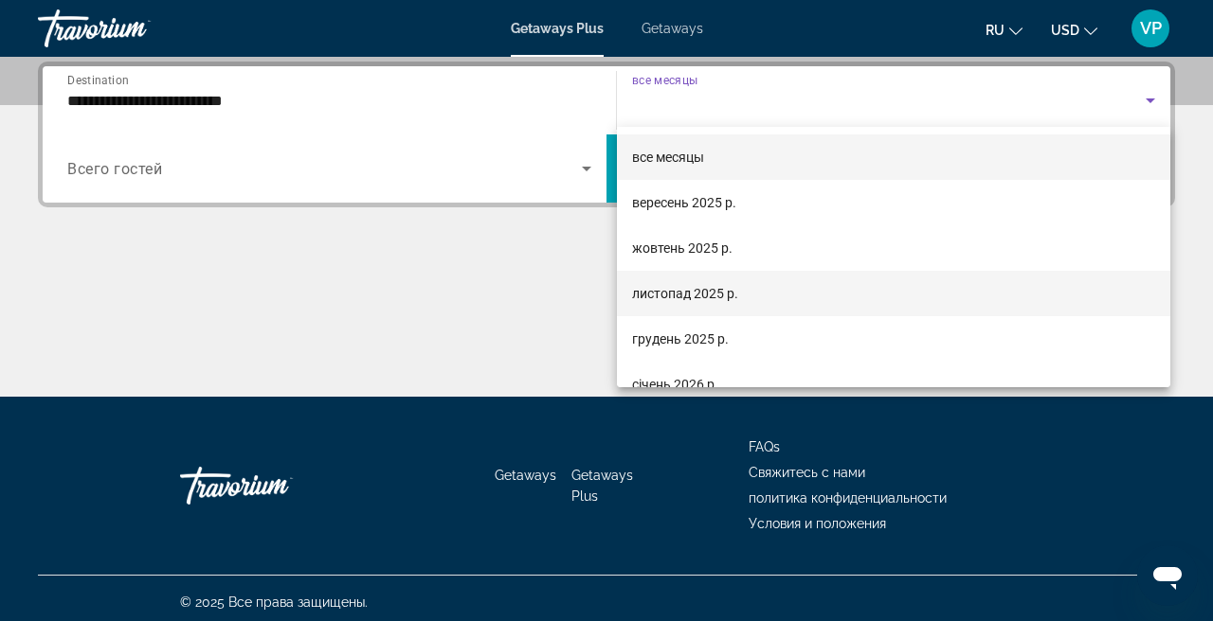
click at [688, 309] on mat-option "листопад 2025 р." at bounding box center [893, 293] width 553 height 45
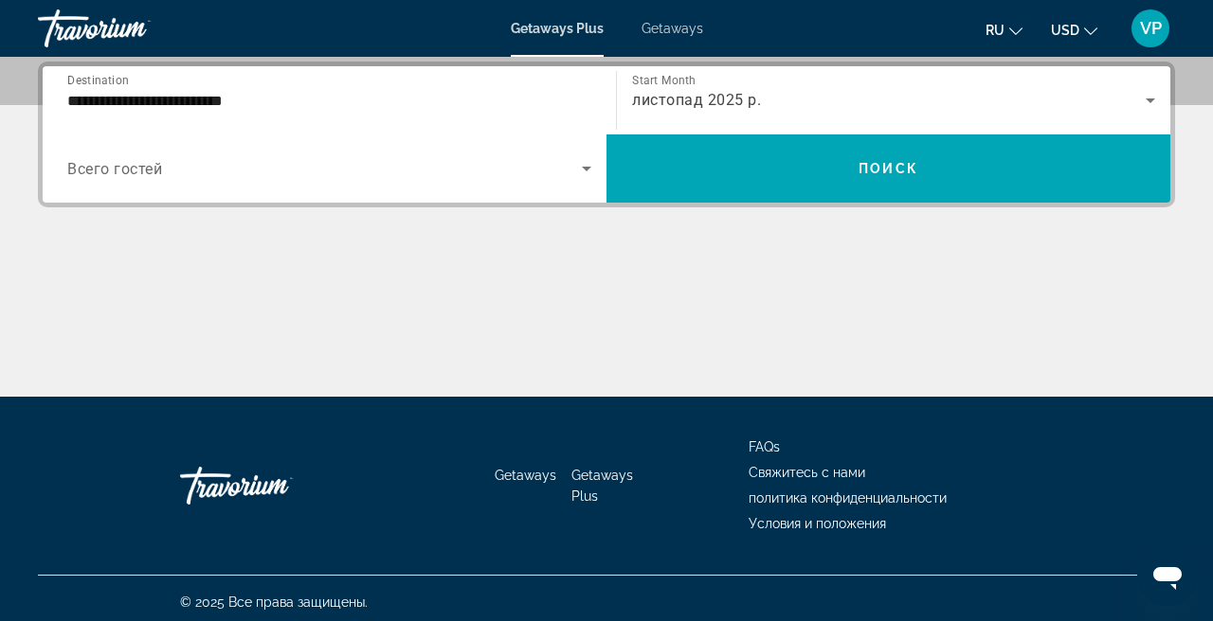
click at [428, 184] on div "Search widget" at bounding box center [329, 168] width 524 height 53
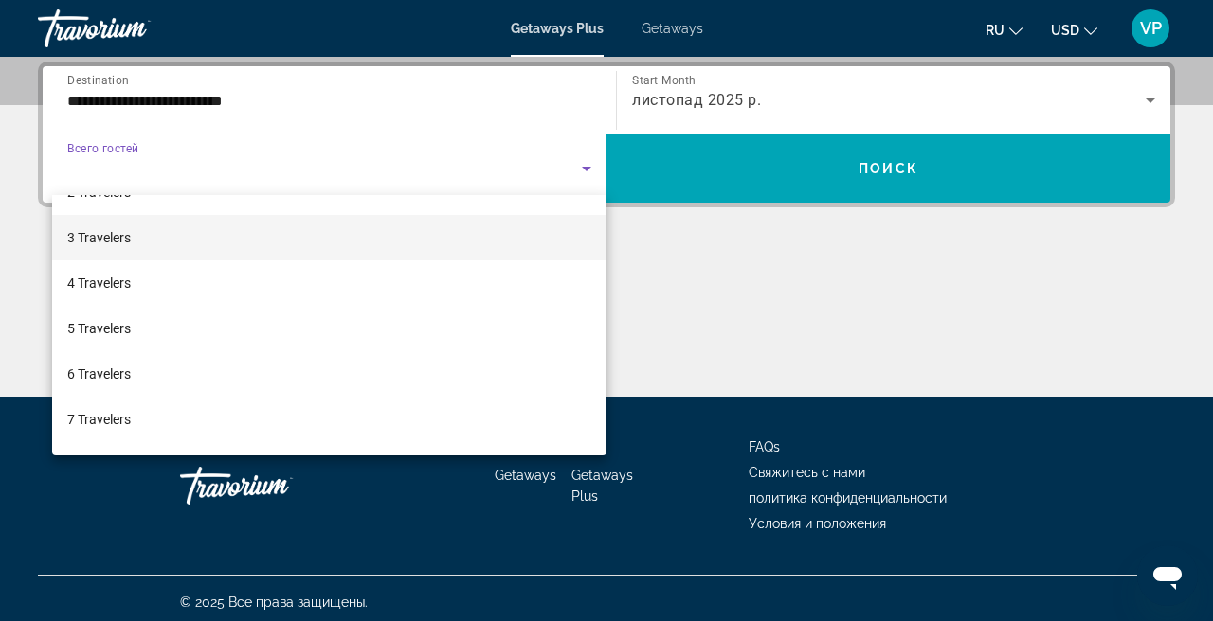
scroll to position [81, 0]
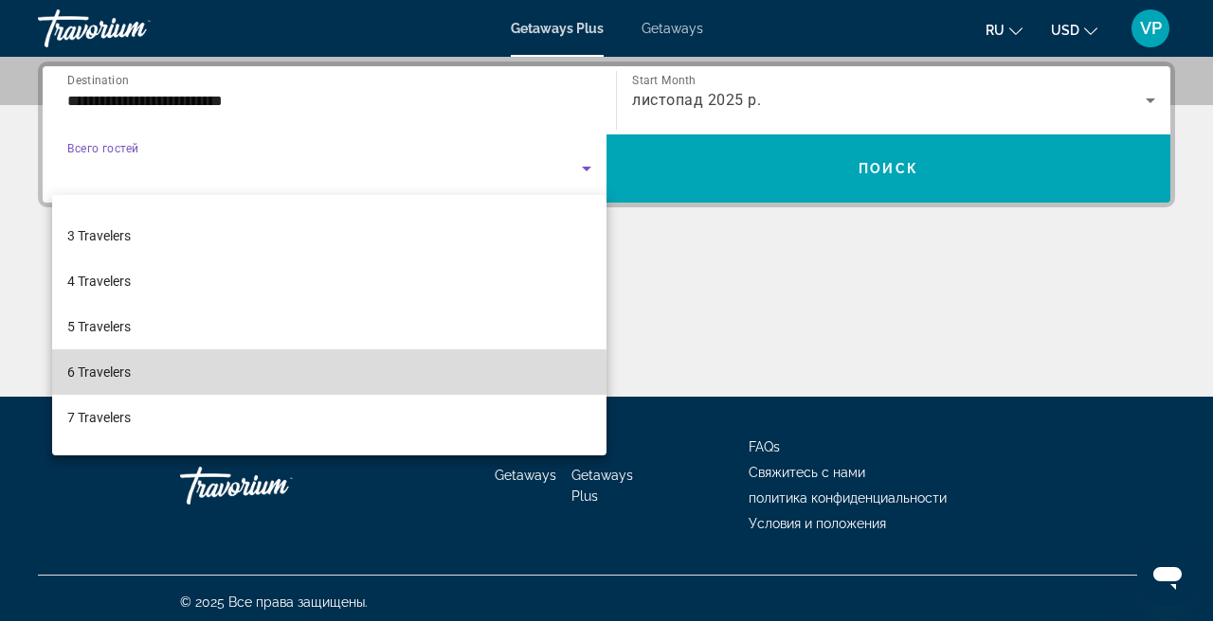
click at [227, 382] on mat-option "6 Travelers" at bounding box center [329, 372] width 554 height 45
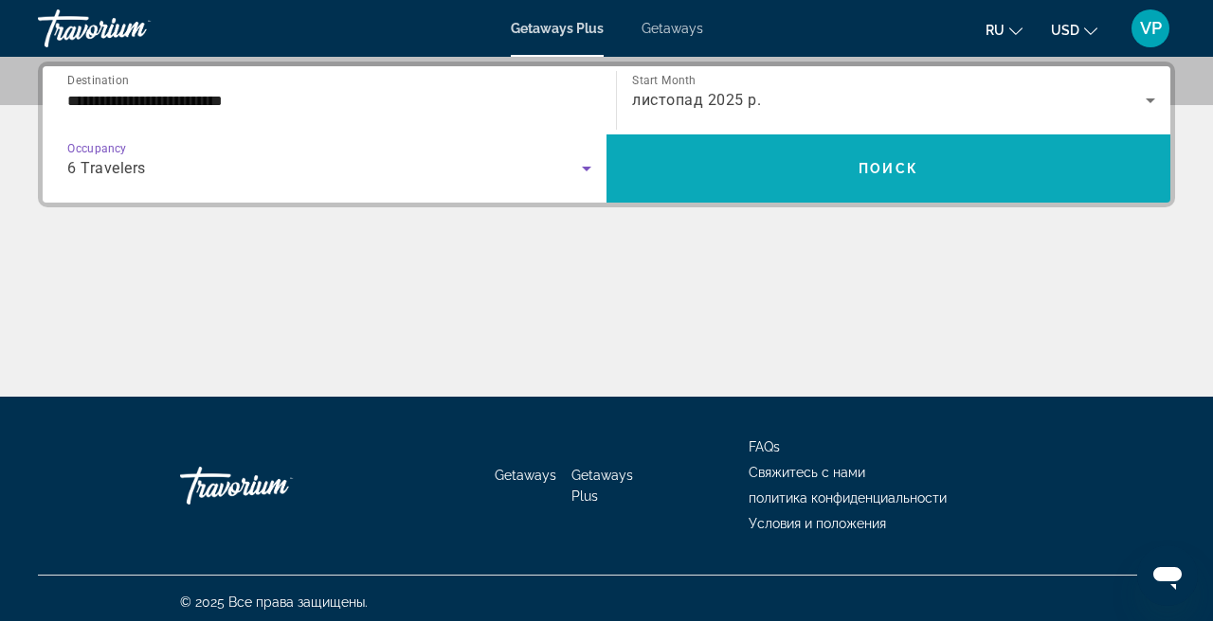
click at [826, 155] on span "Search widget" at bounding box center [888, 168] width 564 height 45
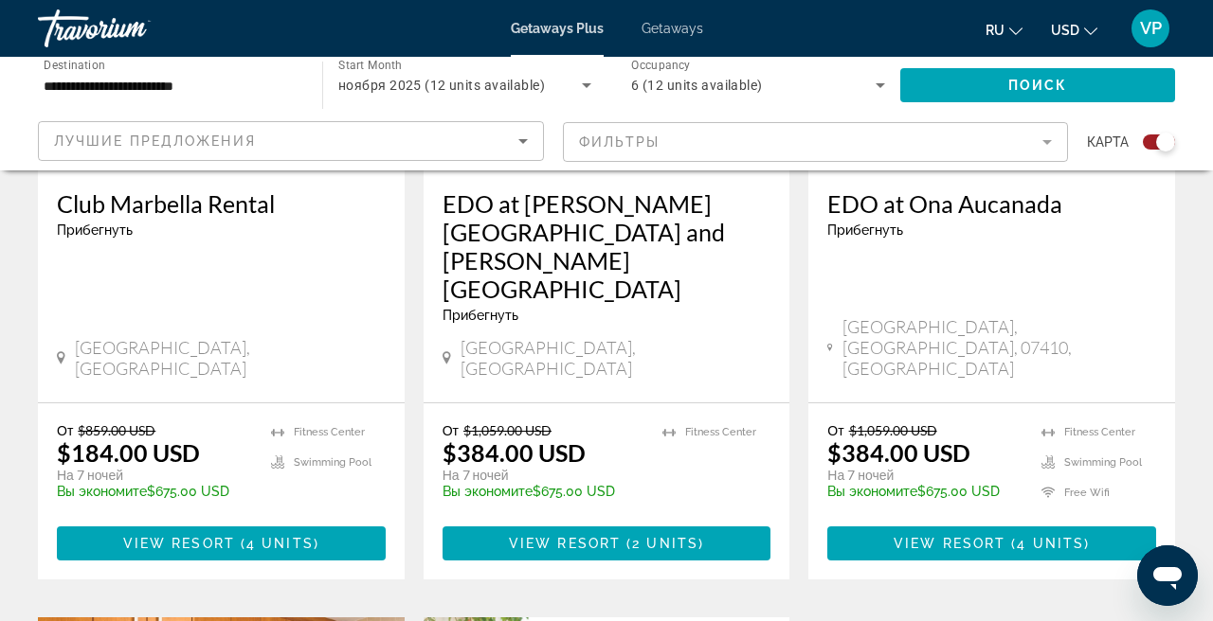
scroll to position [980, 0]
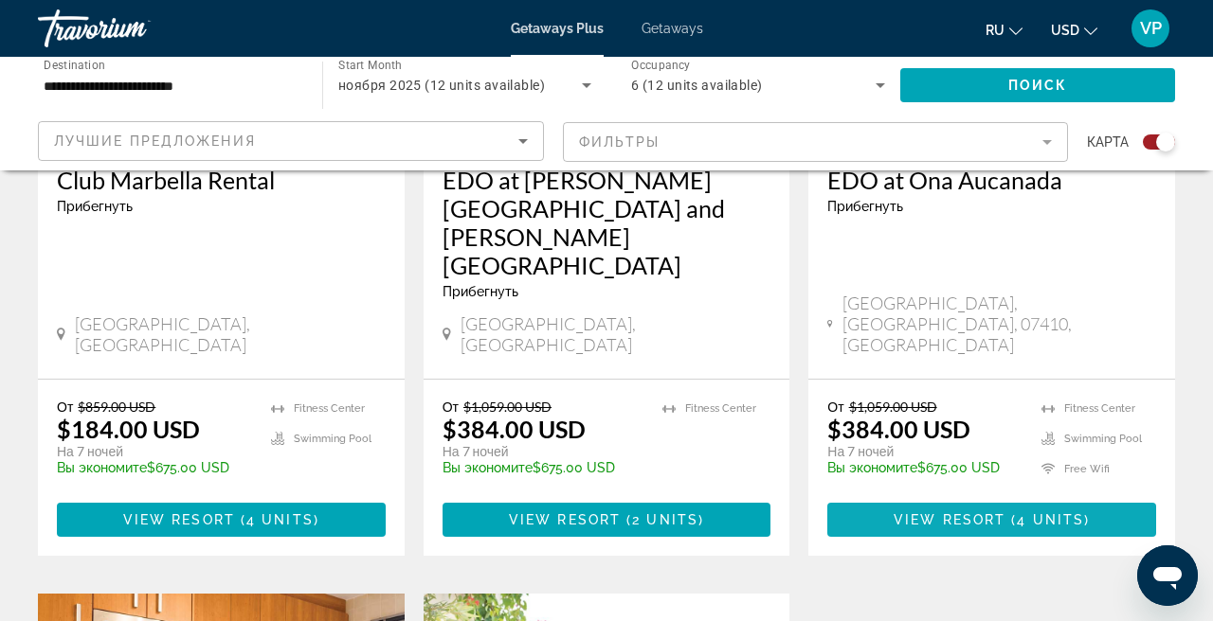
click at [947, 512] on span "View Resort" at bounding box center [949, 519] width 112 height 15
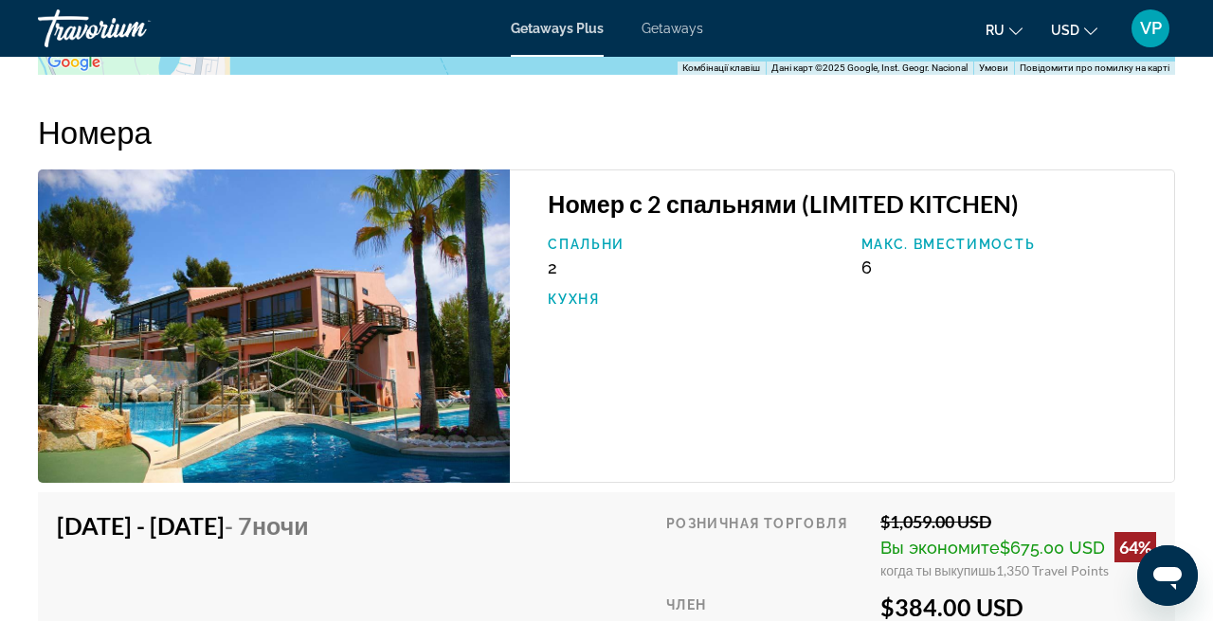
scroll to position [3430, 0]
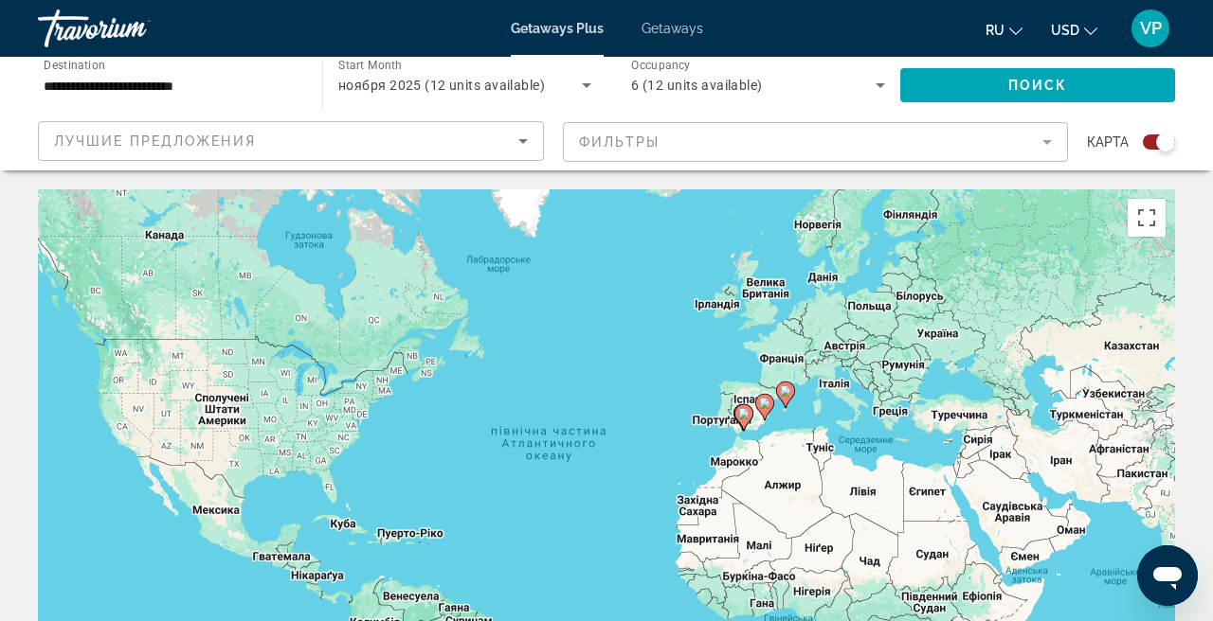
click at [682, 41] on div "Getaways Plus Getaways ru English Español Français Italiano Português русский U…" at bounding box center [606, 28] width 1213 height 49
click at [674, 31] on span "Getaways" at bounding box center [672, 28] width 62 height 15
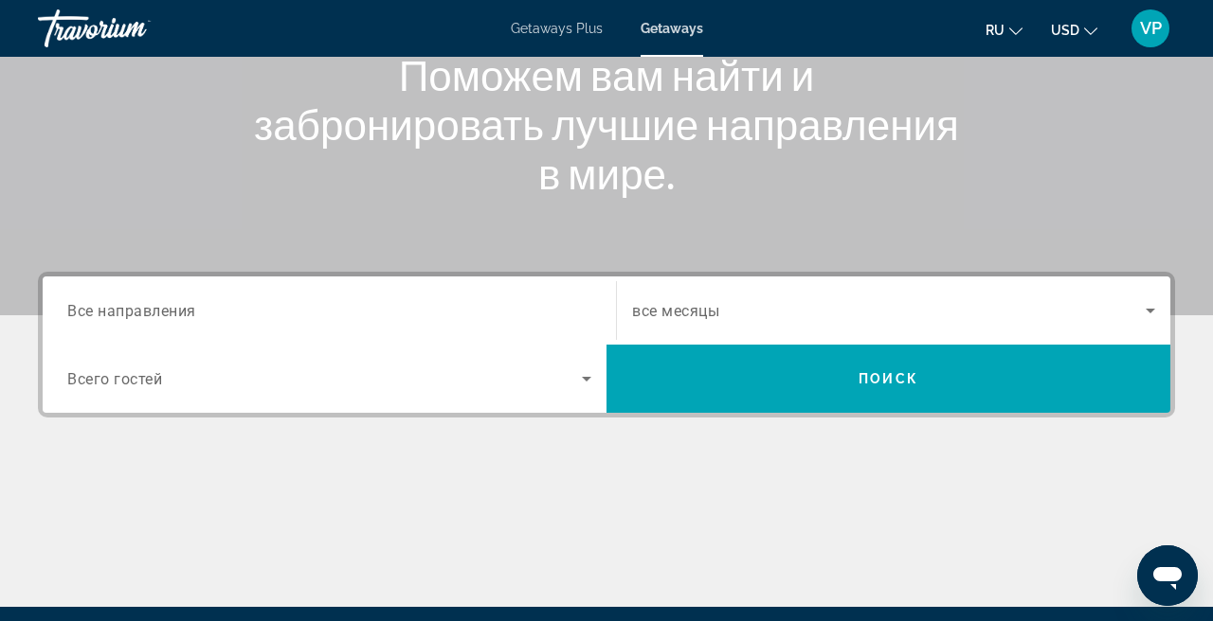
scroll to position [257, 0]
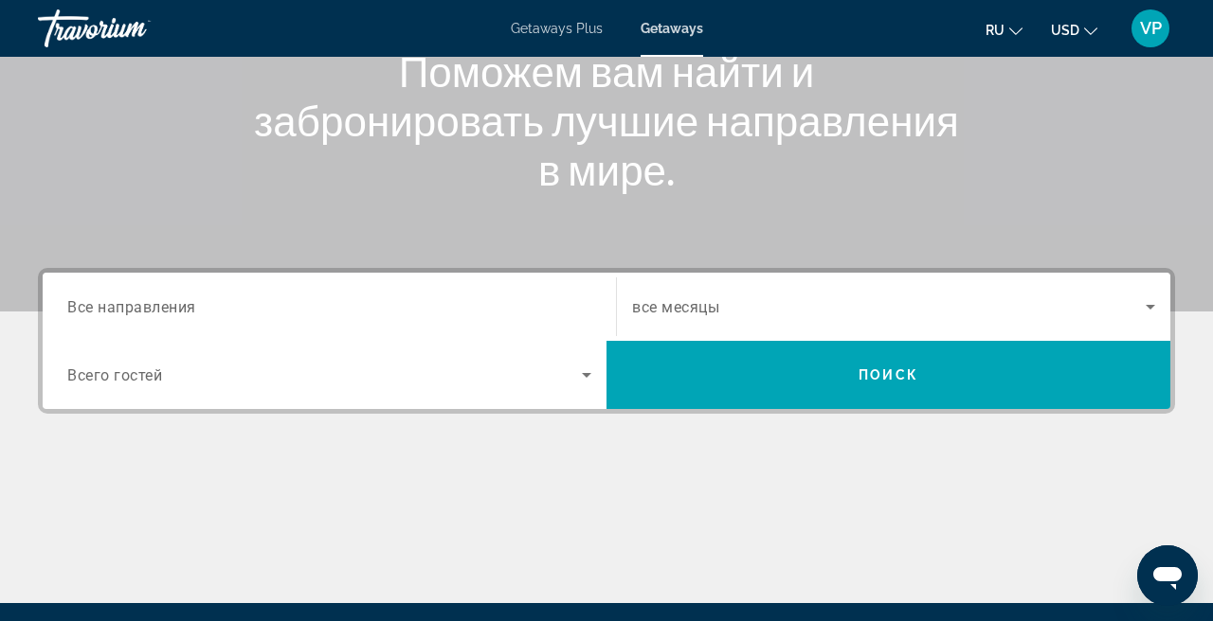
click at [1071, 35] on span "USD" at bounding box center [1065, 30] width 28 height 15
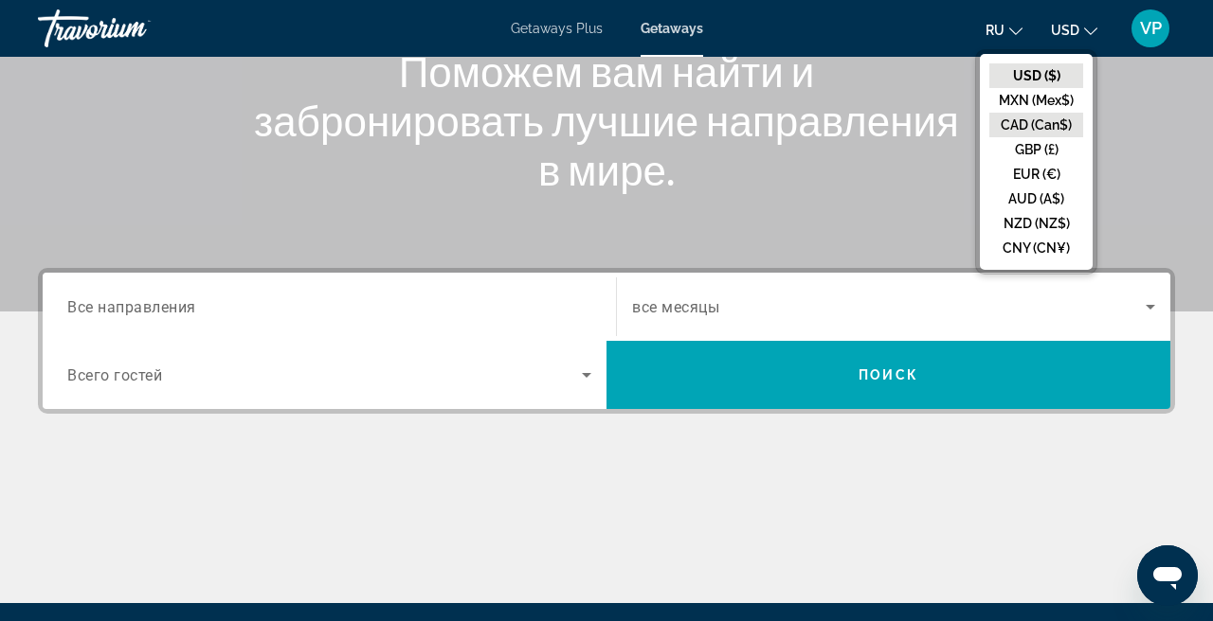
click at [1021, 123] on button "CAD (Can$)" at bounding box center [1036, 125] width 94 height 25
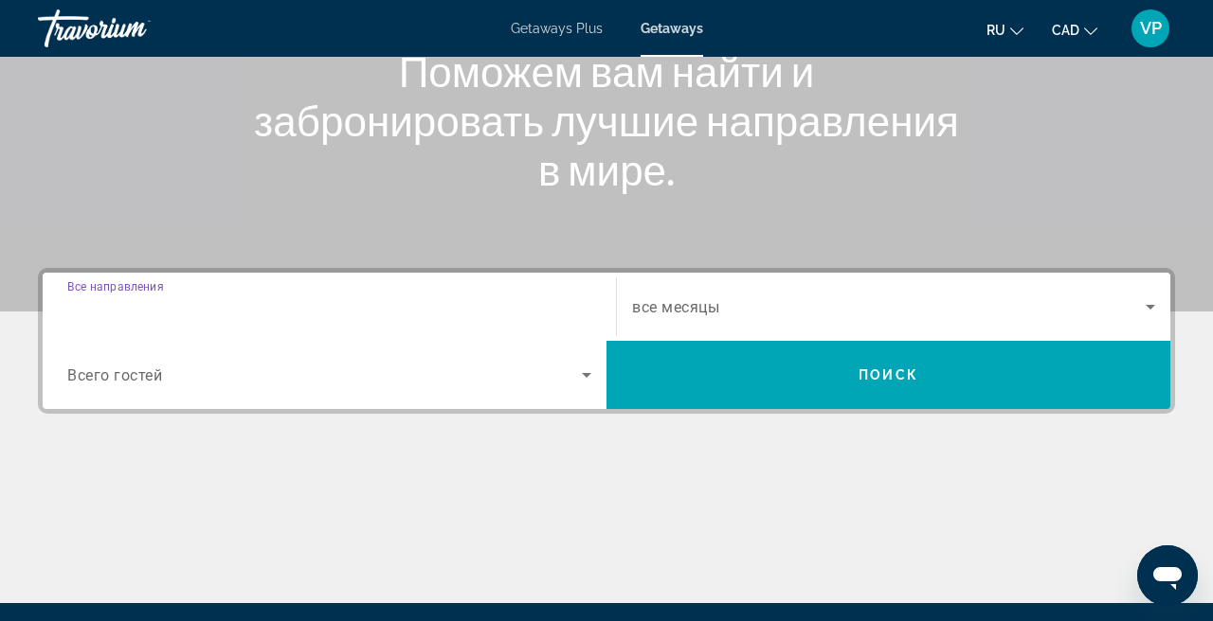
click at [363, 310] on input "Destination Все направления" at bounding box center [329, 307] width 524 height 23
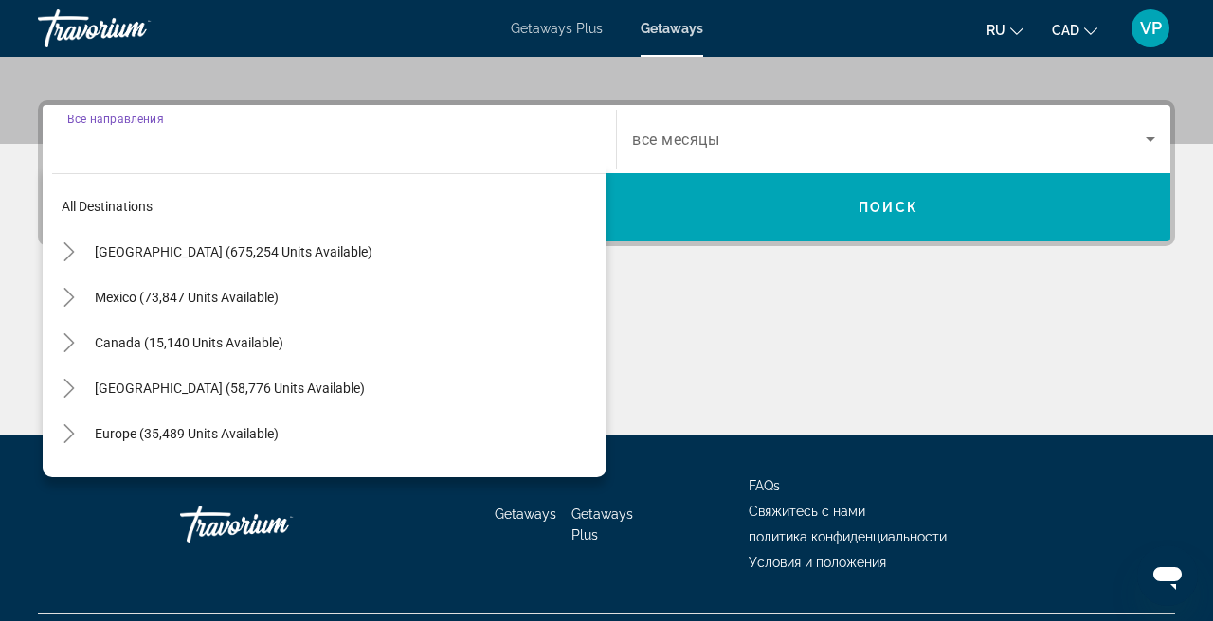
scroll to position [463, 0]
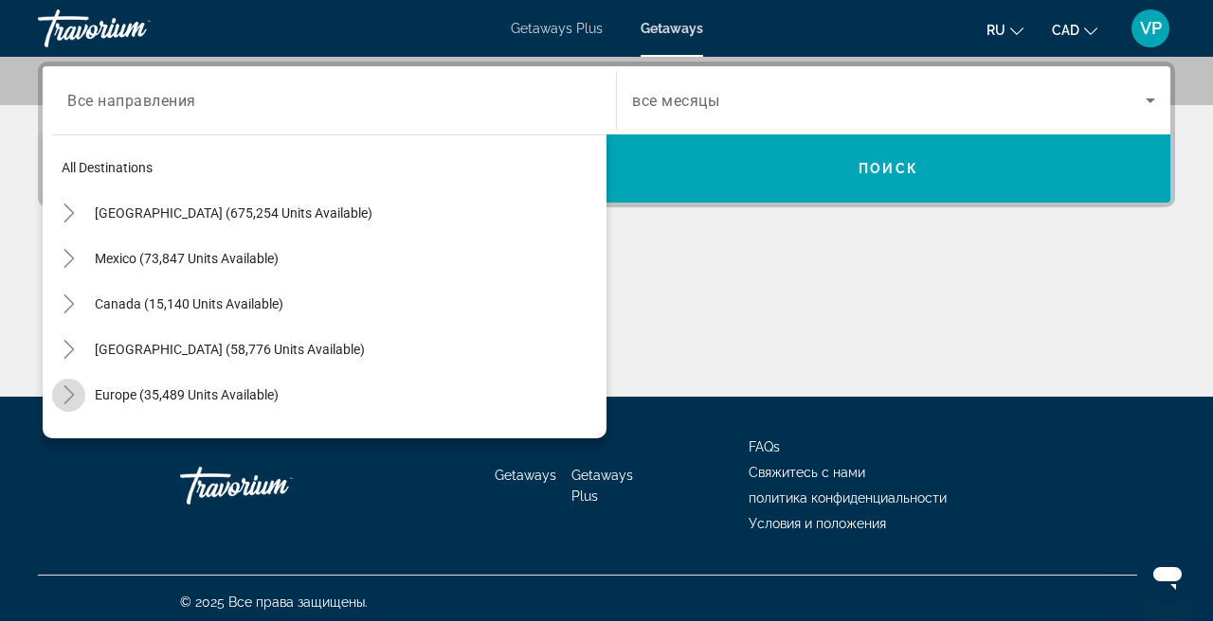
click at [62, 393] on icon "Toggle Europe (35,489 units available)" at bounding box center [69, 395] width 19 height 19
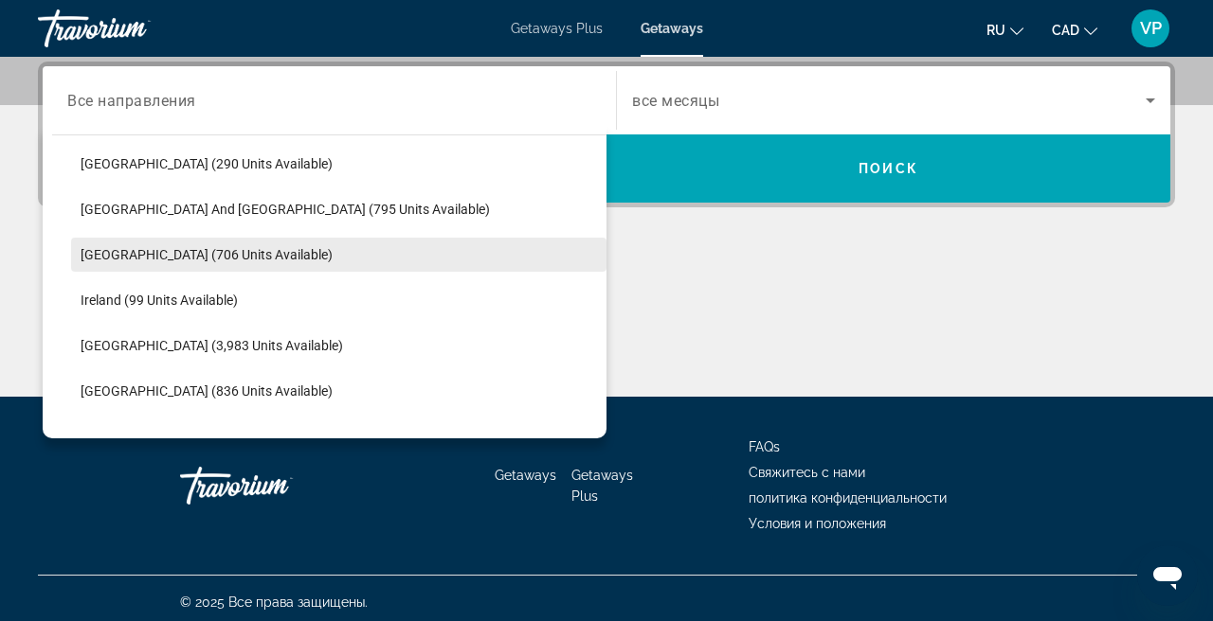
scroll to position [597, 0]
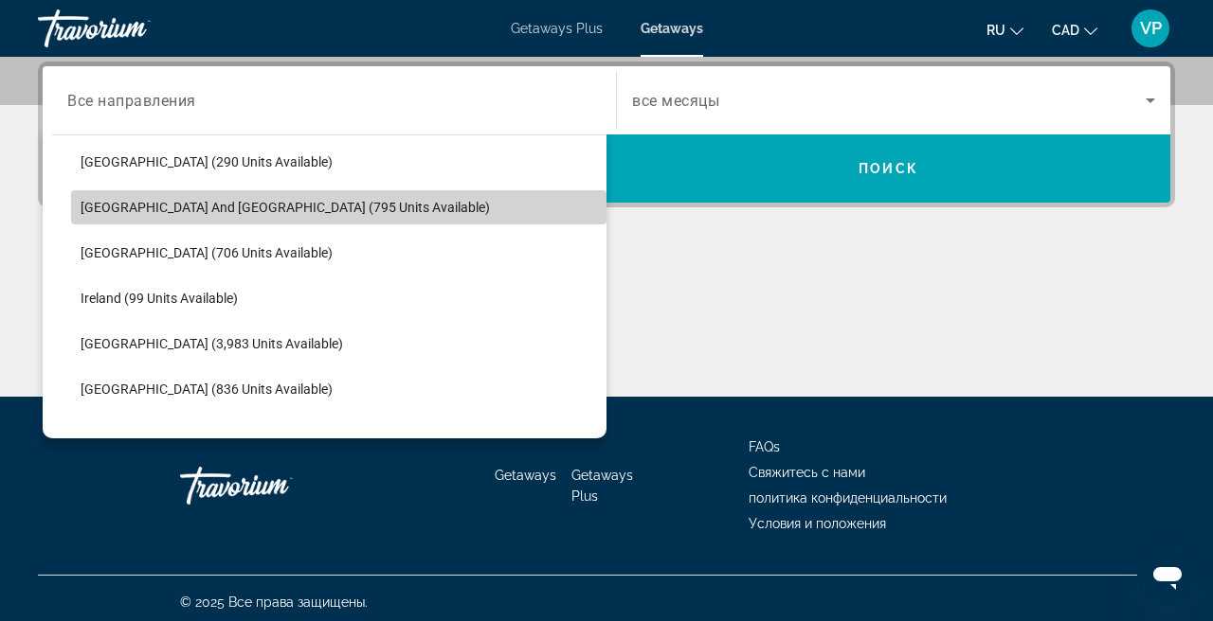
click at [225, 206] on span "[GEOGRAPHIC_DATA] and [GEOGRAPHIC_DATA] (795 units available)" at bounding box center [285, 207] width 409 height 15
type input "**********"
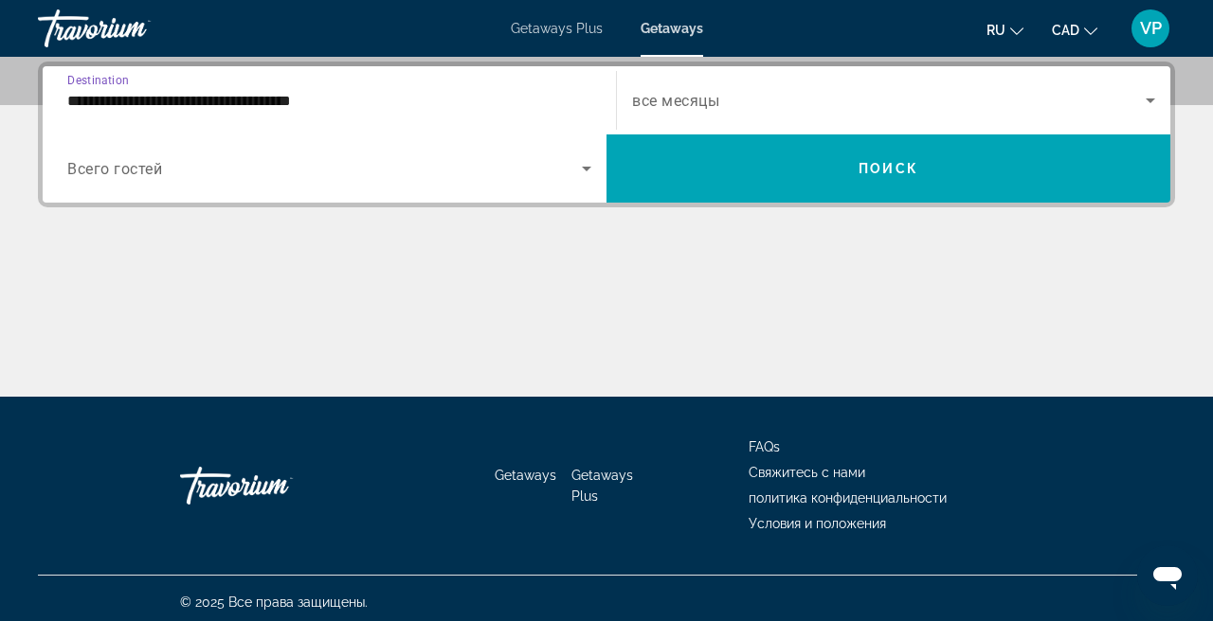
click at [695, 103] on span "все месяцы" at bounding box center [675, 101] width 87 height 18
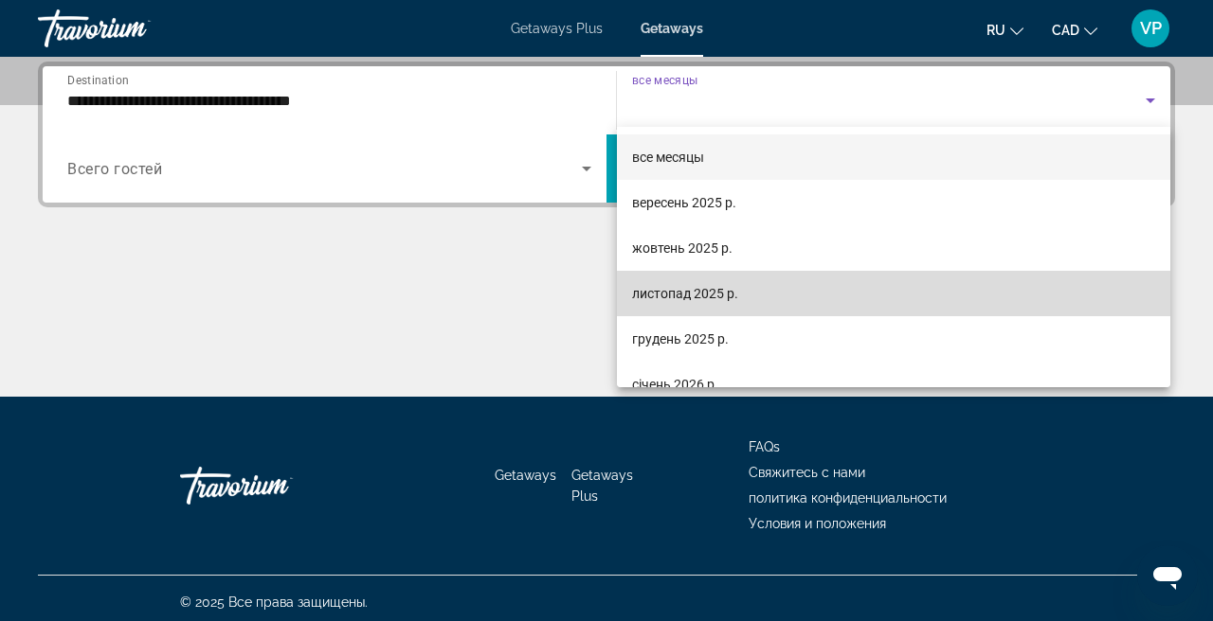
click at [675, 288] on span "листопад 2025 р." at bounding box center [685, 293] width 106 height 23
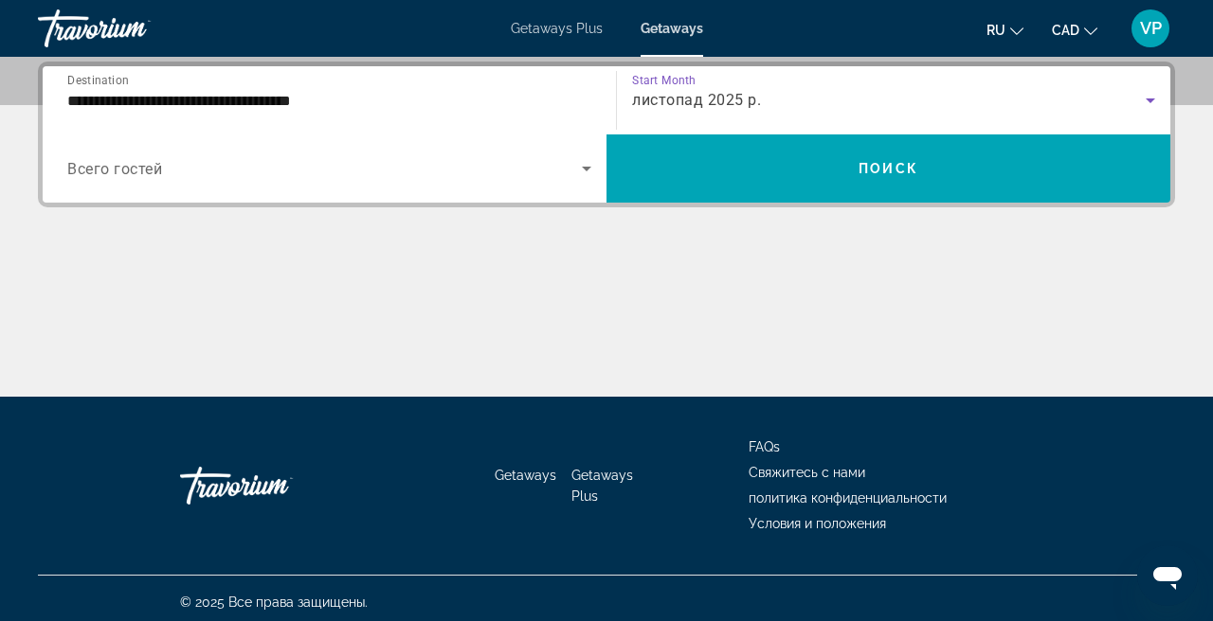
click at [756, 94] on span "листопад 2025 р." at bounding box center [696, 100] width 129 height 18
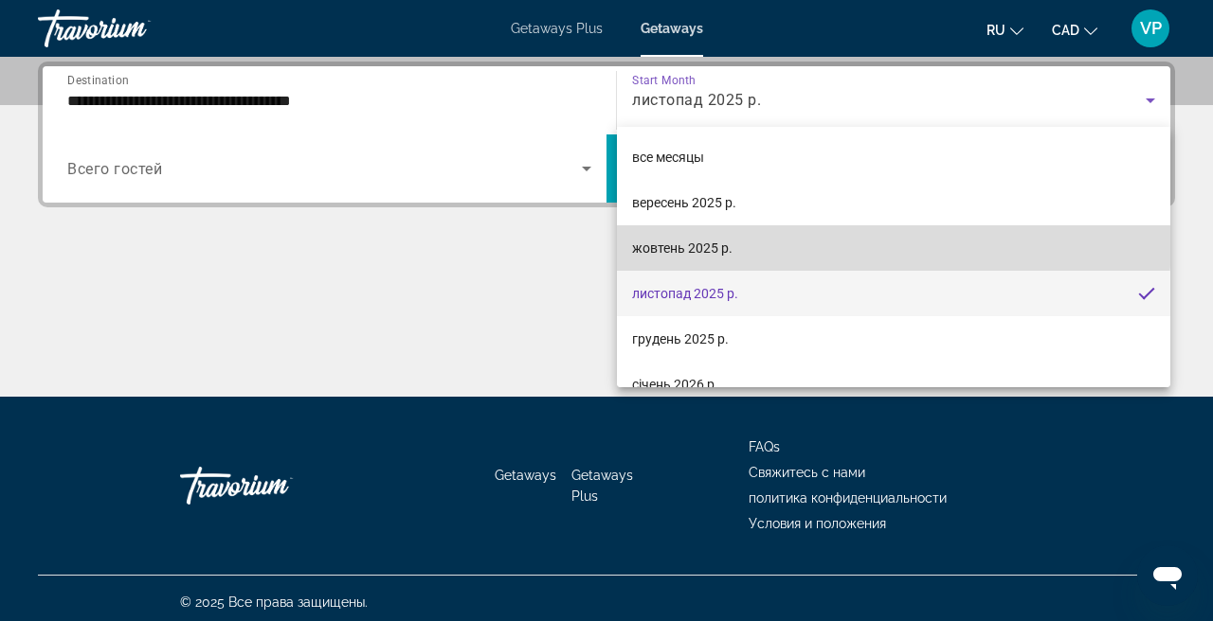
click at [707, 236] on mat-option "жовтень 2025 р." at bounding box center [893, 247] width 553 height 45
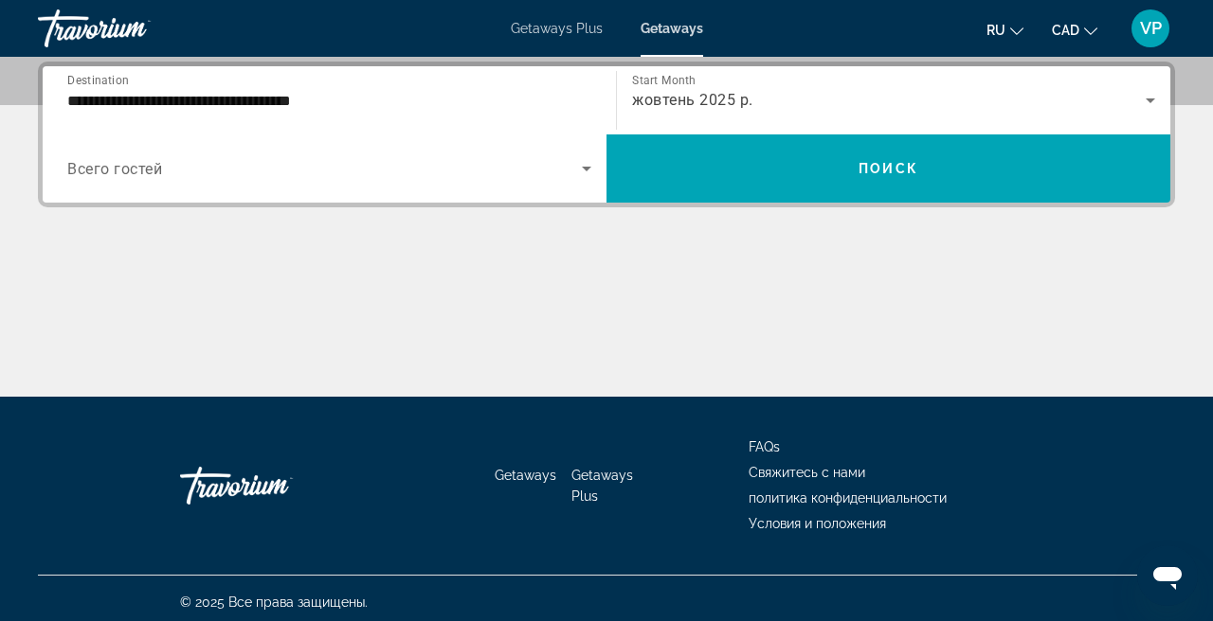
click at [410, 154] on div "Search widget" at bounding box center [329, 168] width 524 height 53
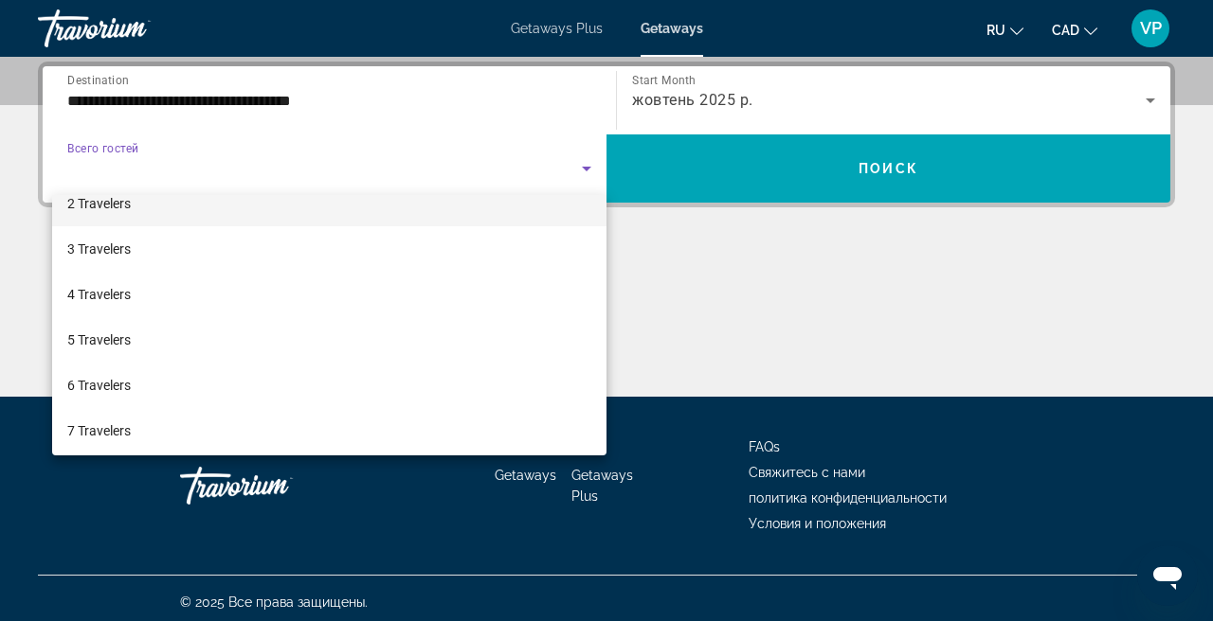
scroll to position [68, 0]
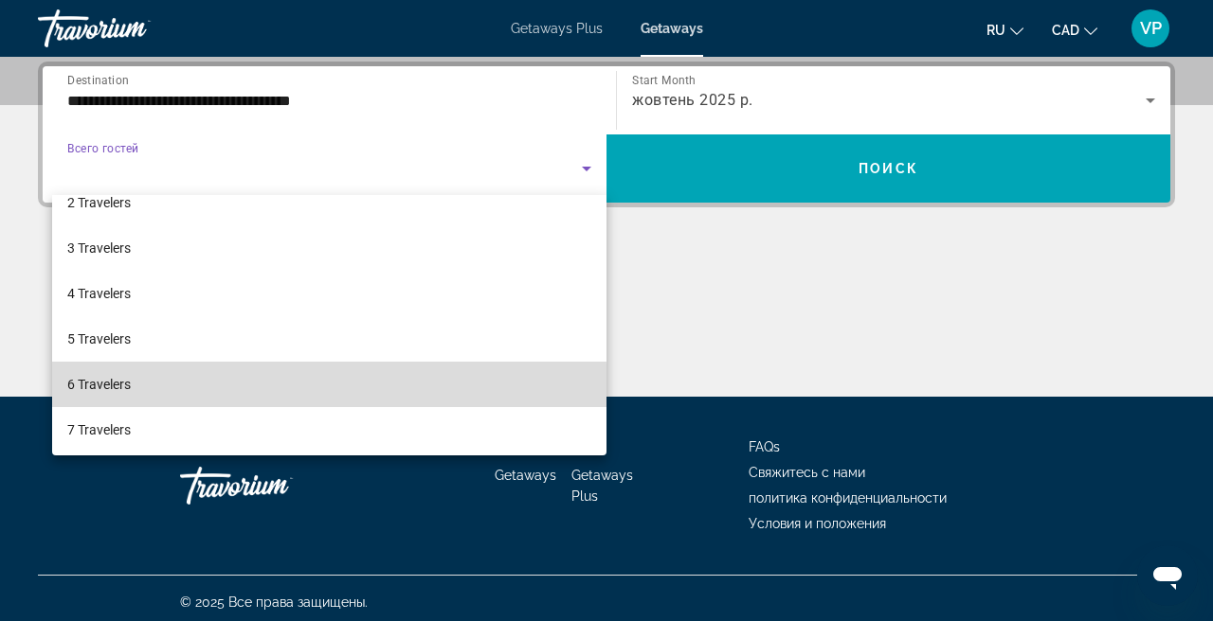
click at [231, 389] on mat-option "6 Travelers" at bounding box center [329, 384] width 554 height 45
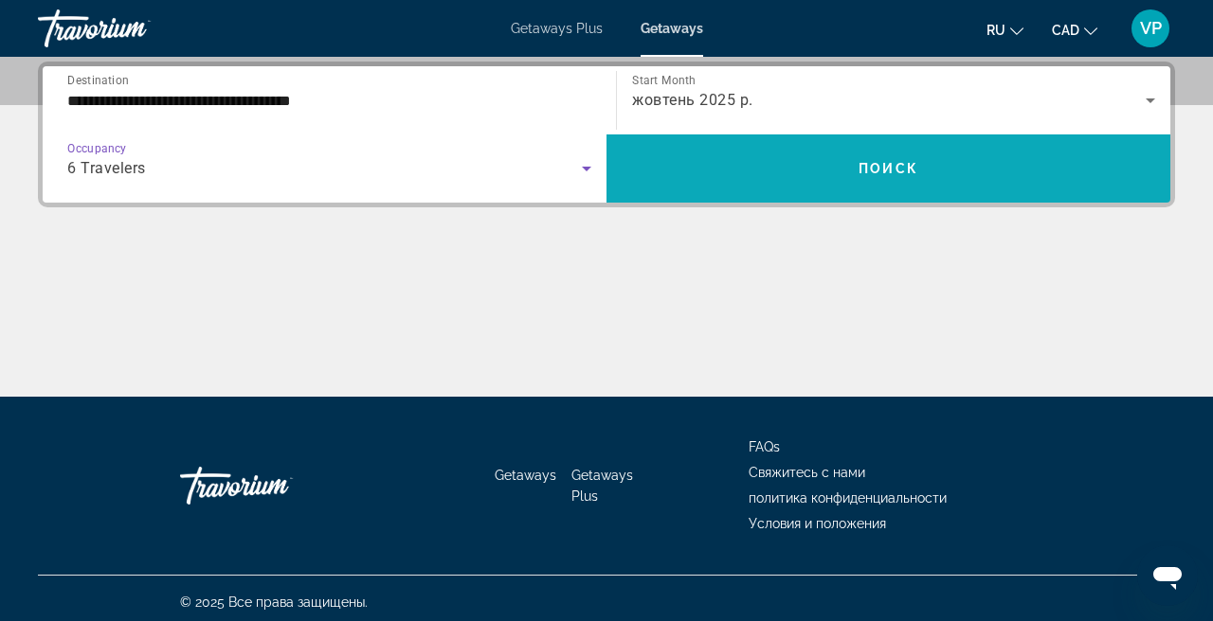
click at [676, 182] on span "Search widget" at bounding box center [888, 168] width 564 height 45
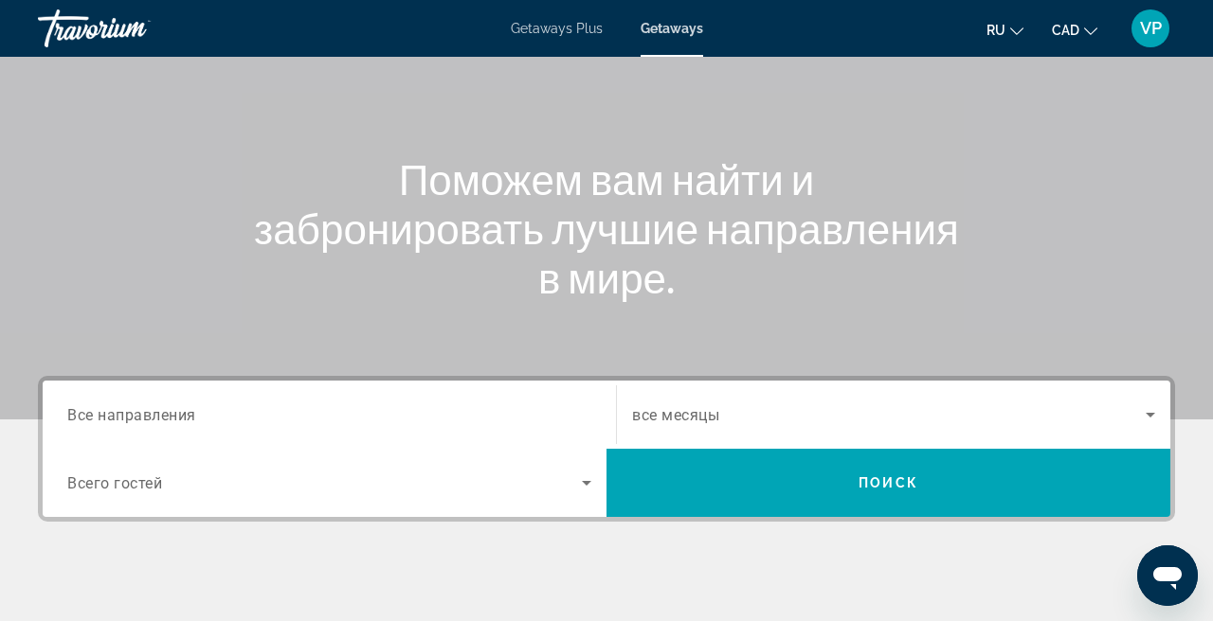
scroll to position [151, 0]
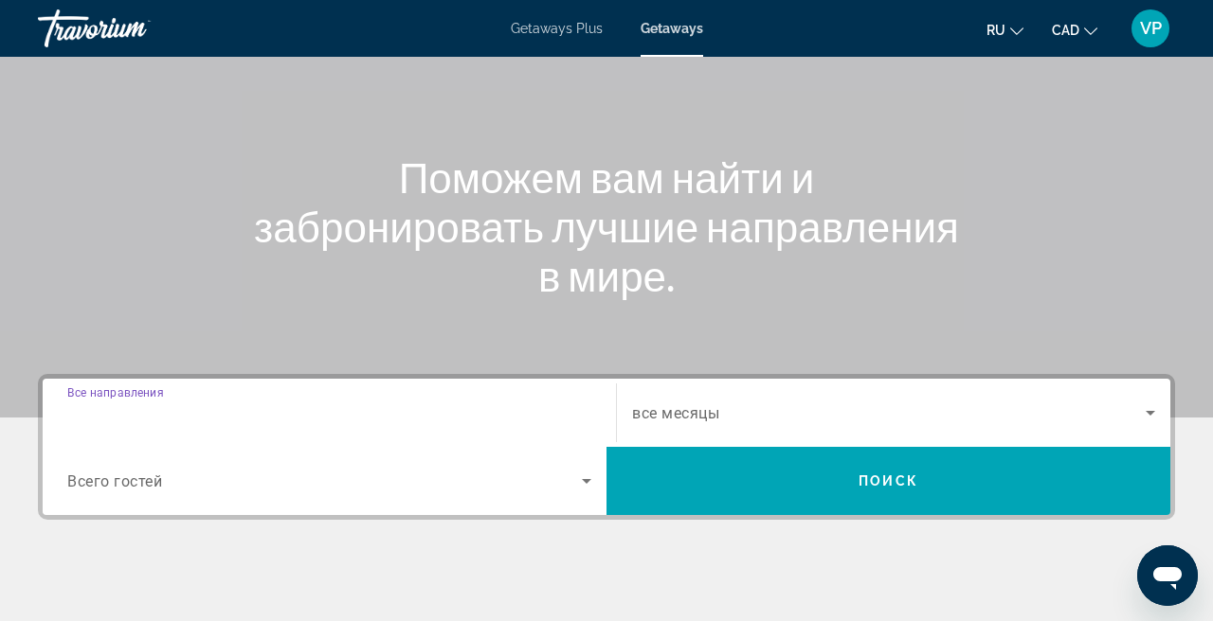
click at [201, 422] on input "Destination Все направления" at bounding box center [329, 414] width 524 height 23
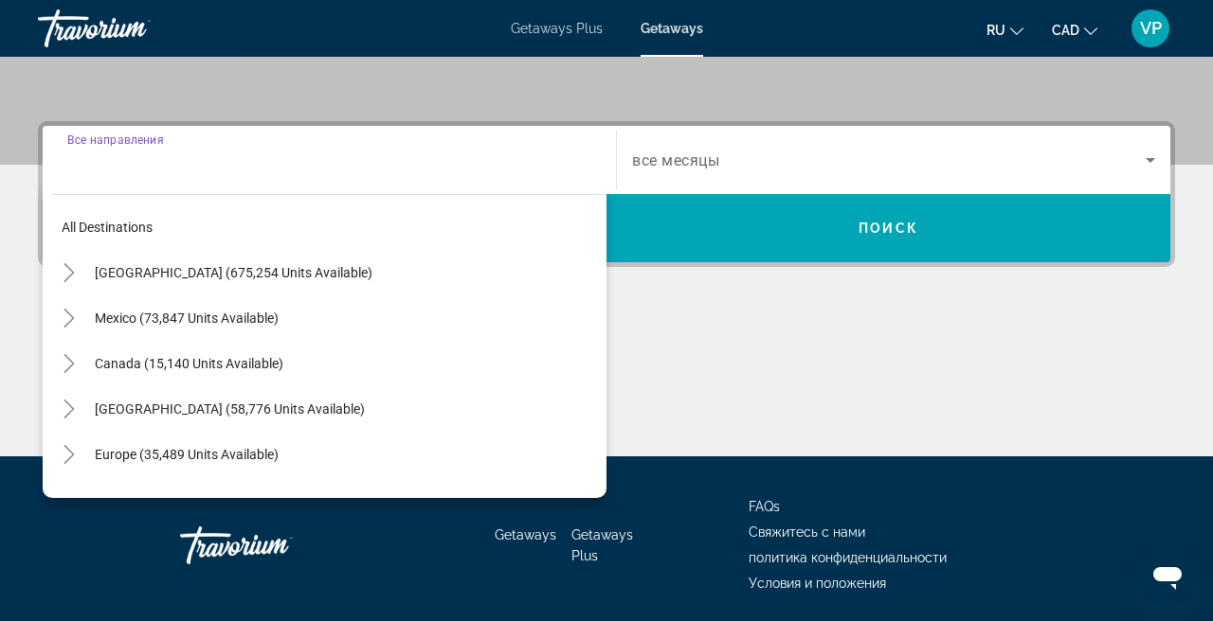
scroll to position [463, 0]
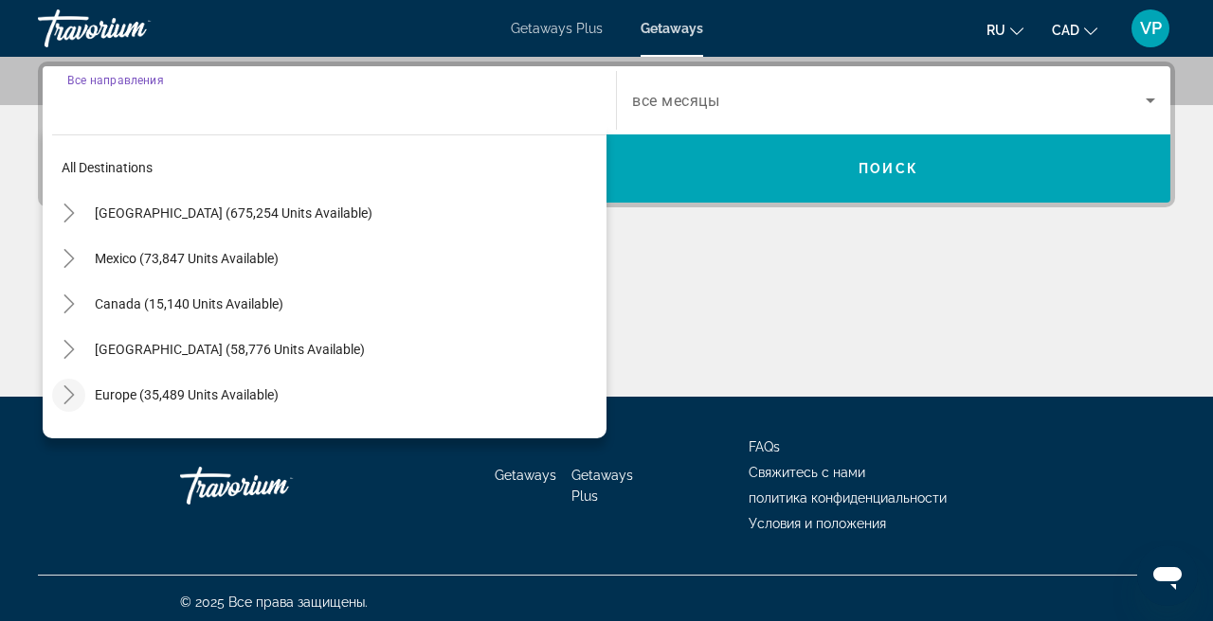
click at [67, 401] on icon "Toggle Europe (35,489 units available)" at bounding box center [68, 395] width 10 height 19
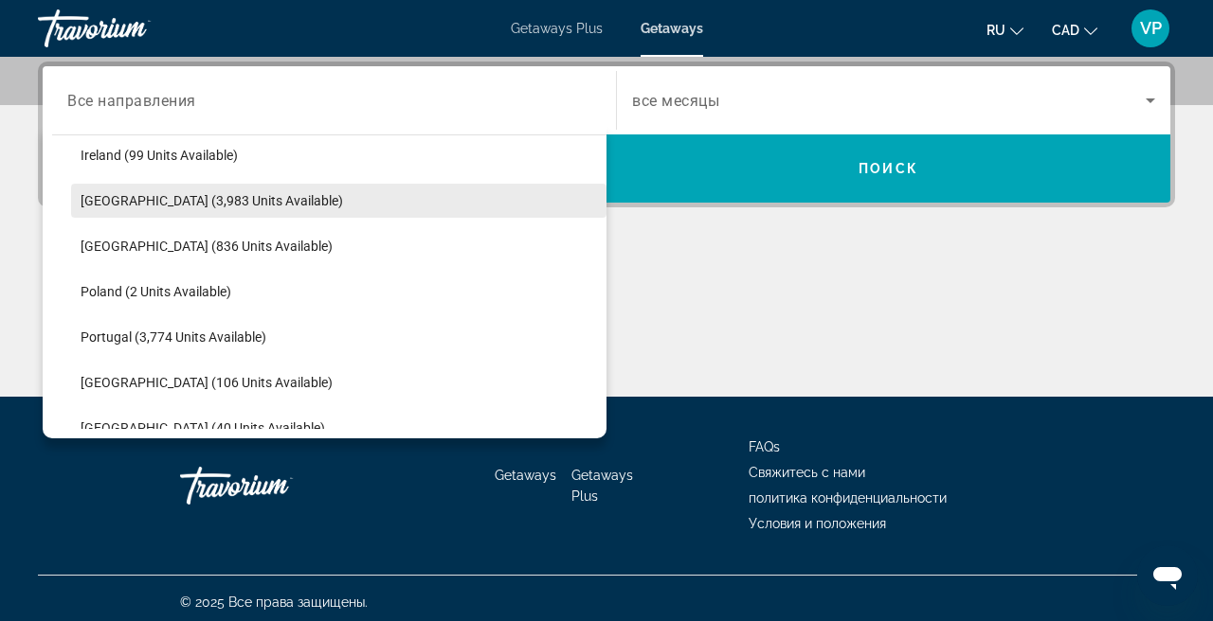
scroll to position [755, 0]
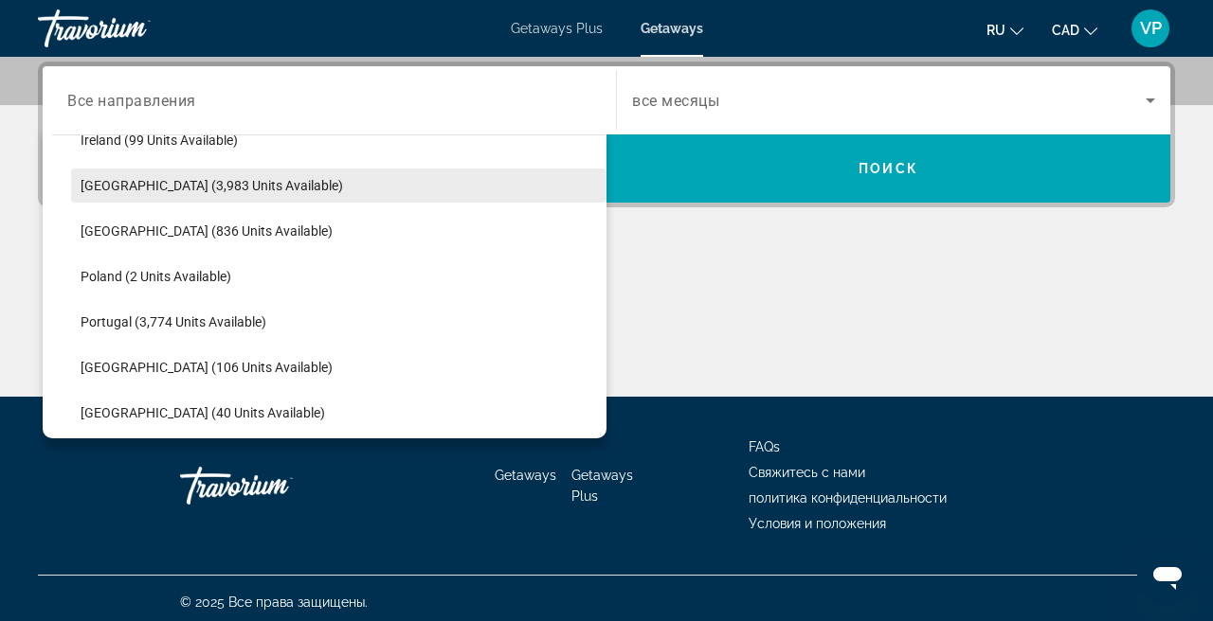
click at [203, 177] on span "Search widget" at bounding box center [338, 185] width 535 height 45
type input "**********"
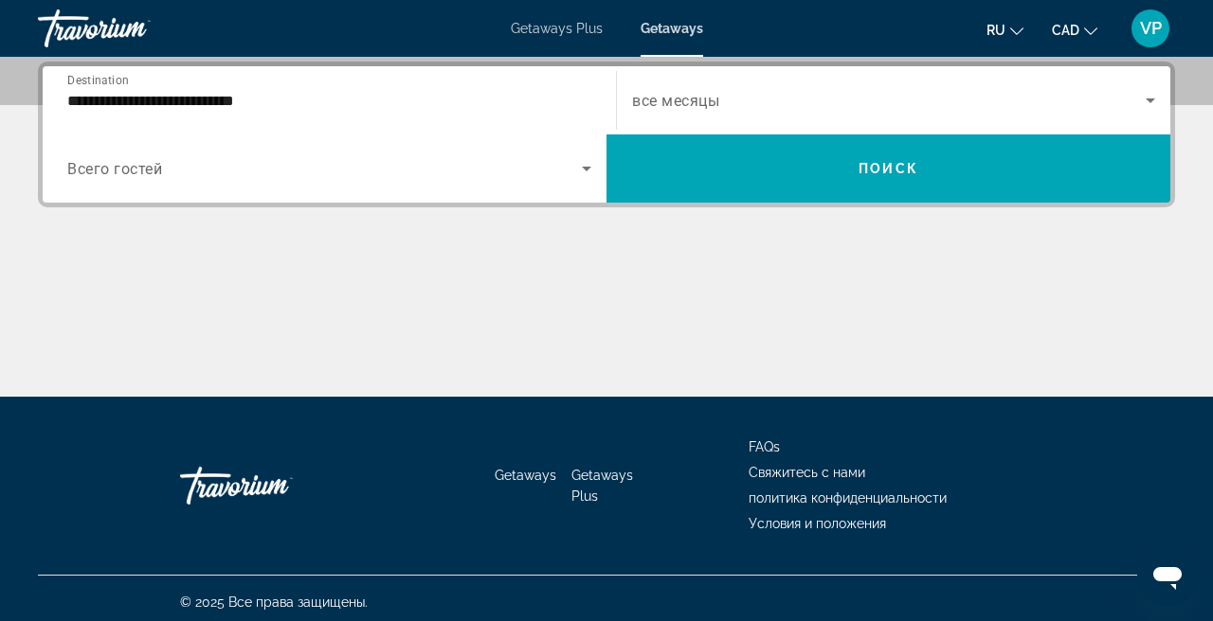
click at [724, 86] on div "Search widget" at bounding box center [893, 100] width 523 height 53
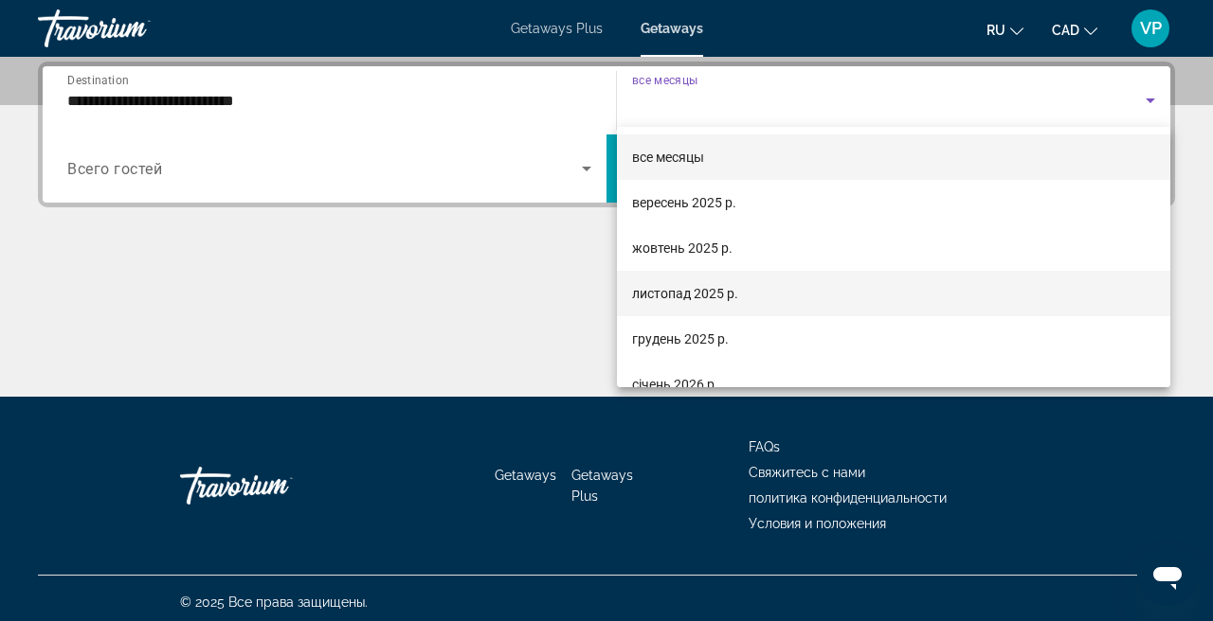
click at [669, 301] on span "листопад 2025 р." at bounding box center [685, 293] width 106 height 23
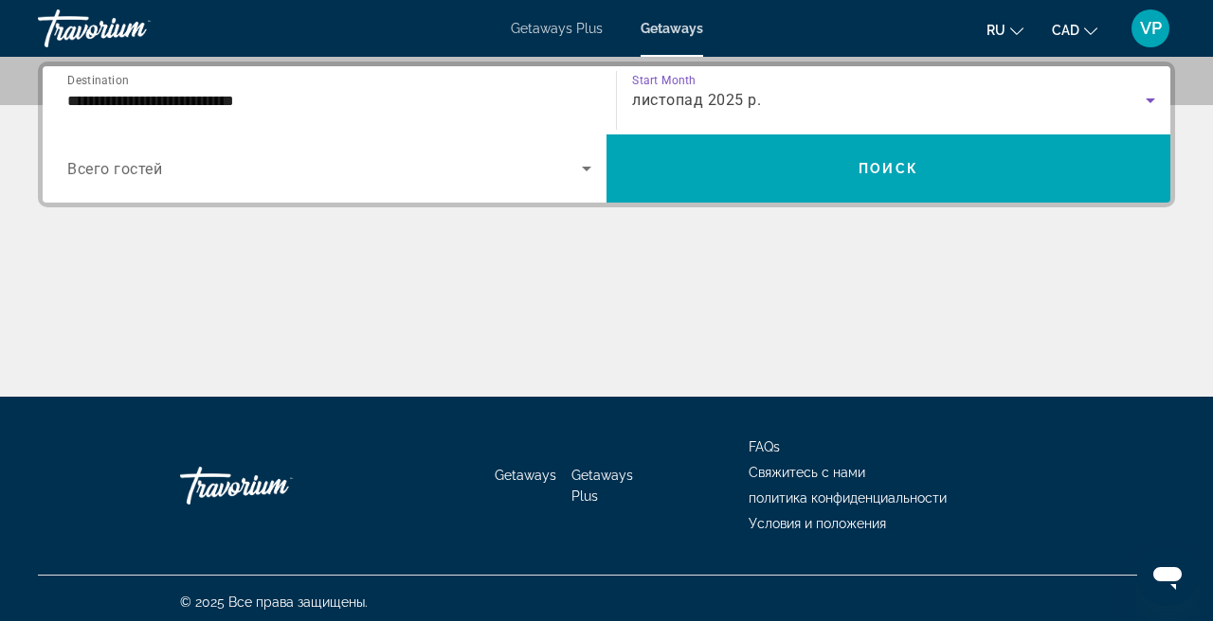
click at [442, 193] on div "Search widget" at bounding box center [329, 168] width 524 height 53
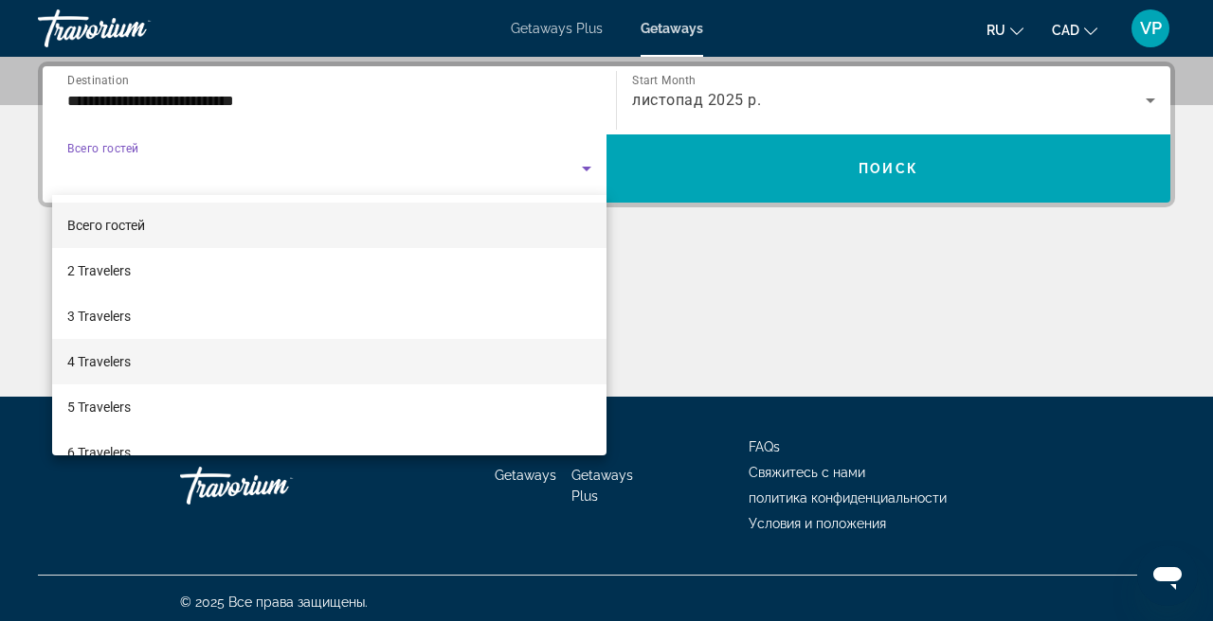
scroll to position [42, 0]
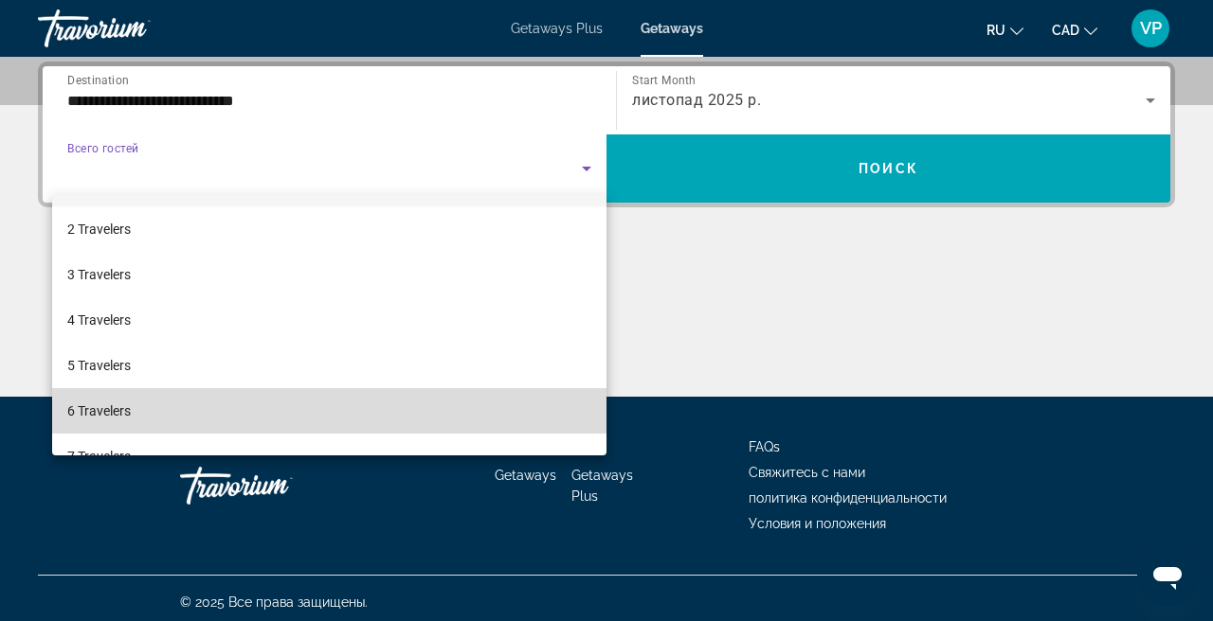
click at [224, 404] on mat-option "6 Travelers" at bounding box center [329, 410] width 554 height 45
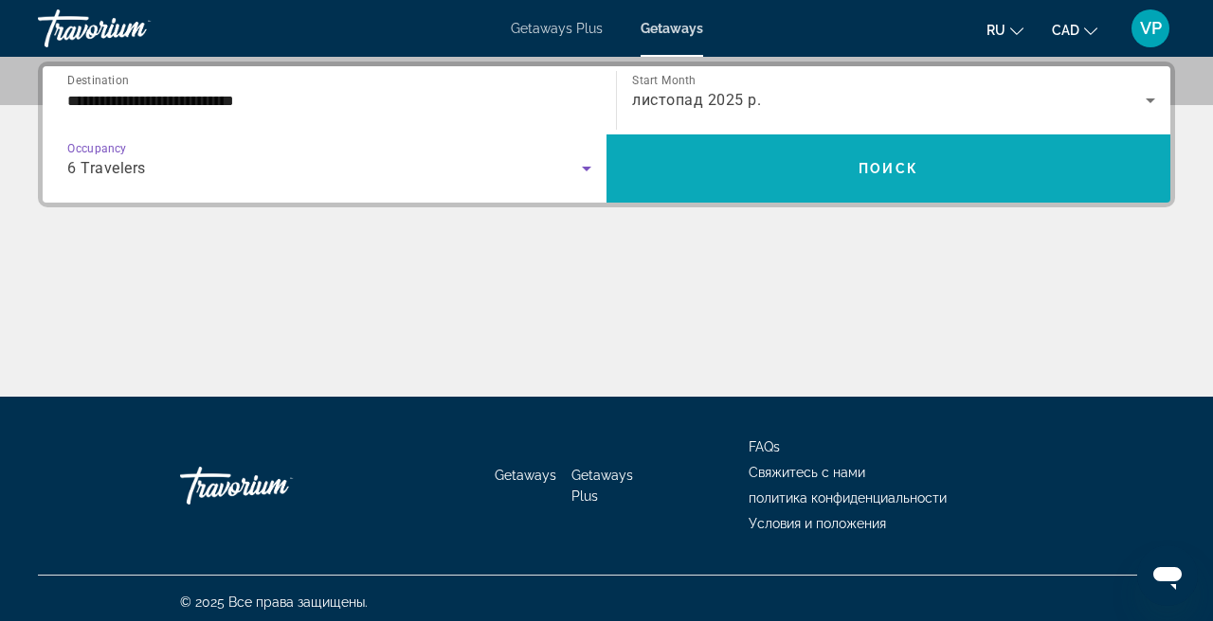
click at [689, 174] on span "Search widget" at bounding box center [888, 168] width 564 height 45
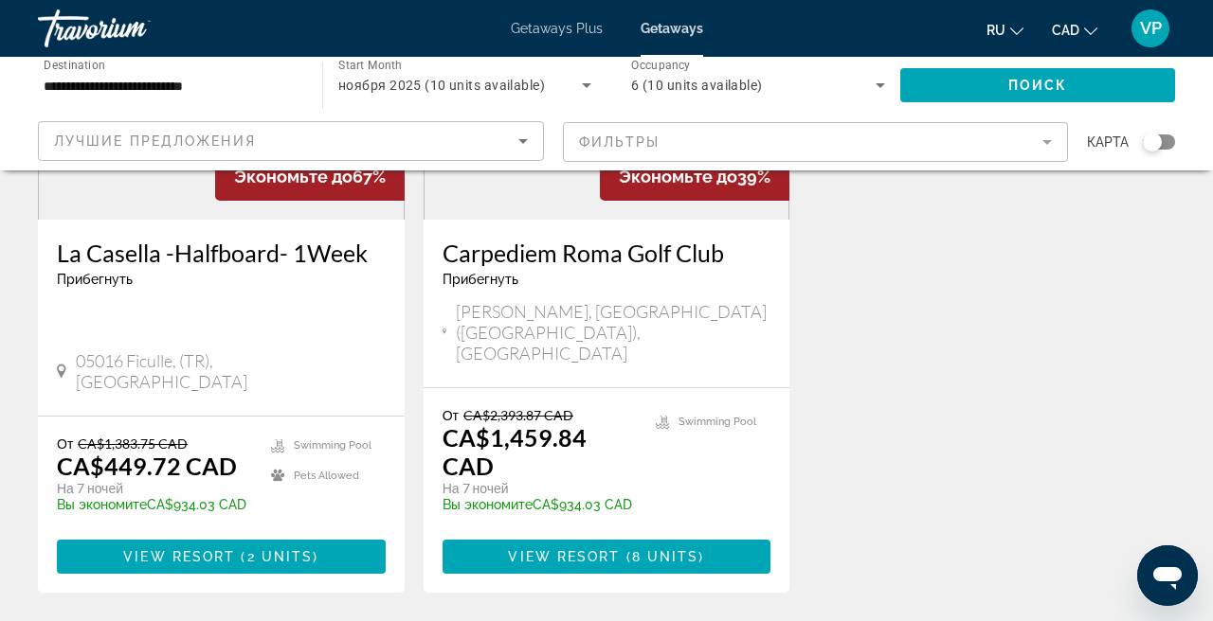
scroll to position [321, 0]
click at [264, 549] on span "2 units" at bounding box center [280, 556] width 66 height 15
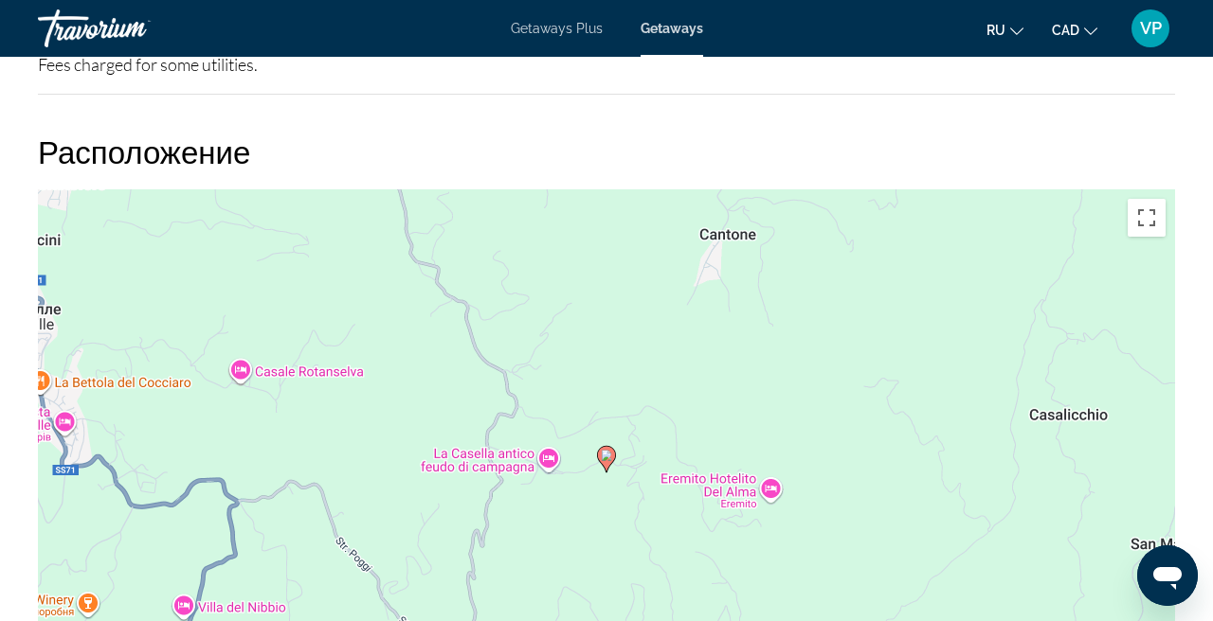
scroll to position [3017, 0]
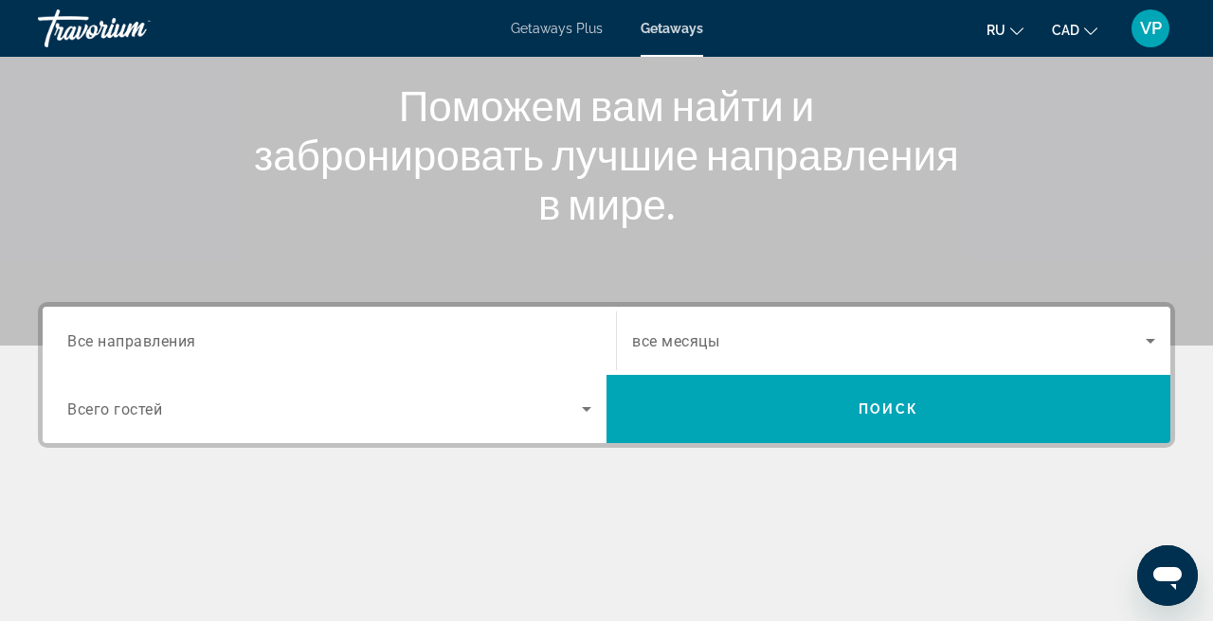
click at [269, 348] on input "Destination Все направления" at bounding box center [329, 342] width 524 height 23
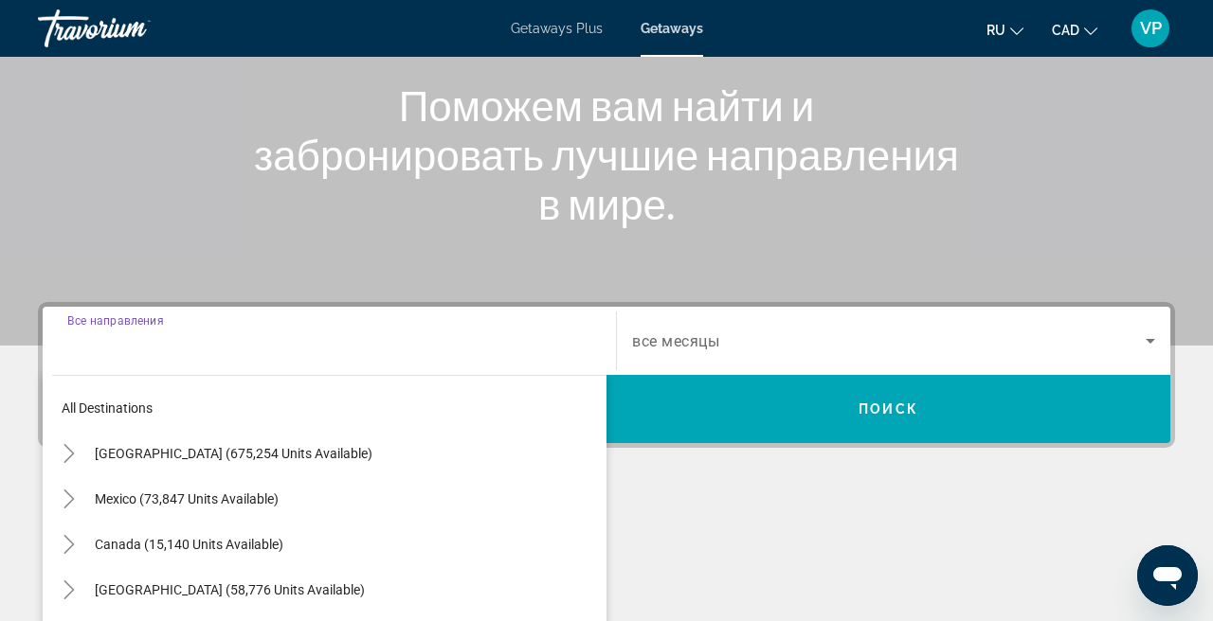
scroll to position [463, 0]
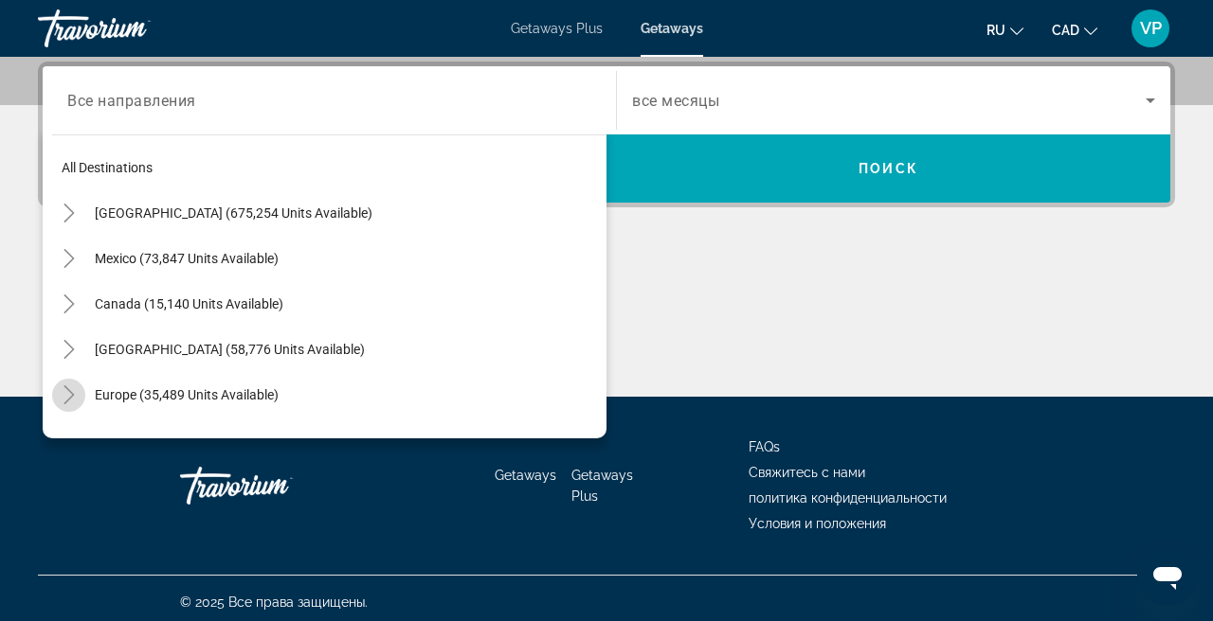
click at [62, 401] on icon "Toggle Europe (35,489 units available)" at bounding box center [69, 395] width 19 height 19
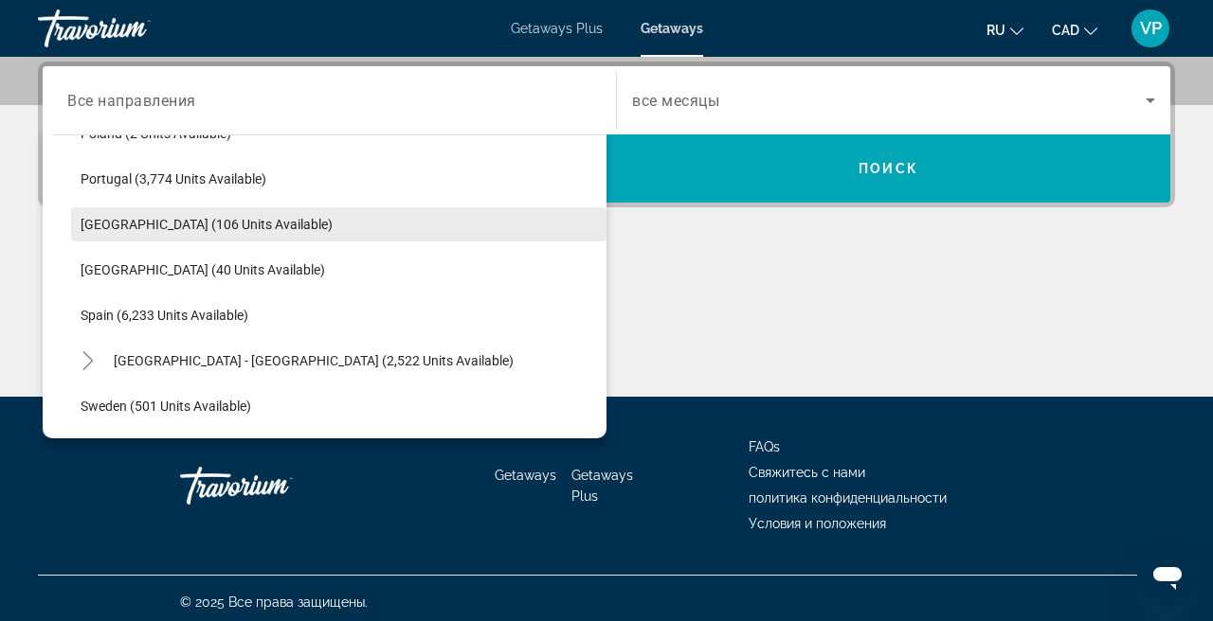
scroll to position [900, 0]
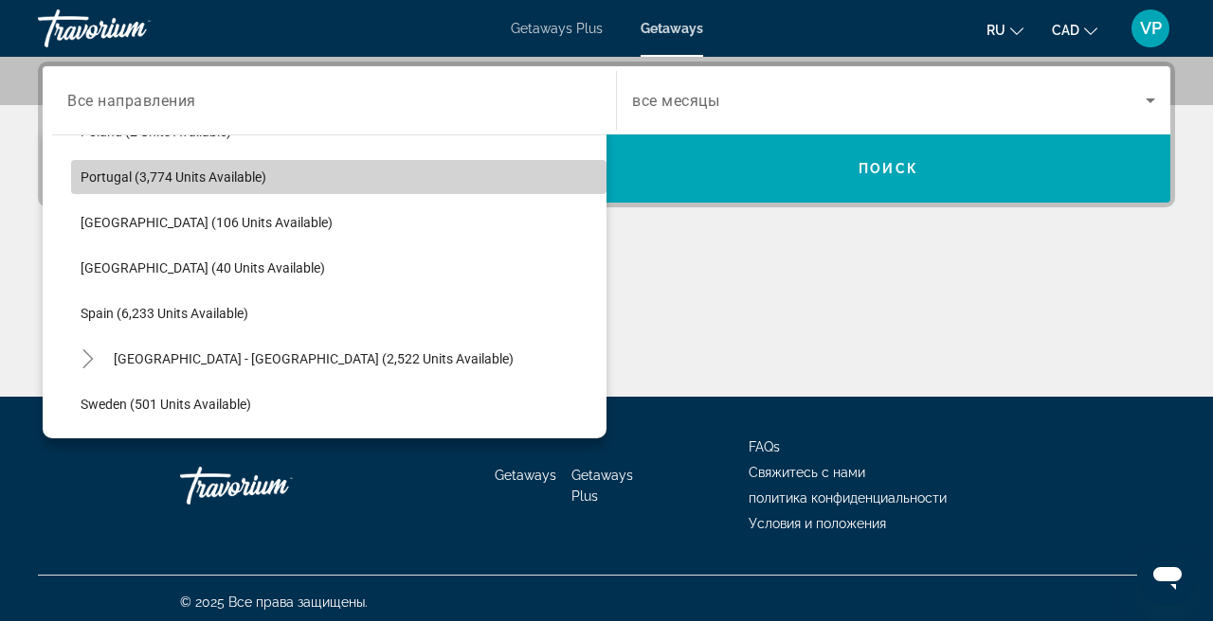
click at [232, 165] on span "Search widget" at bounding box center [338, 176] width 535 height 45
type input "**********"
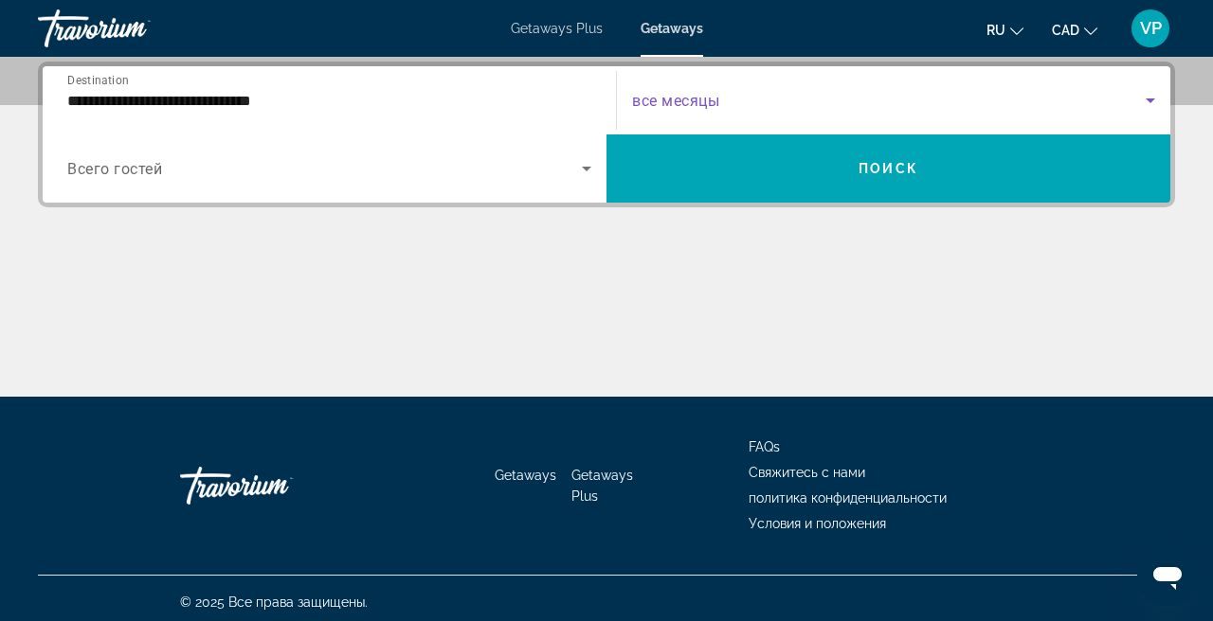
click at [710, 90] on span "Search widget" at bounding box center [888, 100] width 513 height 23
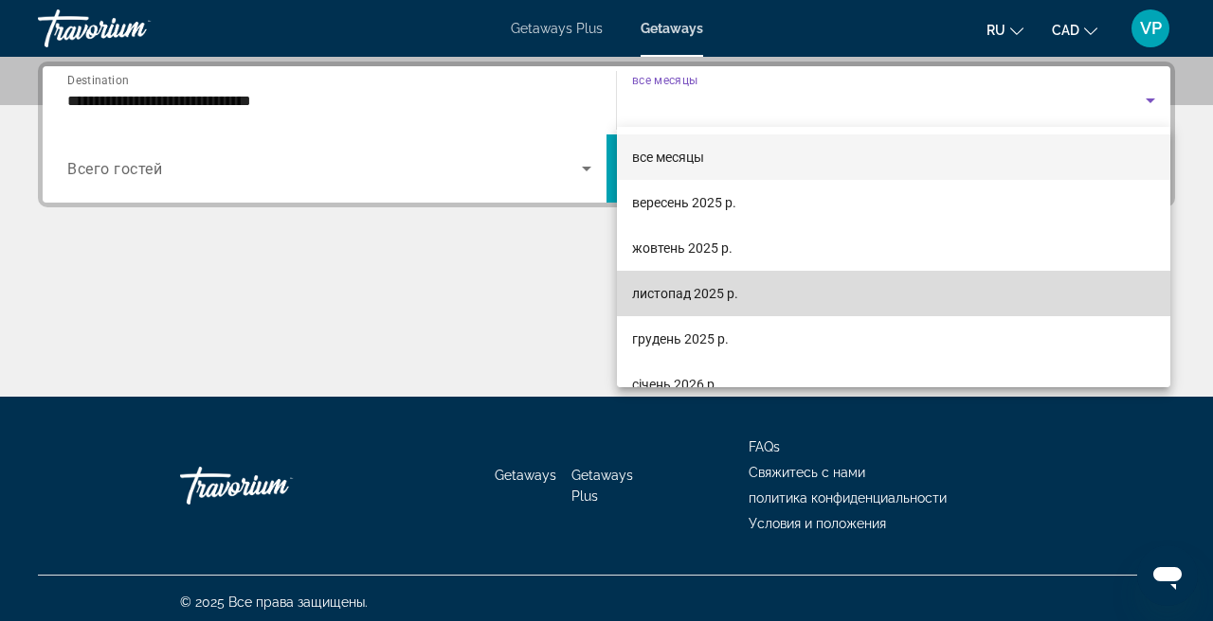
click at [673, 291] on span "листопад 2025 р." at bounding box center [685, 293] width 106 height 23
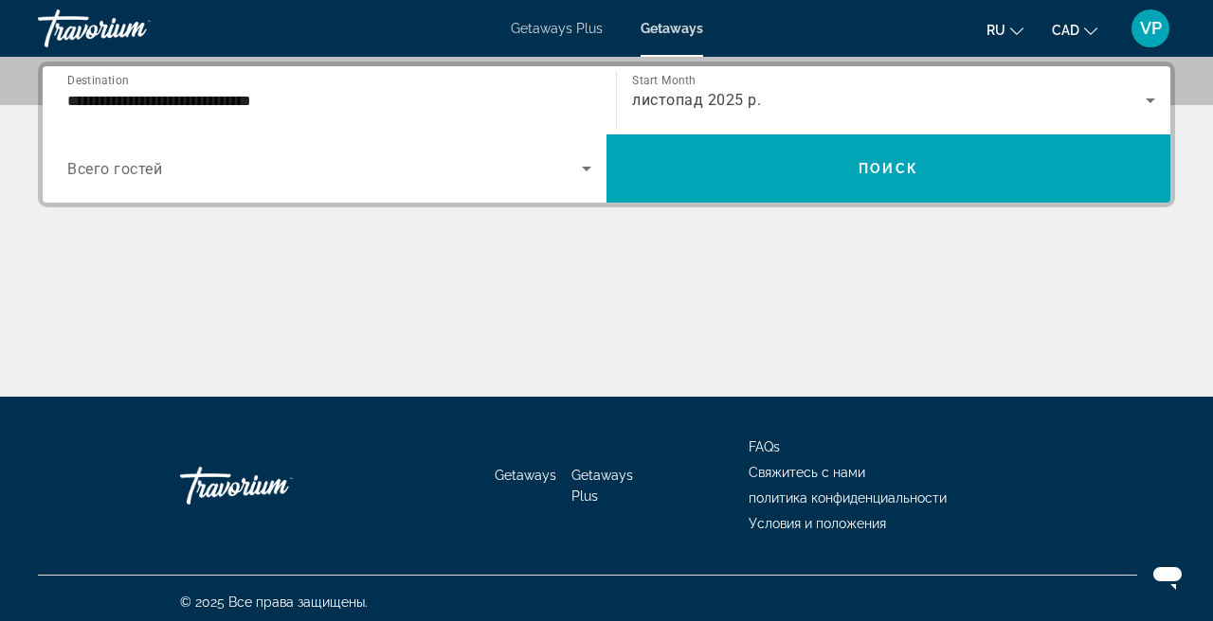
click at [407, 192] on div "Search widget" at bounding box center [329, 168] width 524 height 53
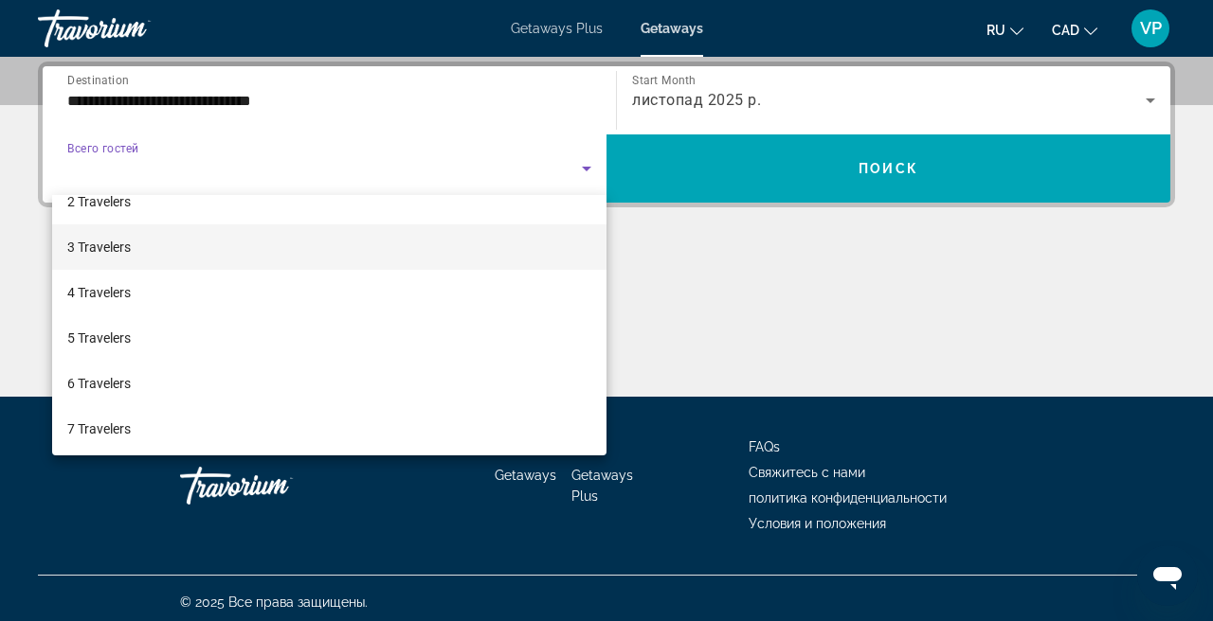
scroll to position [70, 0]
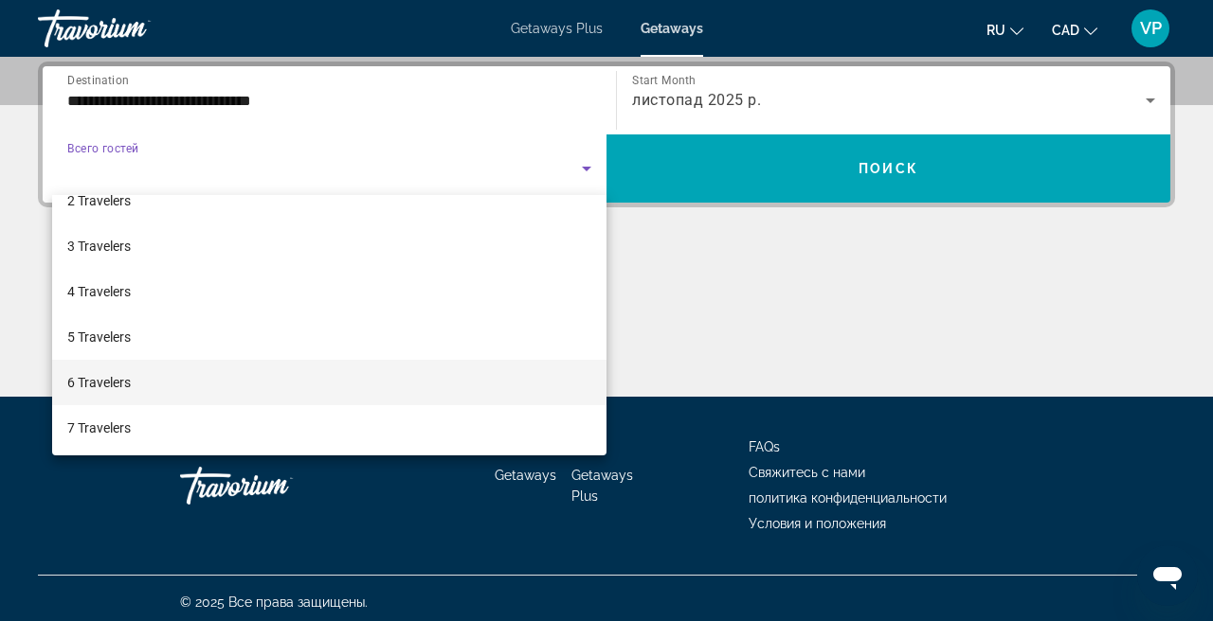
click at [171, 373] on mat-option "6 Travelers" at bounding box center [329, 382] width 554 height 45
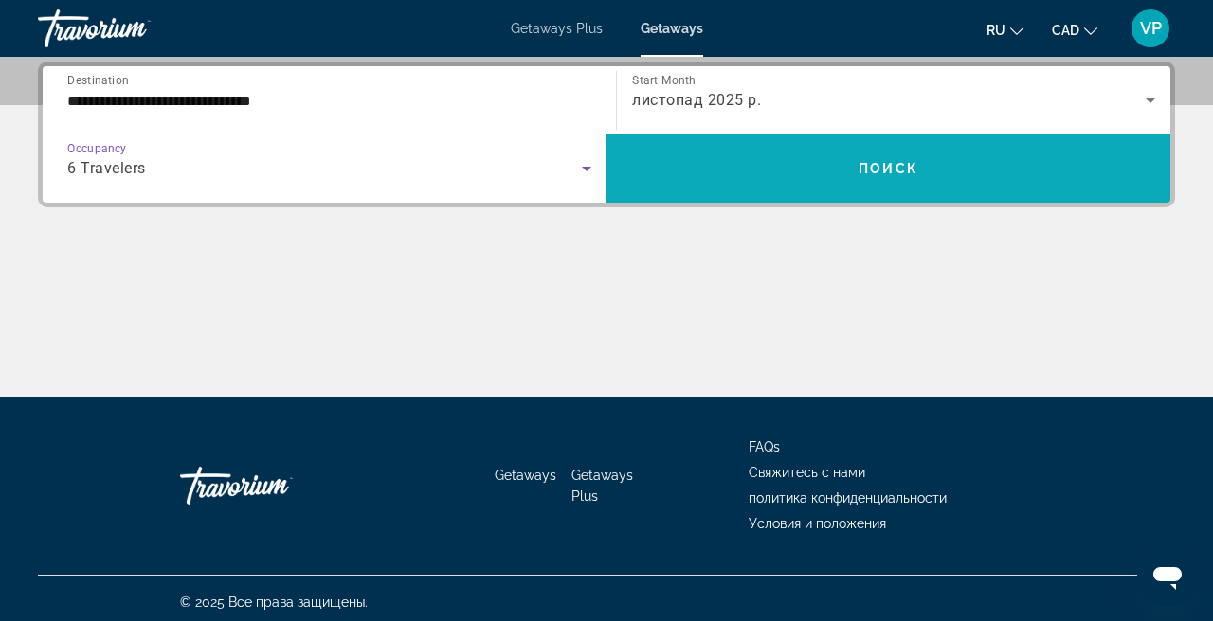
click at [695, 198] on span "Search widget" at bounding box center [888, 169] width 564 height 68
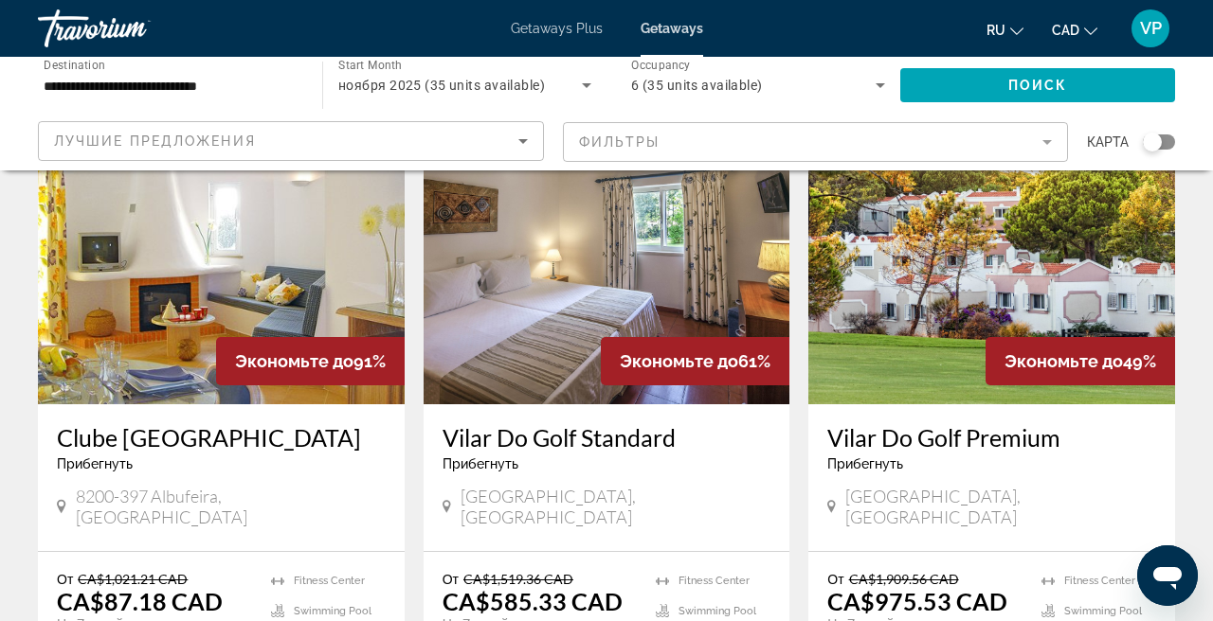
scroll to position [142, 0]
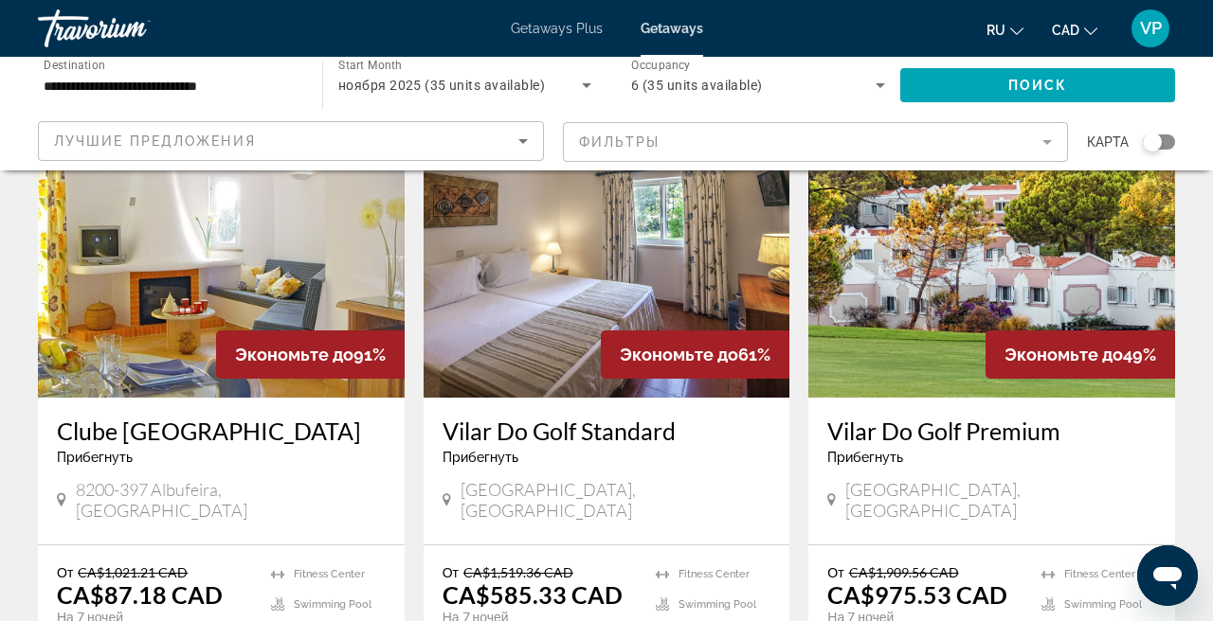
click at [568, 222] on img "Main content" at bounding box center [606, 246] width 367 height 303
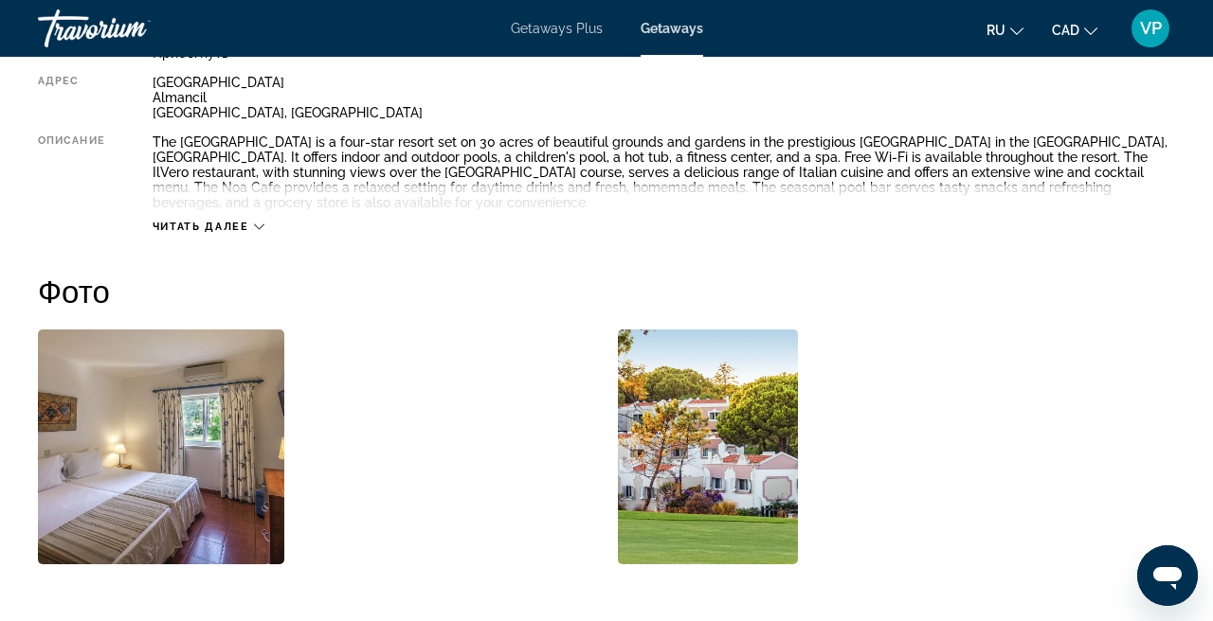
scroll to position [1064, 0]
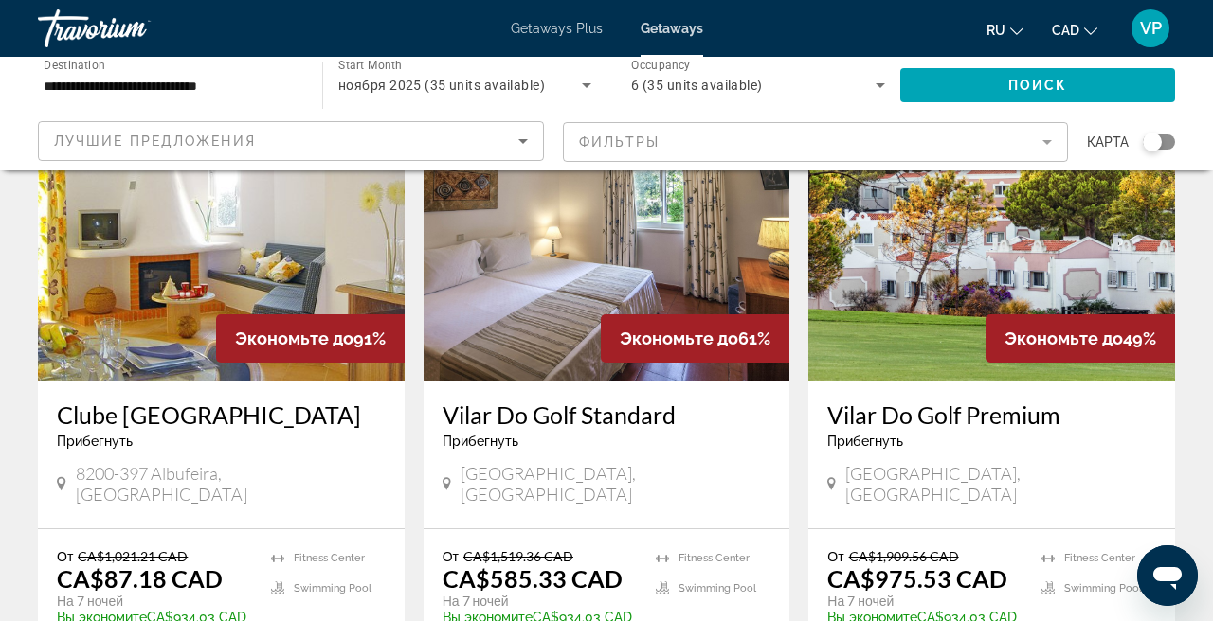
scroll to position [201, 0]
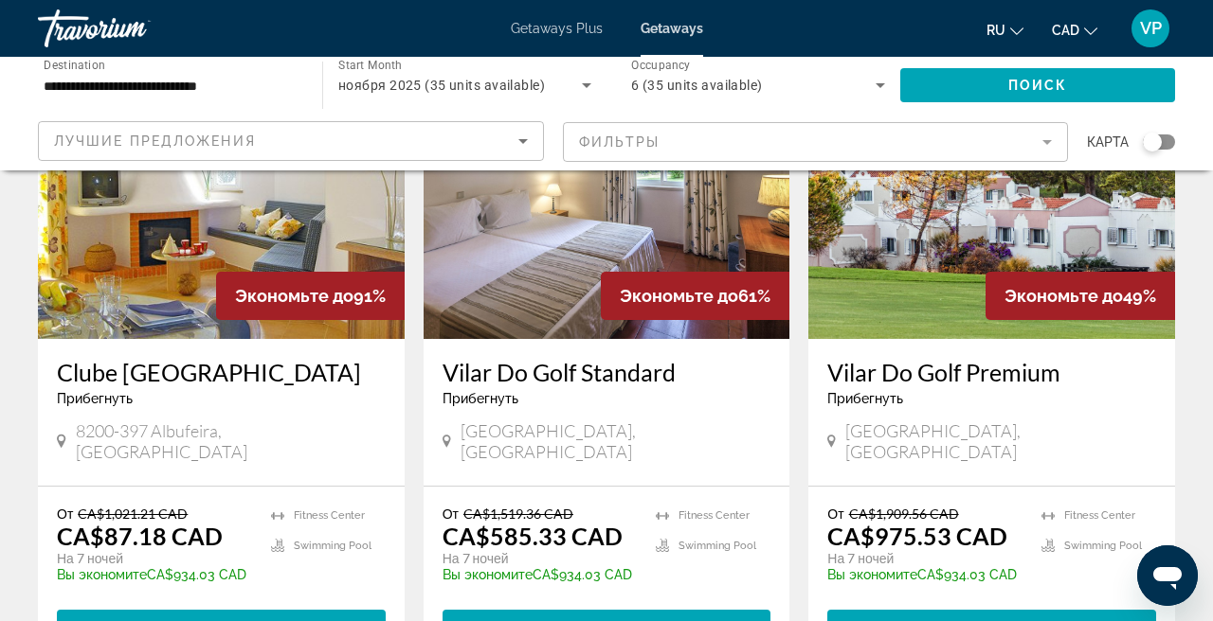
click at [1016, 280] on div "Экономьте до 49%" at bounding box center [1079, 296] width 189 height 48
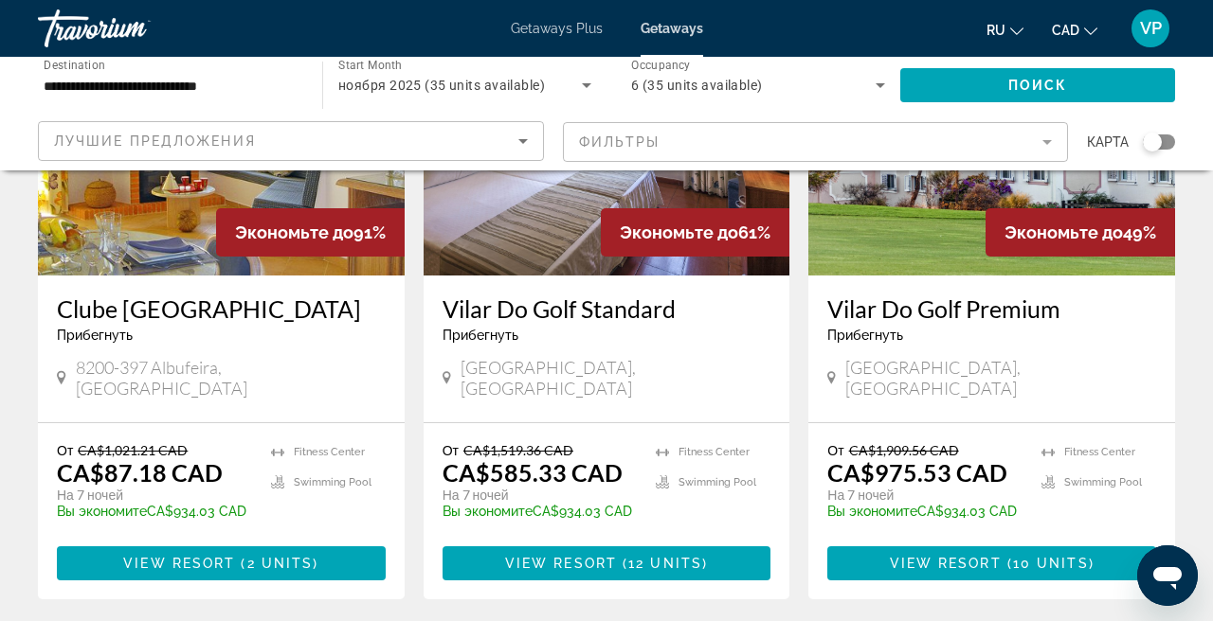
scroll to position [308, 0]
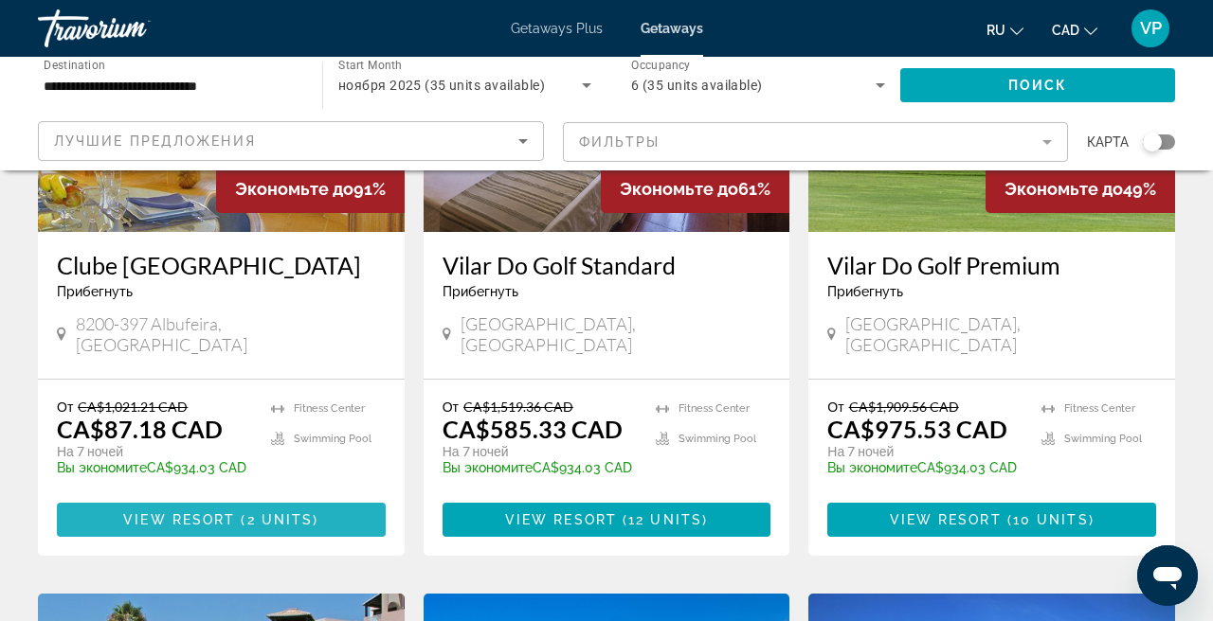
click at [242, 512] on span "( 2 units )" at bounding box center [276, 519] width 83 height 15
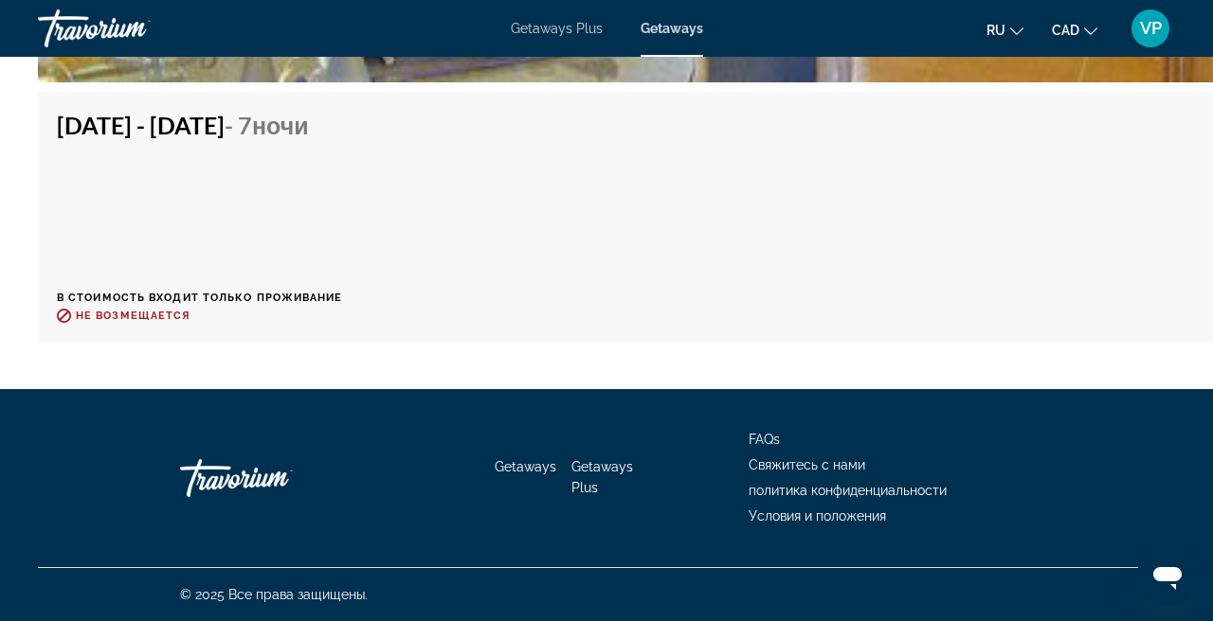
scroll to position [4454, 0]
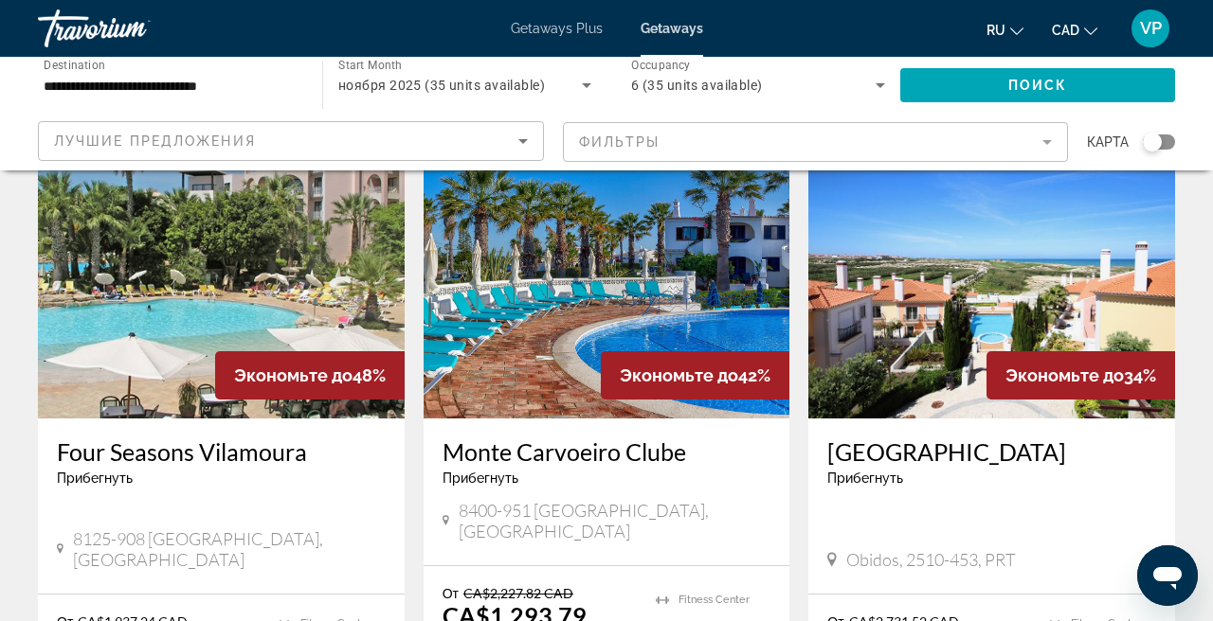
scroll to position [788, 0]
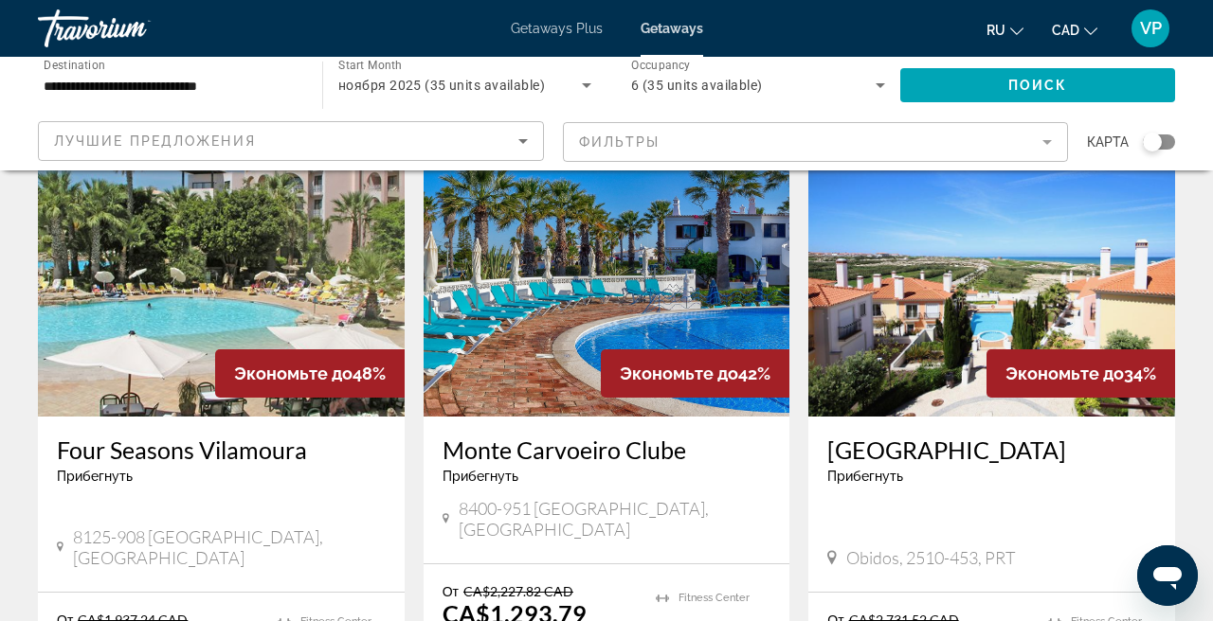
click at [288, 296] on img "Main content" at bounding box center [221, 265] width 367 height 303
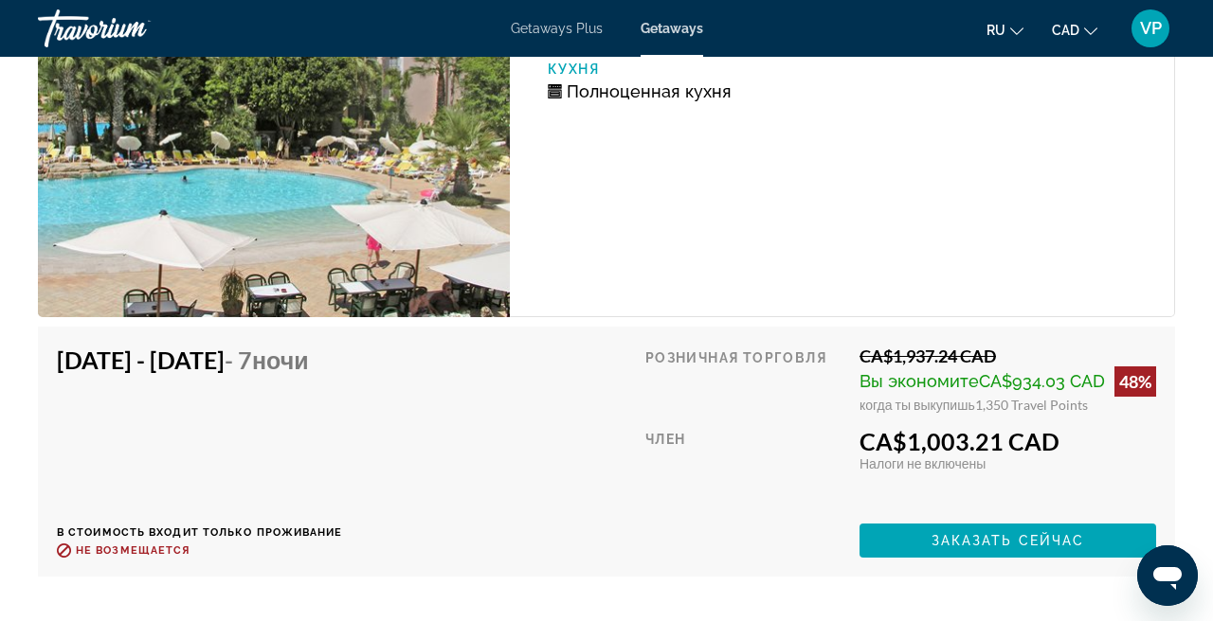
scroll to position [4015, 0]
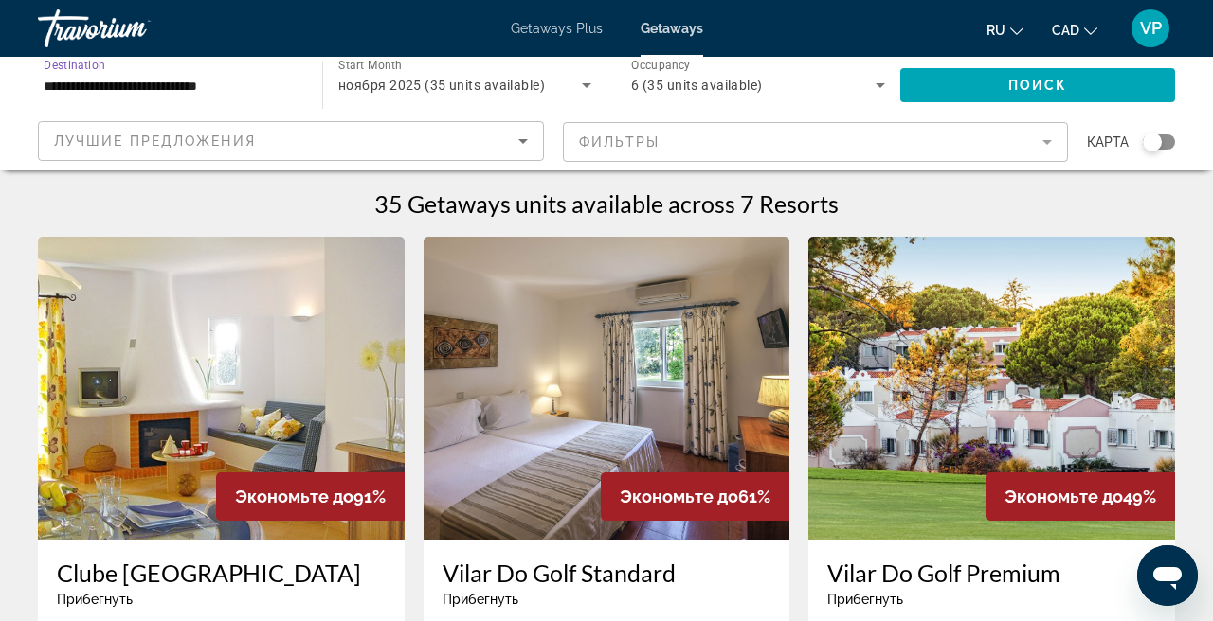
click at [220, 80] on input "**********" at bounding box center [171, 86] width 254 height 23
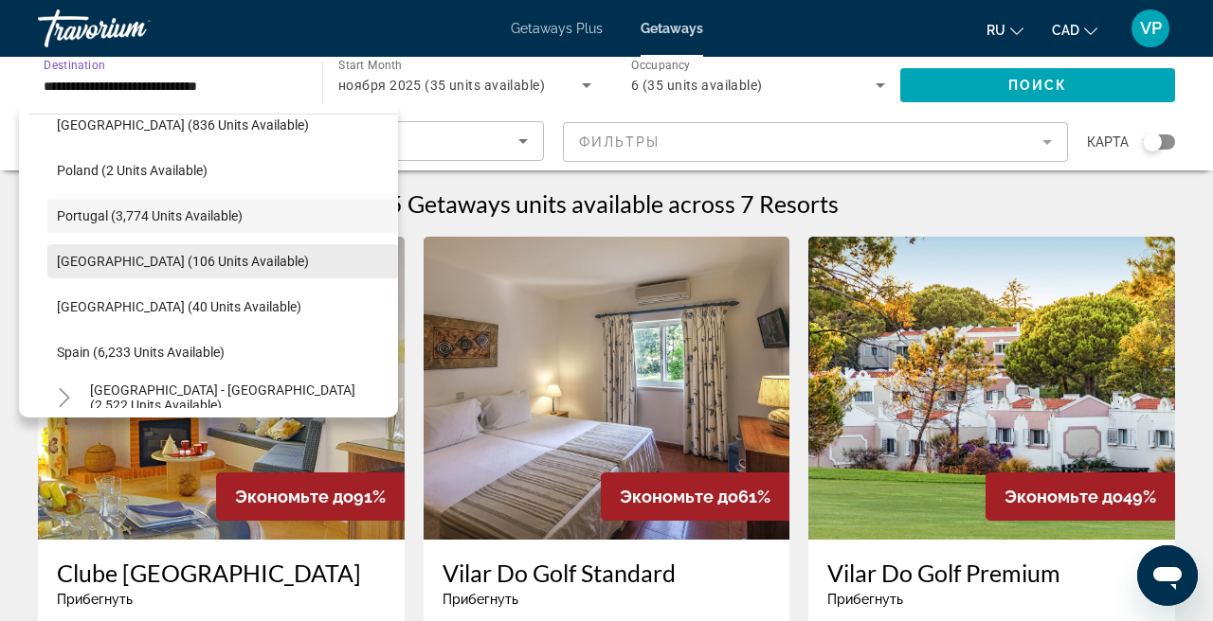
scroll to position [873, 0]
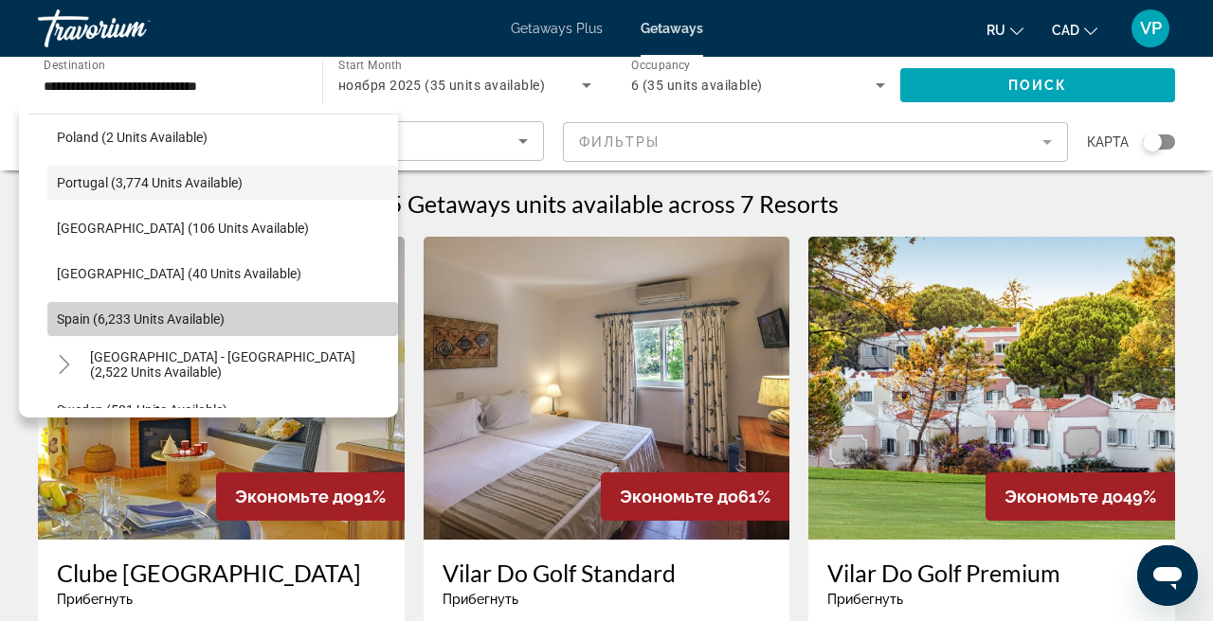
click at [125, 312] on span "Spain (6,233 units available)" at bounding box center [141, 319] width 168 height 15
type input "**********"
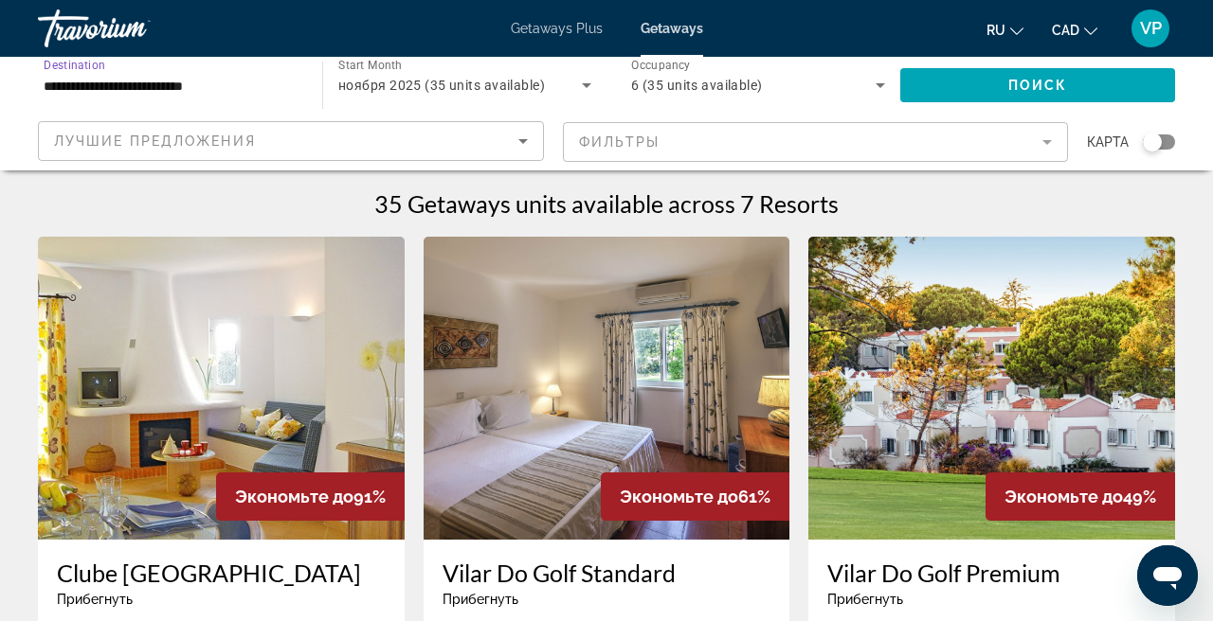
scroll to position [0, 0]
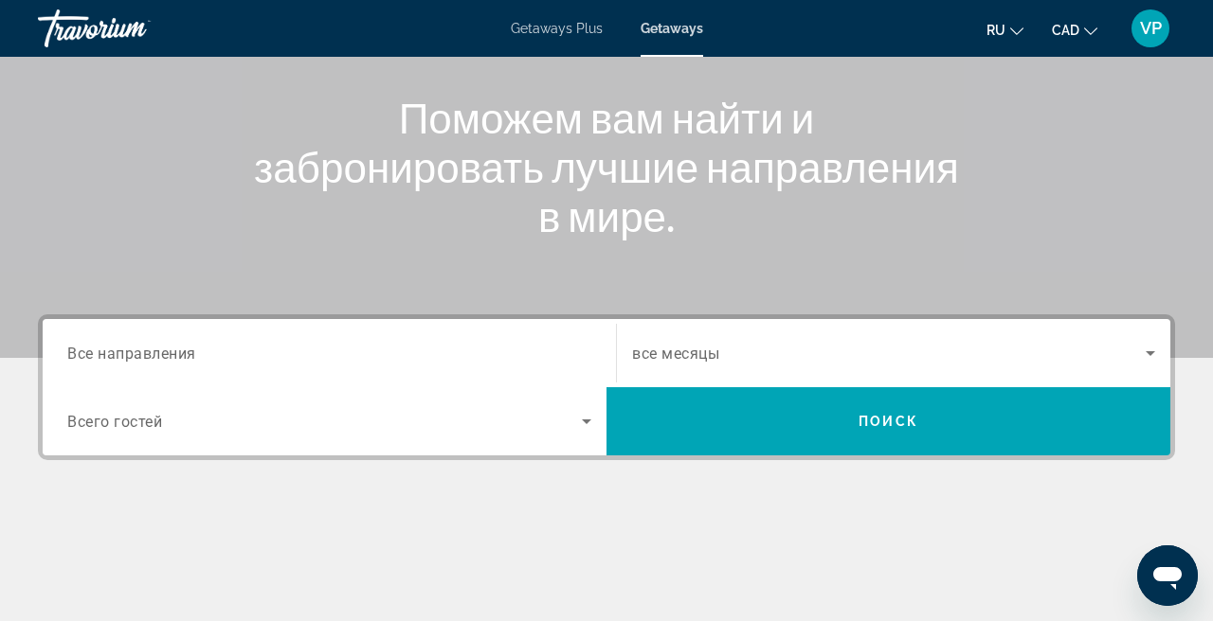
scroll to position [319, 0]
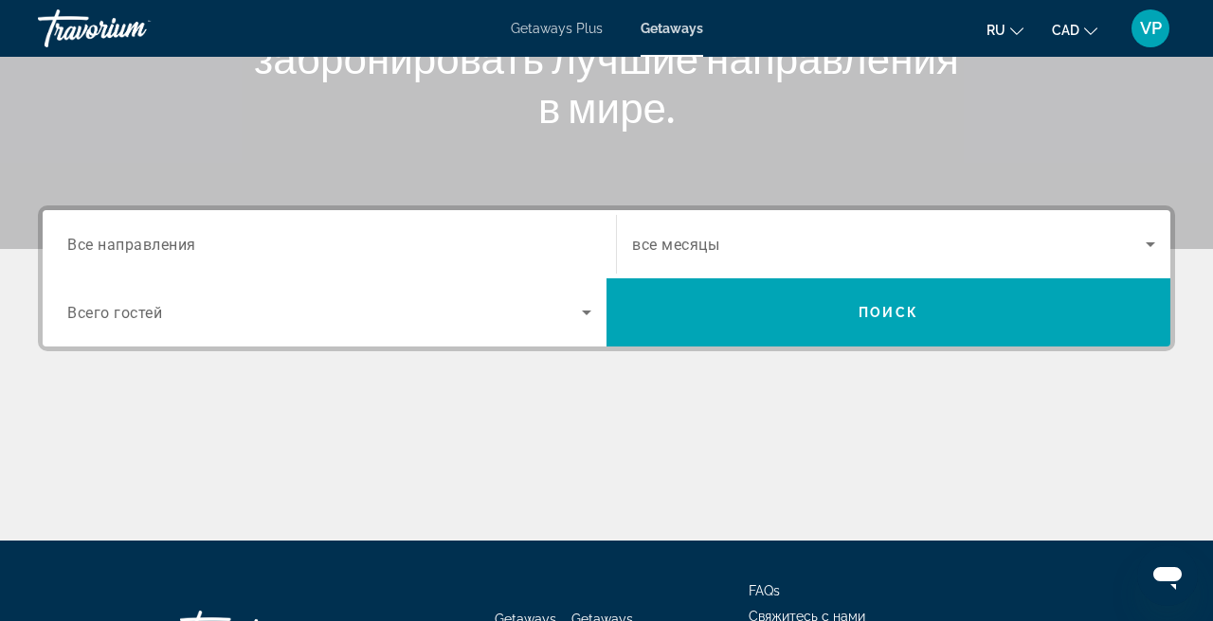
click at [370, 229] on div "Search widget" at bounding box center [329, 245] width 524 height 54
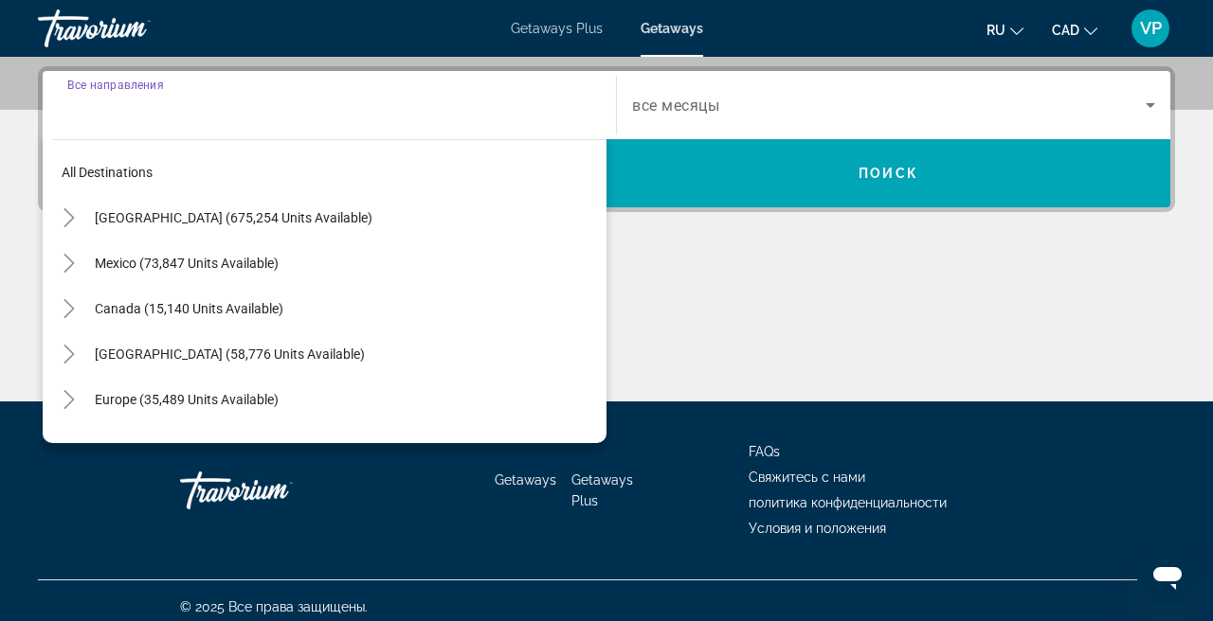
scroll to position [463, 0]
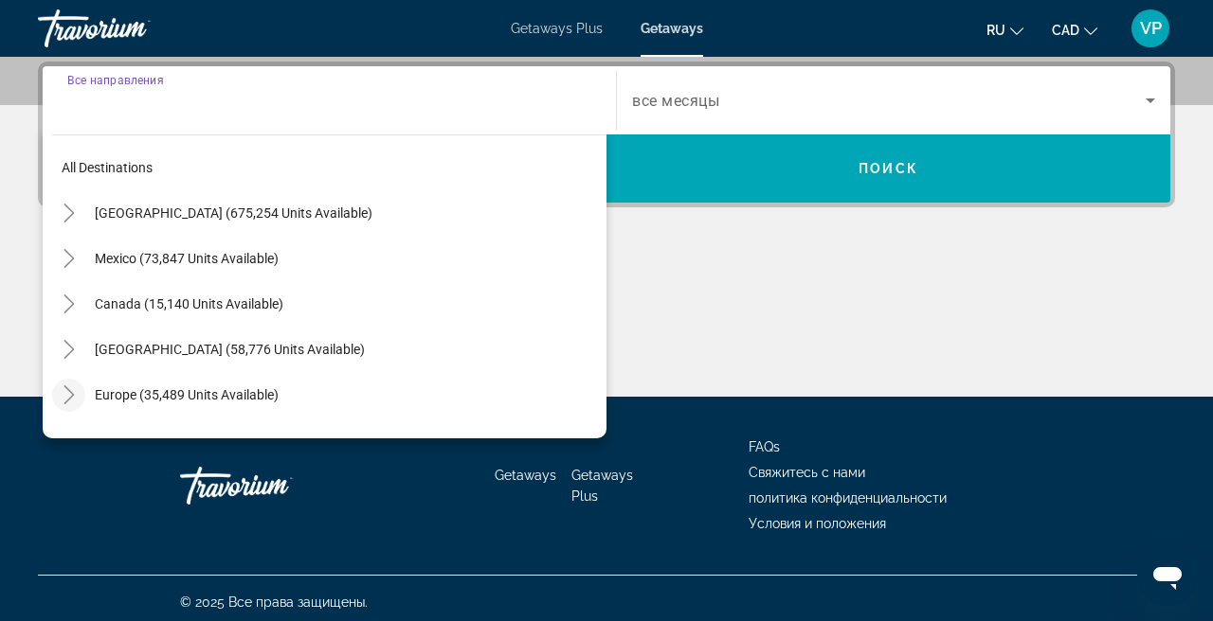
click at [68, 382] on mat-icon "Toggle Europe (35,489 units available)" at bounding box center [68, 395] width 33 height 33
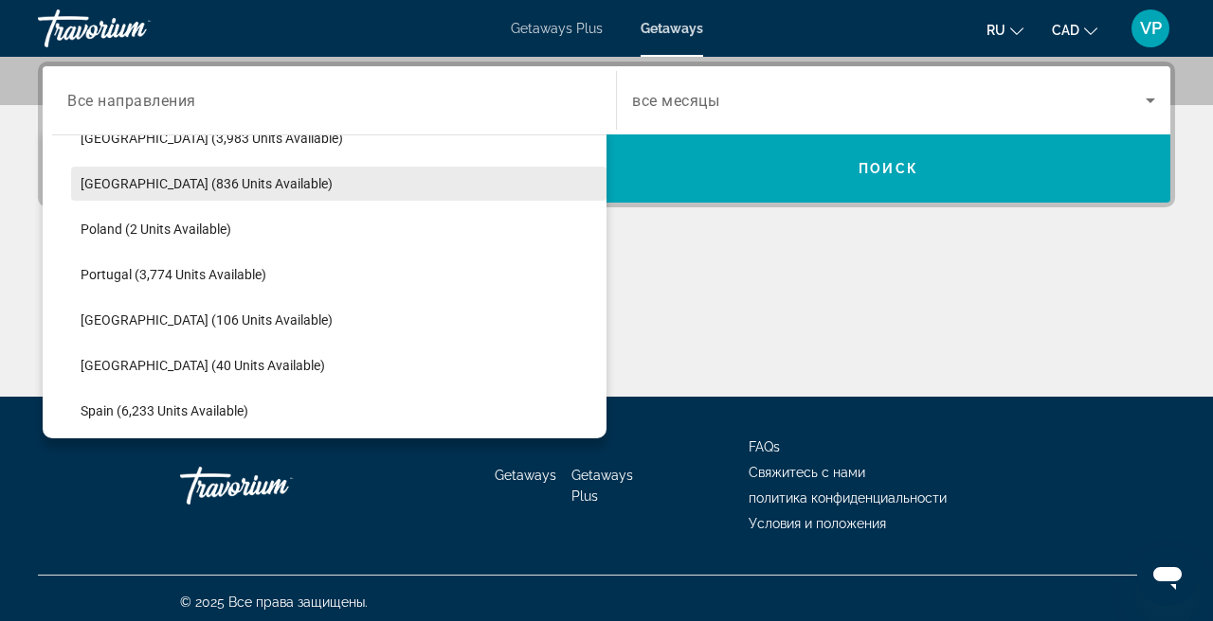
scroll to position [840, 0]
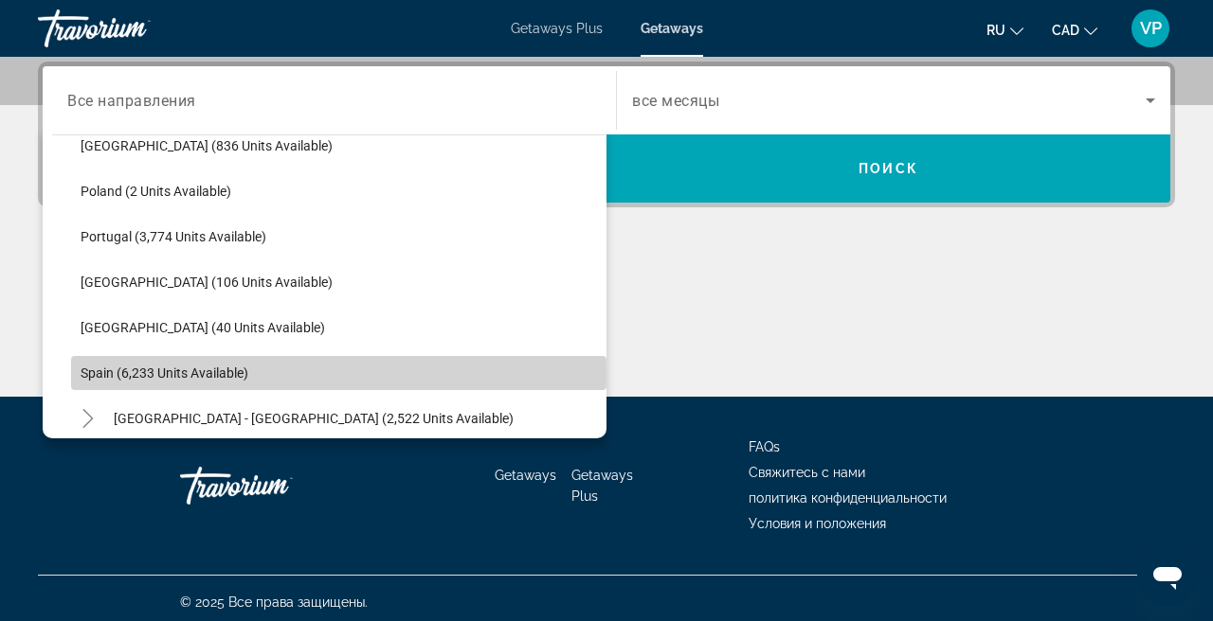
click at [122, 376] on span "Spain (6,233 units available)" at bounding box center [165, 373] width 168 height 15
type input "**********"
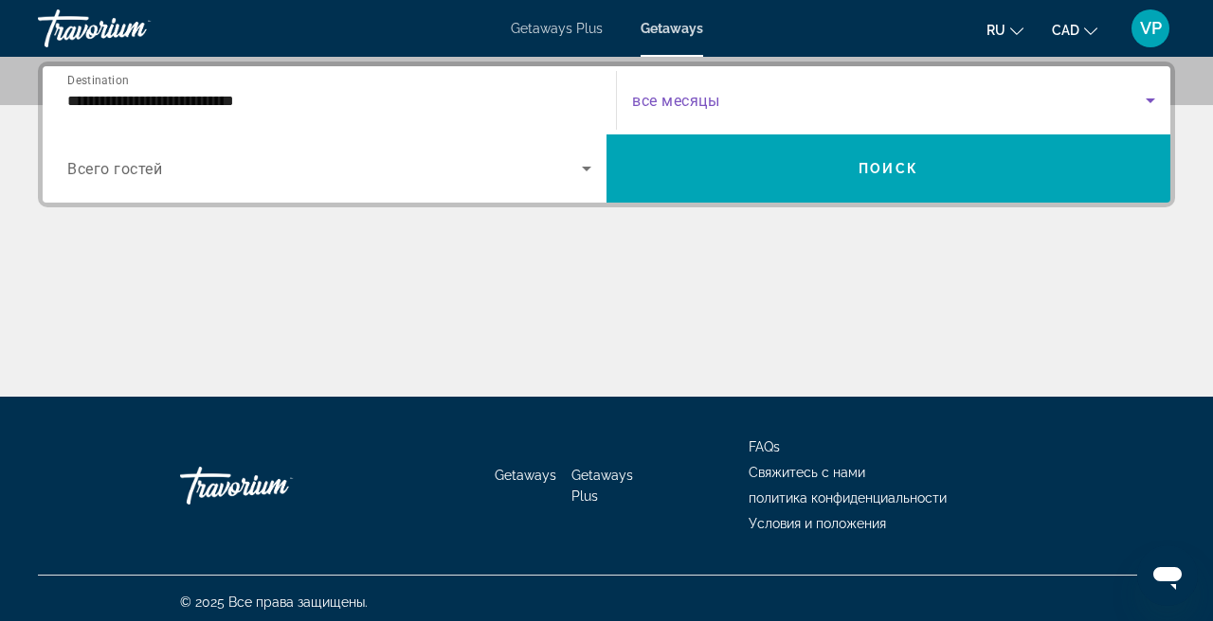
click at [810, 110] on span "Search widget" at bounding box center [888, 100] width 513 height 23
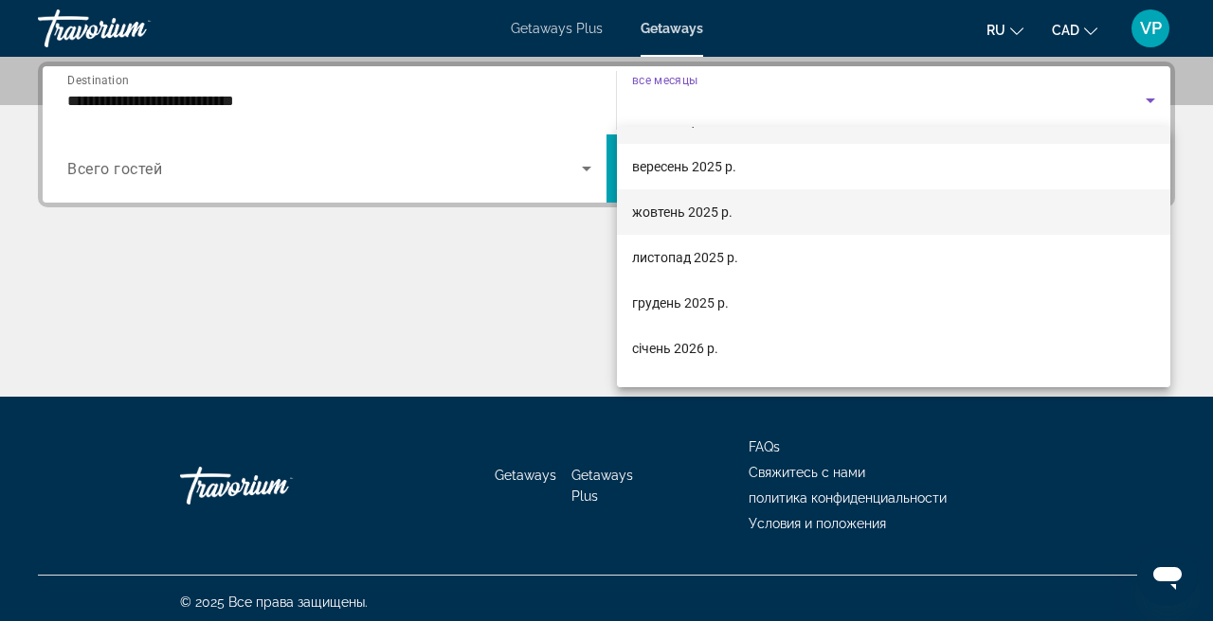
scroll to position [40, 0]
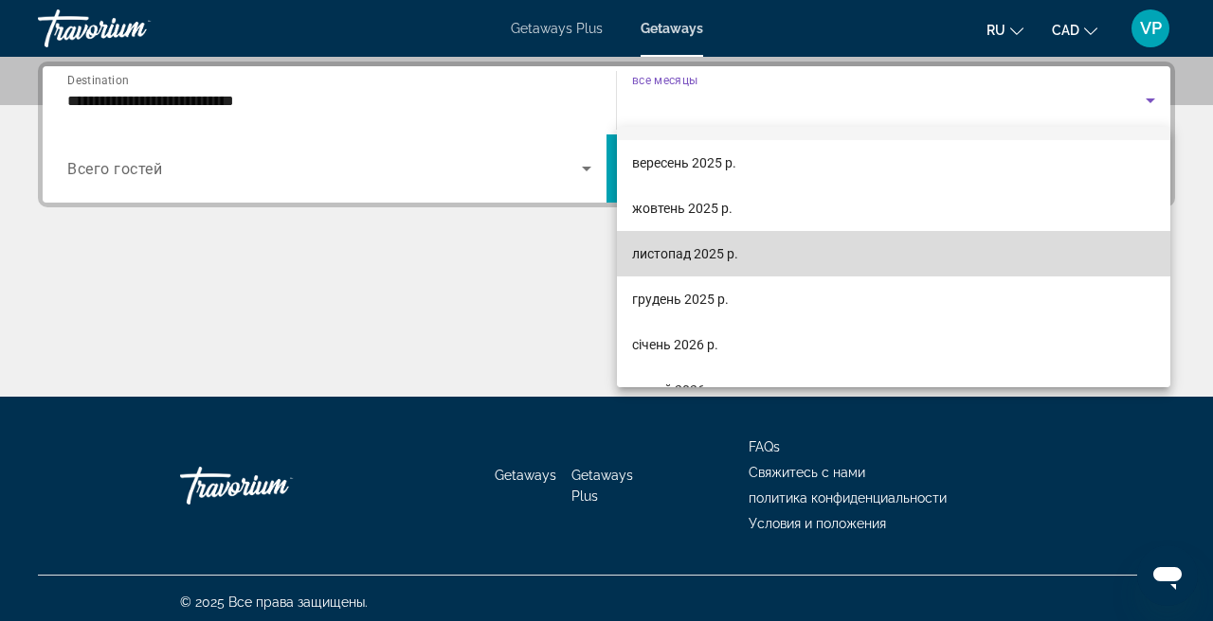
click at [710, 255] on span "листопад 2025 р." at bounding box center [685, 254] width 106 height 23
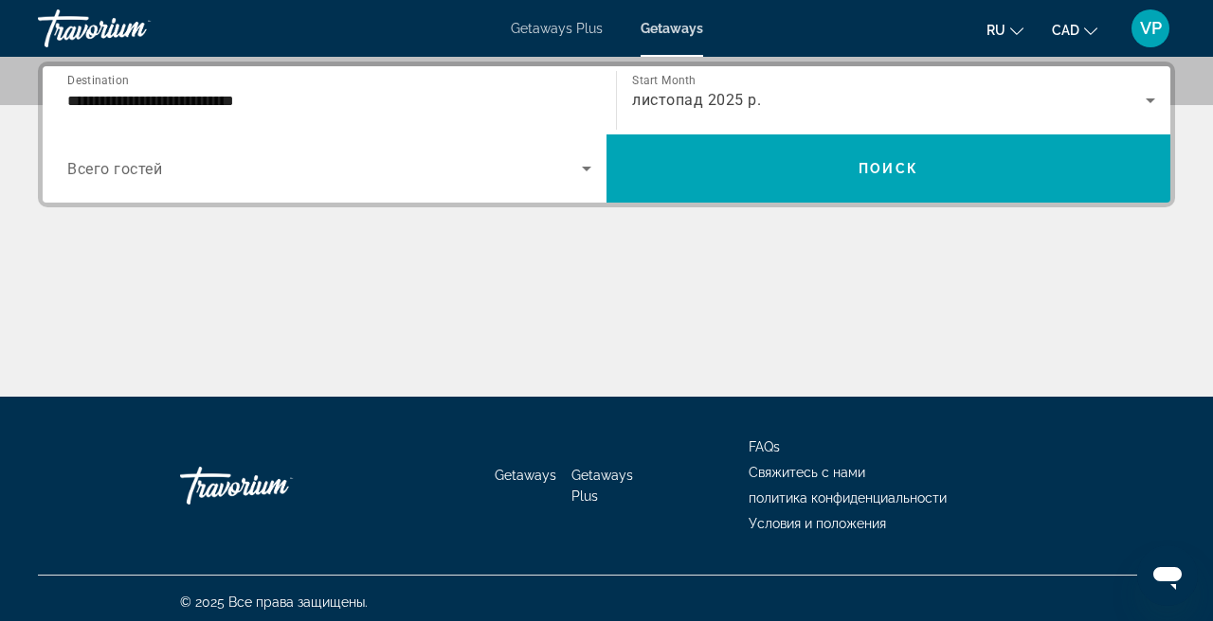
click at [285, 185] on div "Search widget" at bounding box center [329, 168] width 524 height 53
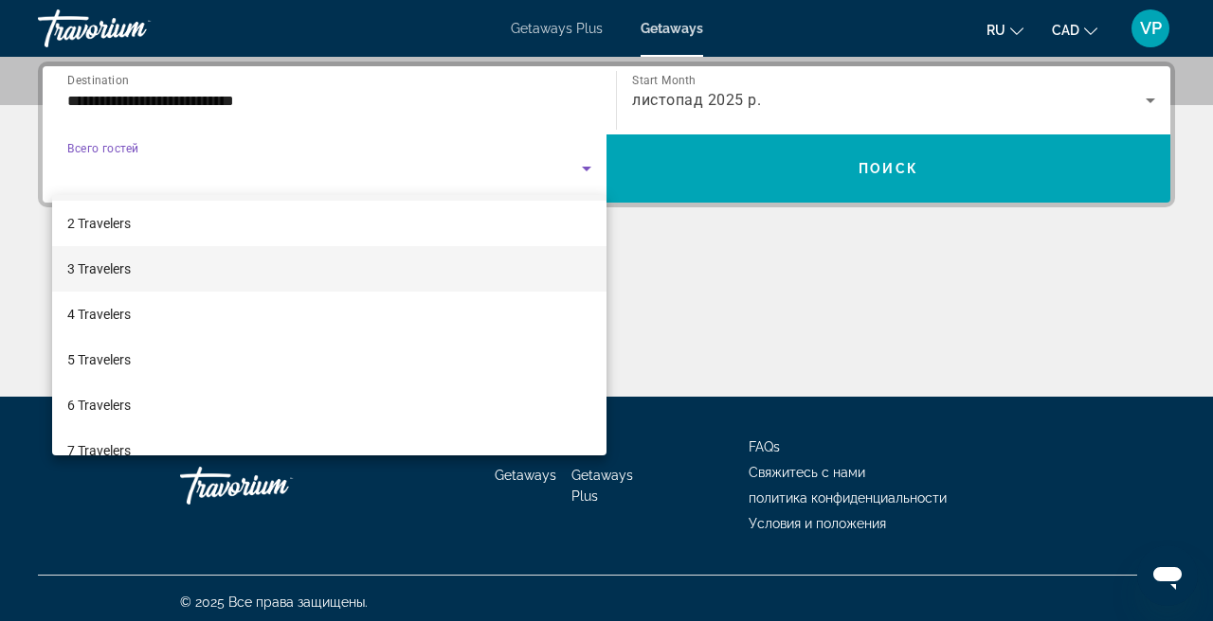
scroll to position [73, 0]
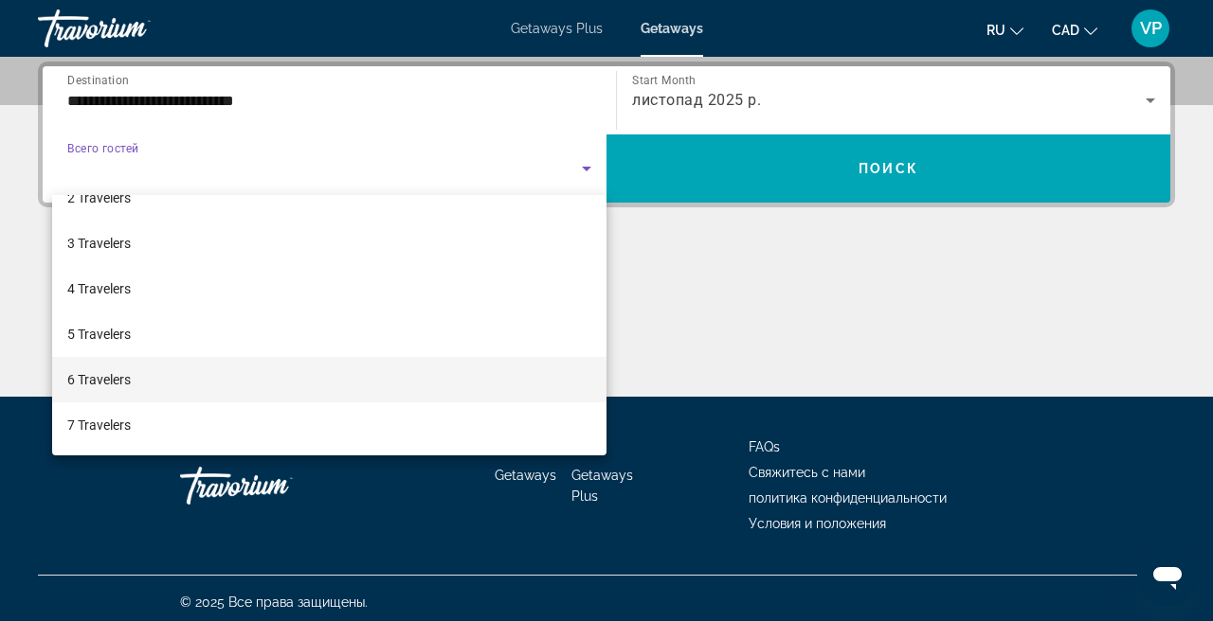
click at [164, 385] on mat-option "6 Travelers" at bounding box center [329, 379] width 554 height 45
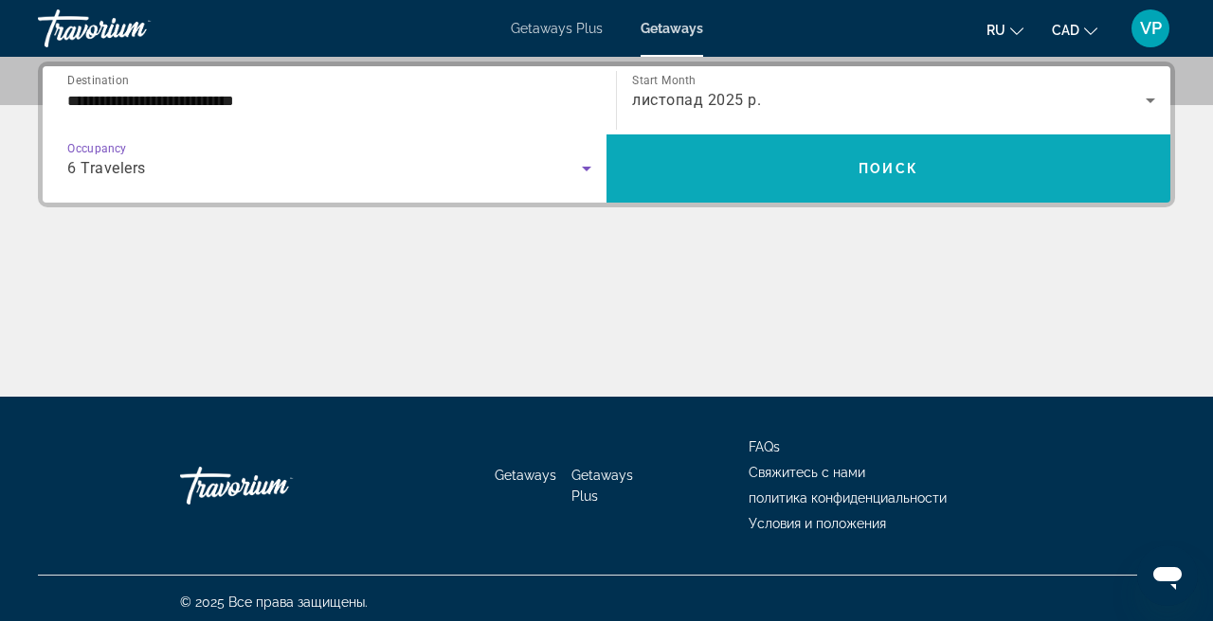
click at [830, 169] on span "Search widget" at bounding box center [888, 168] width 564 height 45
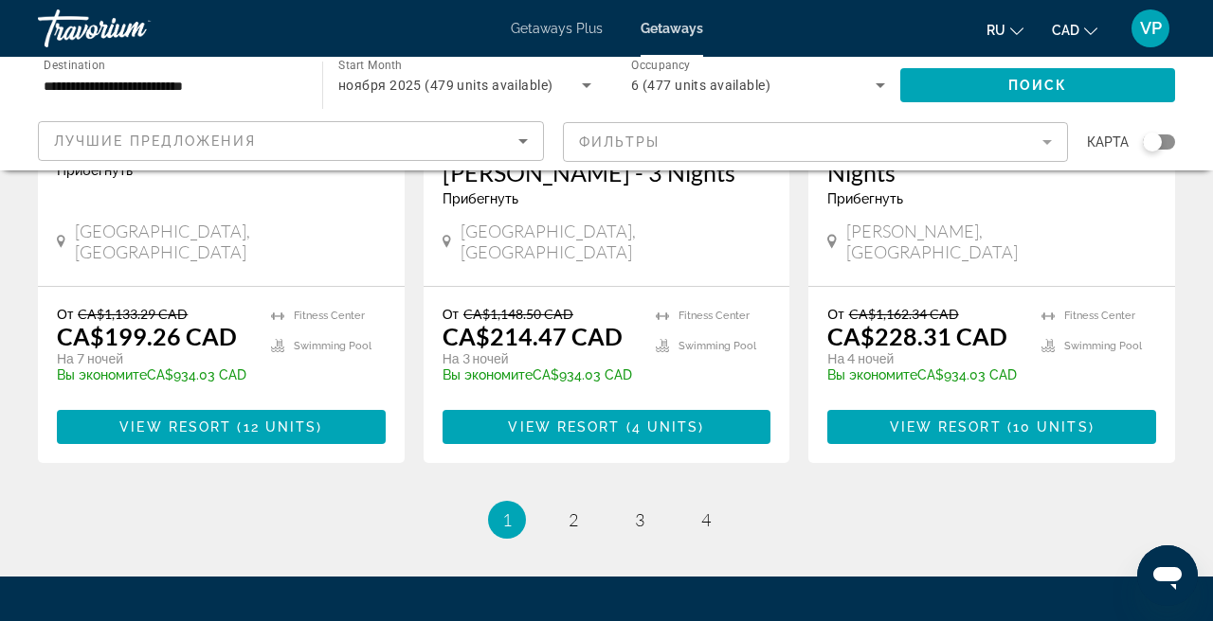
scroll to position [2425, 0]
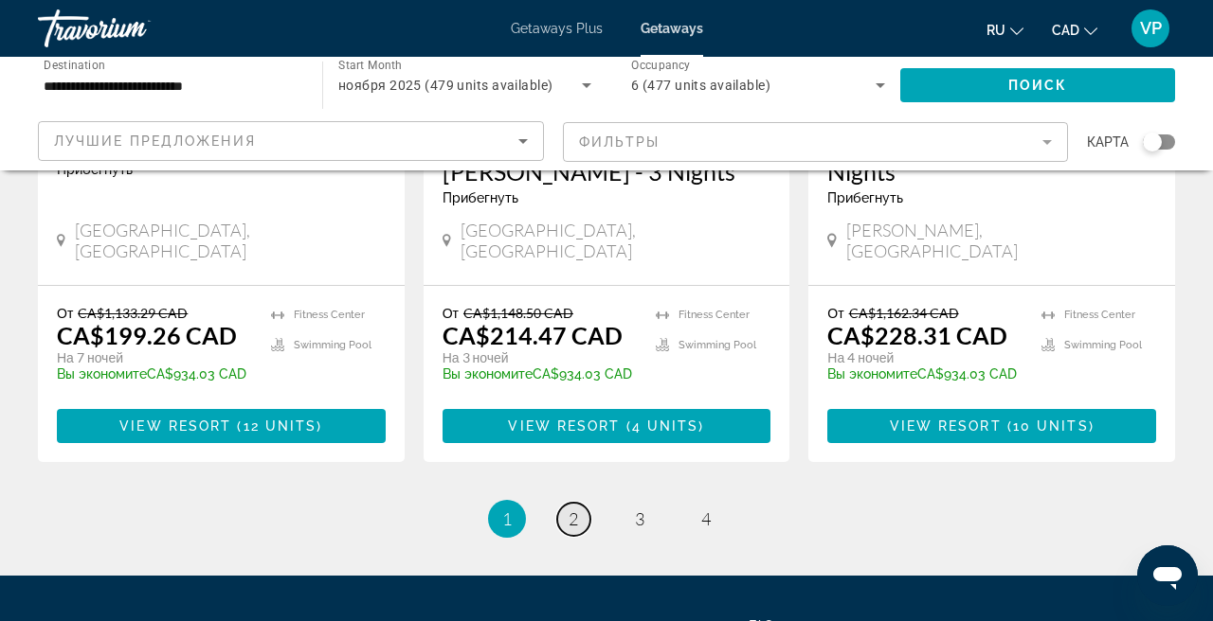
click at [576, 509] on span "2" at bounding box center [572, 519] width 9 height 21
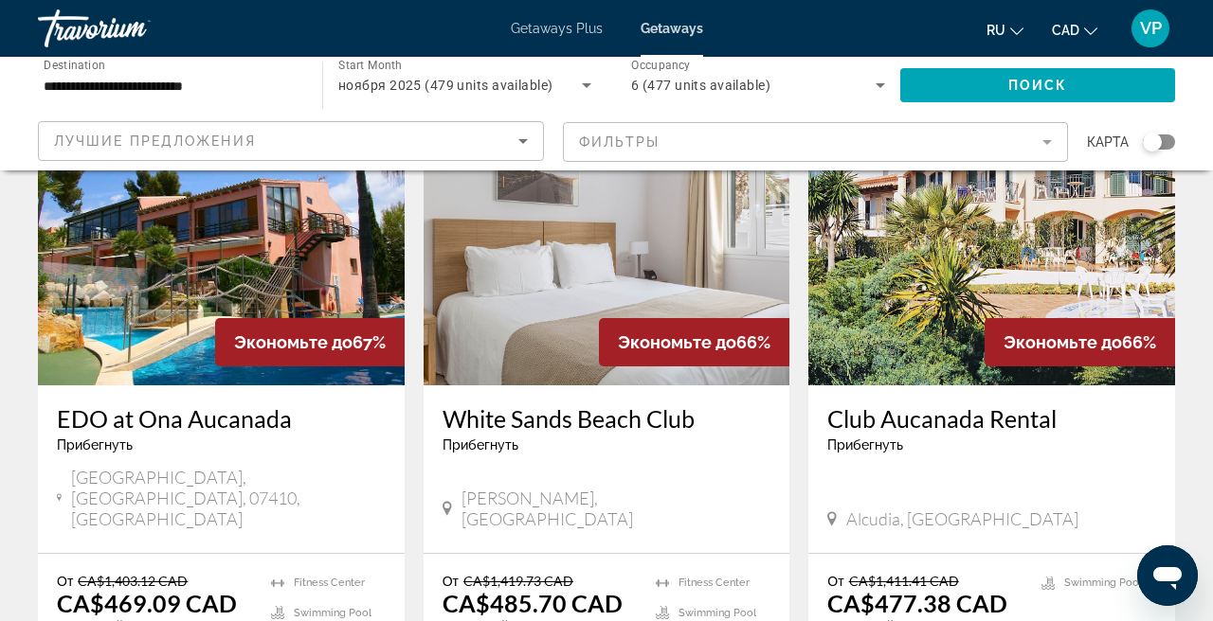
scroll to position [2314, 0]
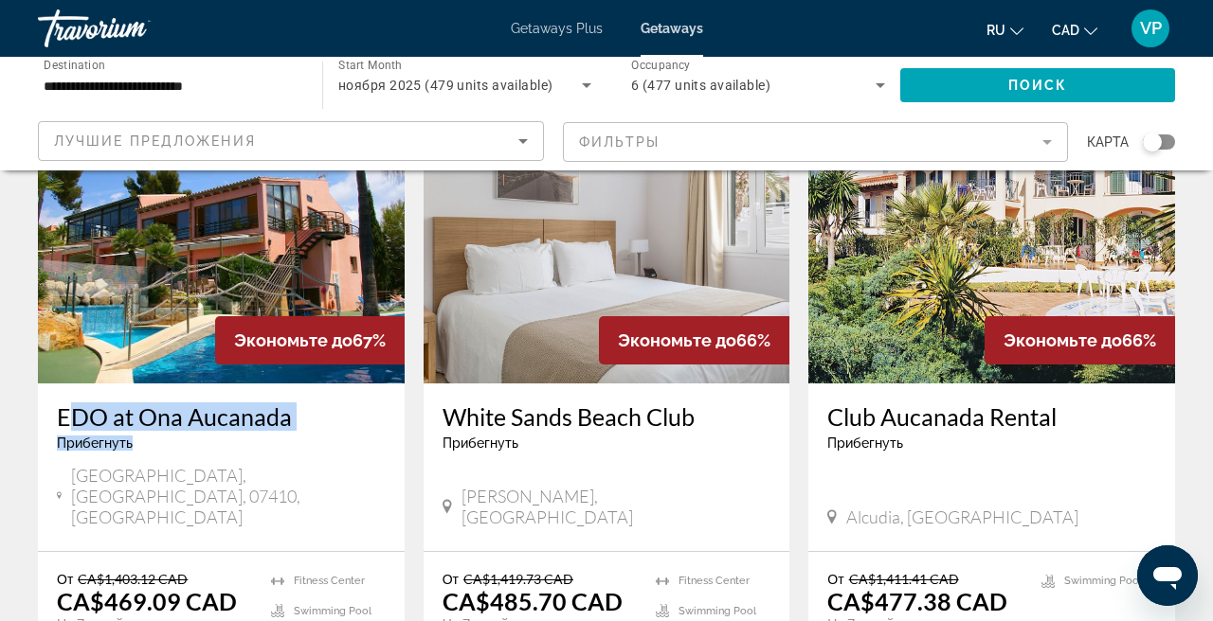
drag, startPoint x: 52, startPoint y: 264, endPoint x: 321, endPoint y: 300, distance: 271.4
click at [321, 384] on div "EDO at Ona Aucanada Прибегнуть - Это курорт только для взрослых [GEOGRAPHIC_DAT…" at bounding box center [221, 468] width 367 height 168
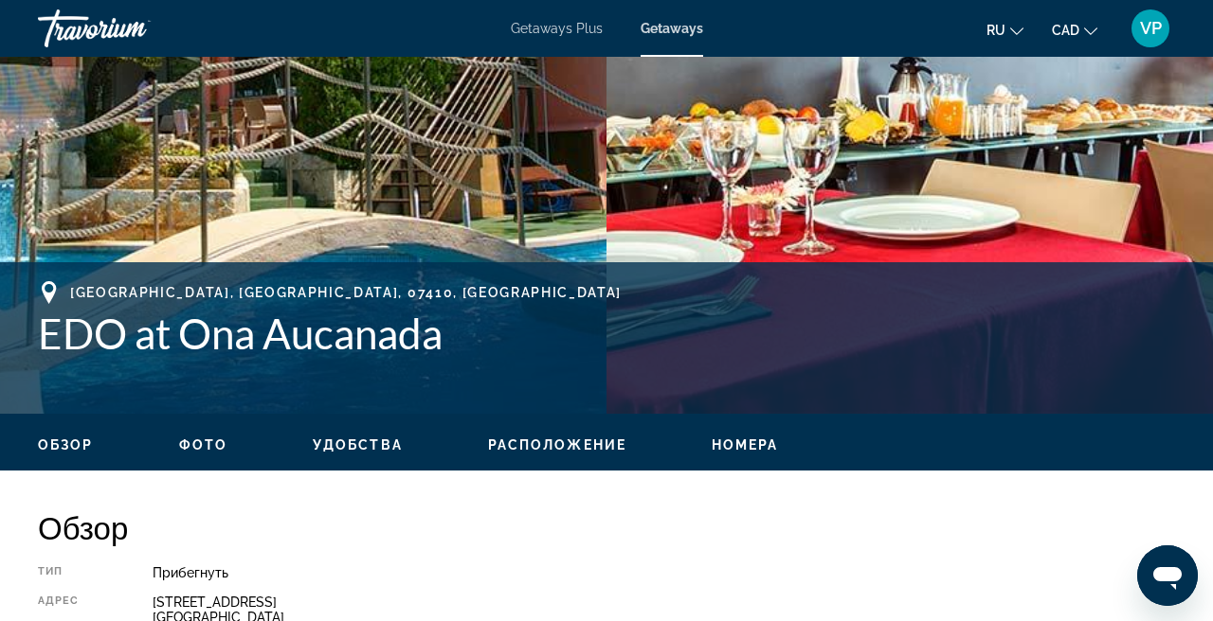
scroll to position [541, 0]
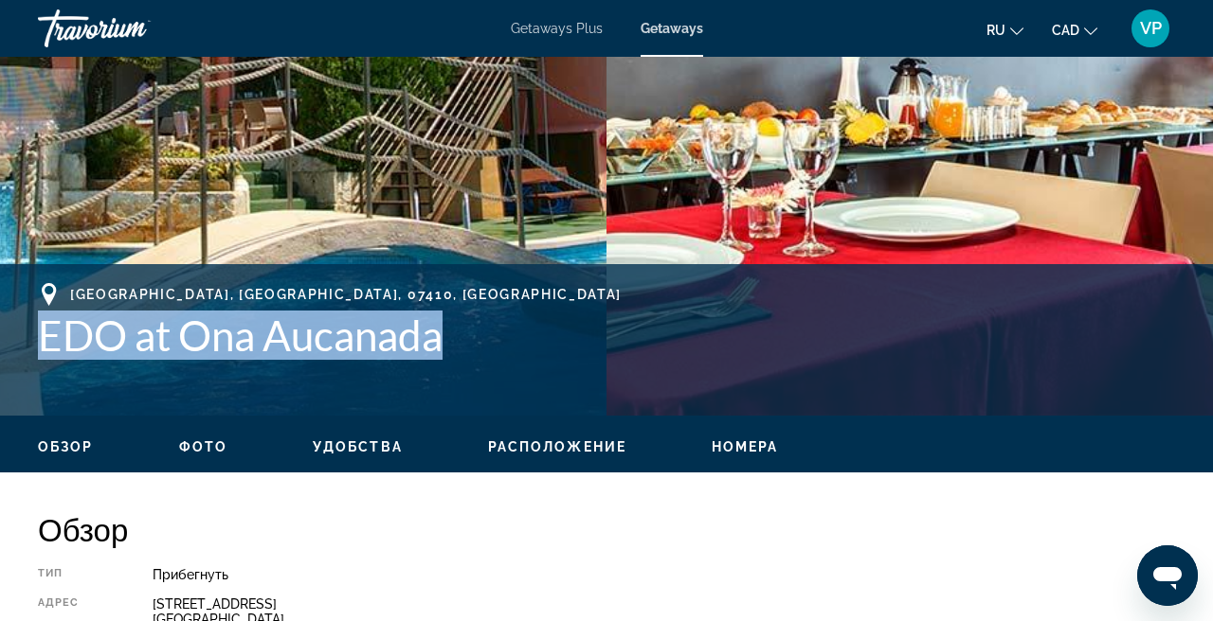
drag, startPoint x: 40, startPoint y: 325, endPoint x: 449, endPoint y: 343, distance: 409.6
copy h1 "EDO at Ona Aucanada"
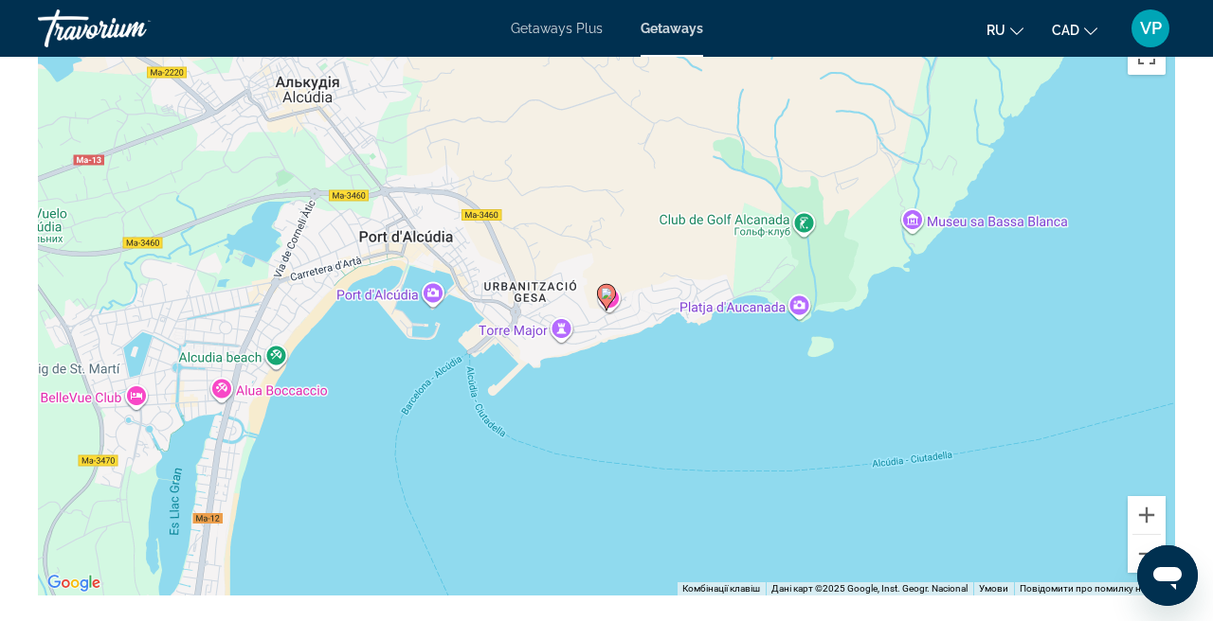
scroll to position [2916, 0]
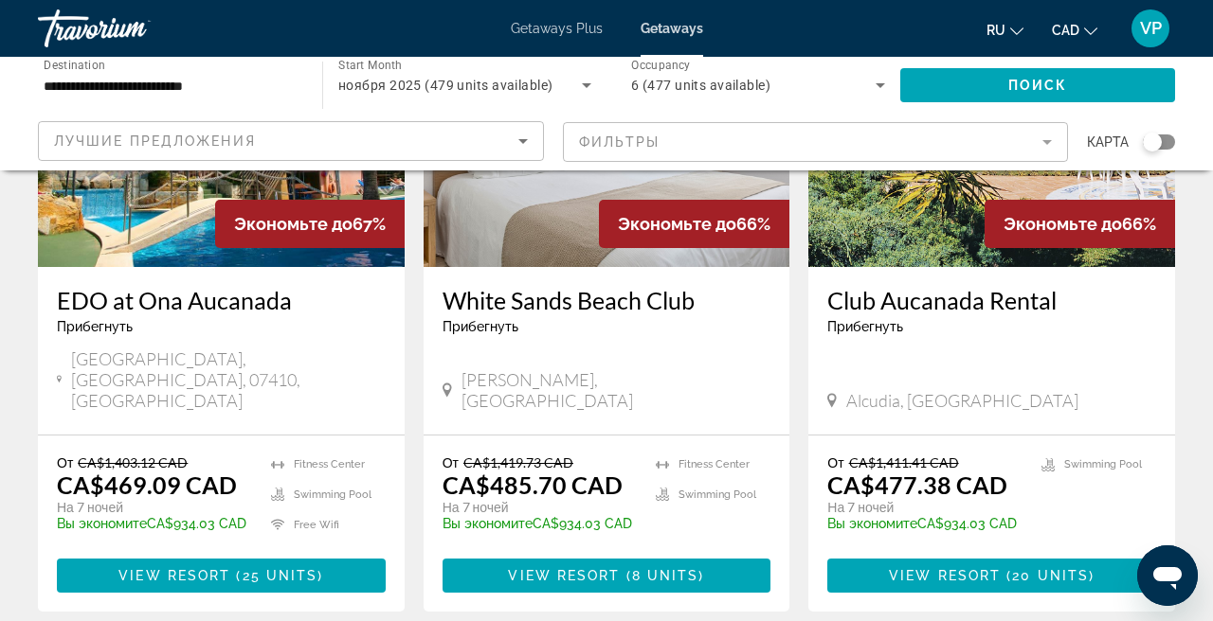
scroll to position [2441, 0]
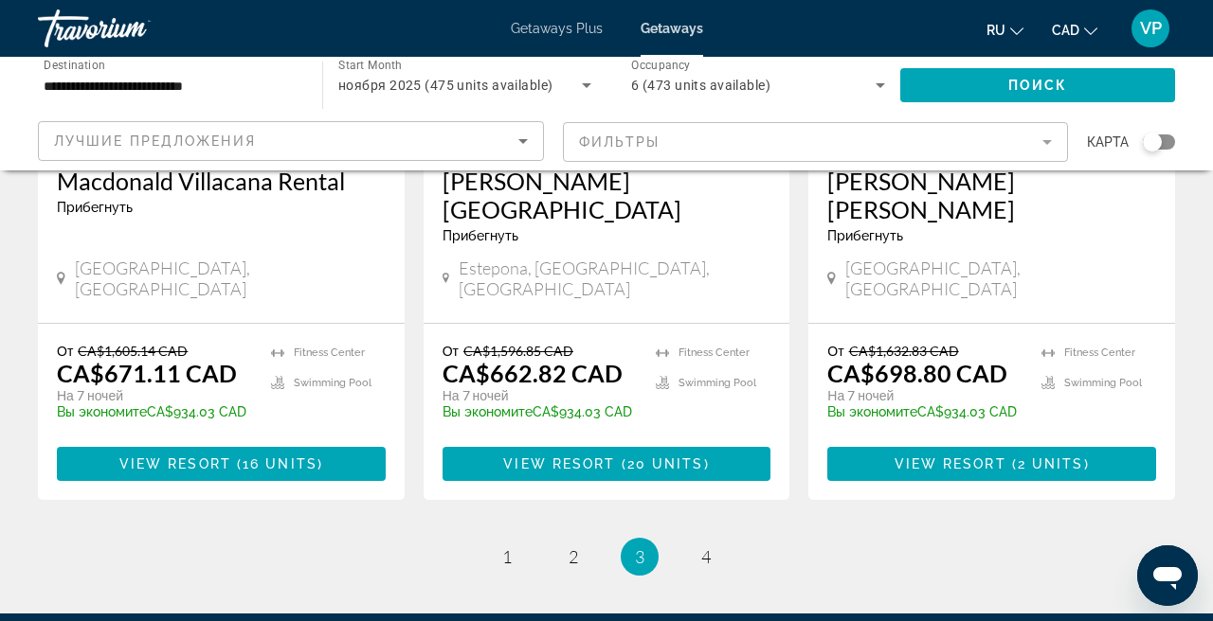
scroll to position [2520, 0]
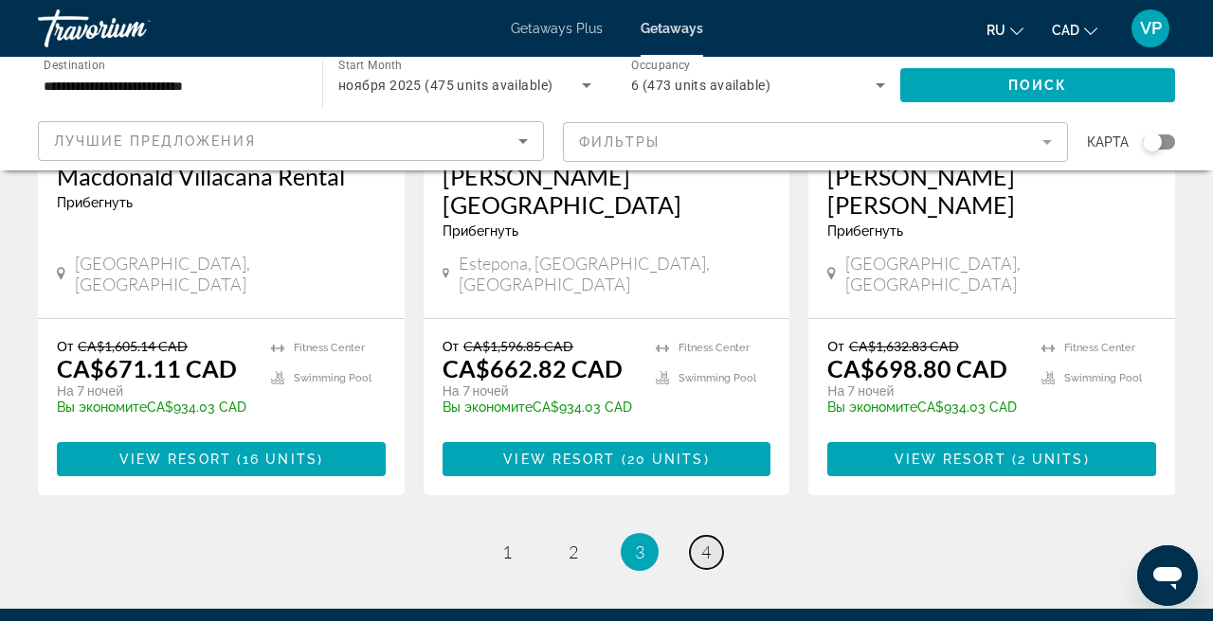
click at [704, 542] on span "4" at bounding box center [705, 552] width 9 height 21
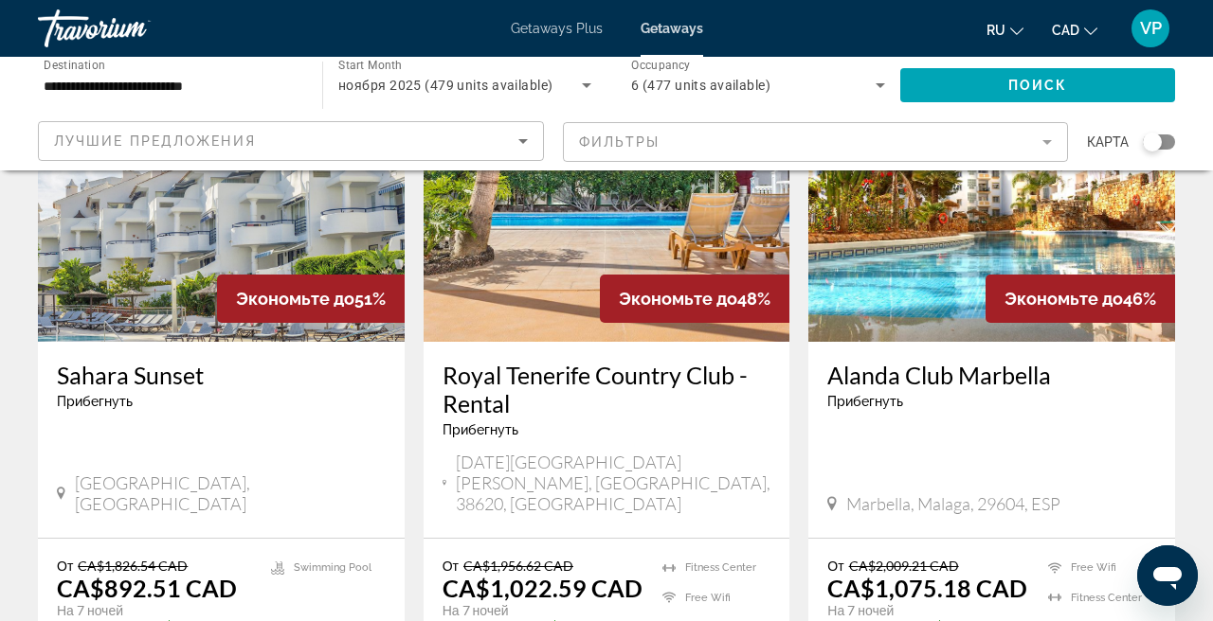
scroll to position [1738, 0]
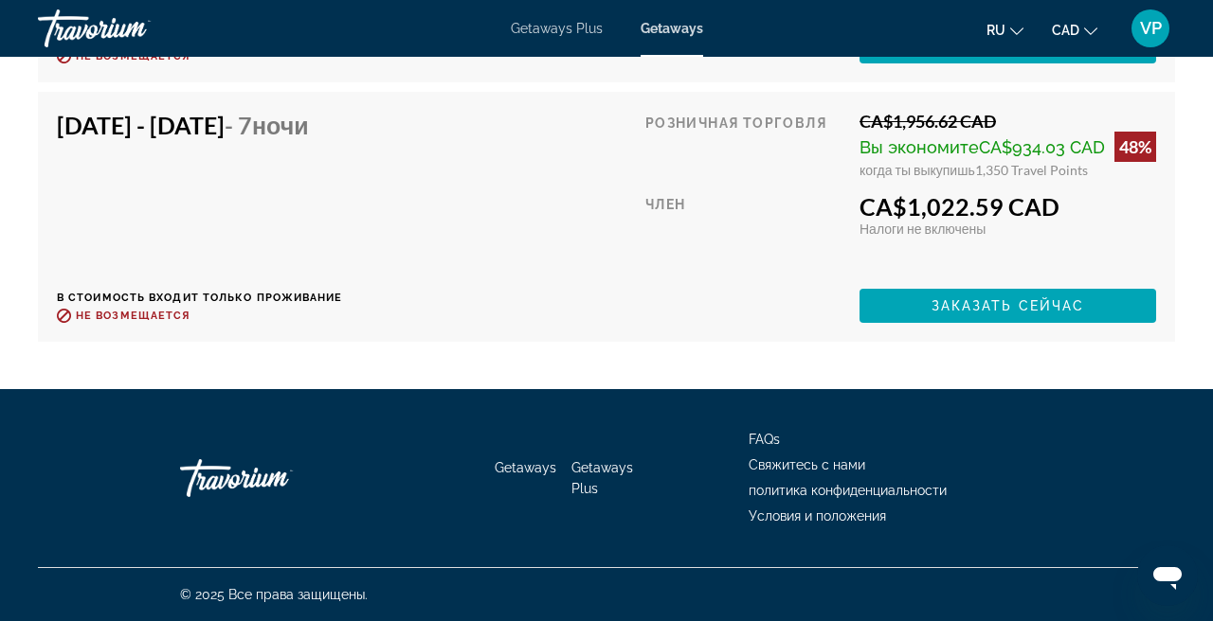
scroll to position [4170, 0]
